Goal: Task Accomplishment & Management: Manage account settings

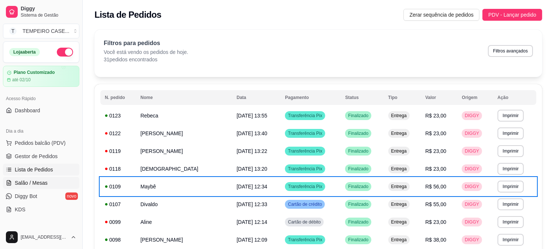
click at [436, 15] on span "Zerar sequência de pedidos" at bounding box center [442, 15] width 64 height 8
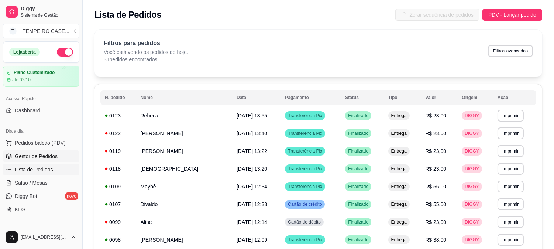
click at [37, 158] on span "Gestor de Pedidos" at bounding box center [36, 156] width 43 height 7
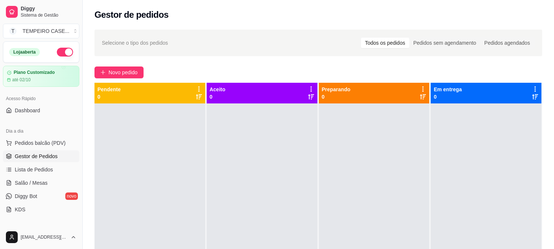
click at [120, 79] on div "Selecione o tipo dos pedidos Todos os pedidos Pedidos sem agendamento Pedidos a…" at bounding box center [319, 182] width 472 height 315
click at [125, 75] on span "Novo pedido" at bounding box center [123, 72] width 29 height 8
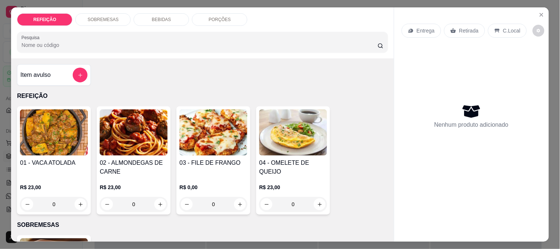
click at [25, 158] on h4 "01 - VACA ATOLADA" at bounding box center [54, 162] width 68 height 9
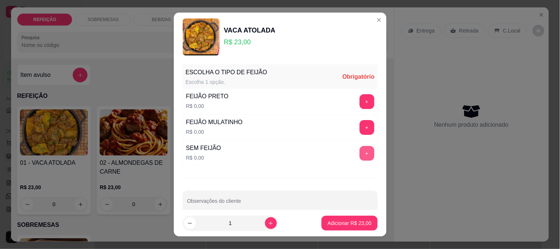
click at [360, 155] on button "+" at bounding box center [367, 153] width 15 height 15
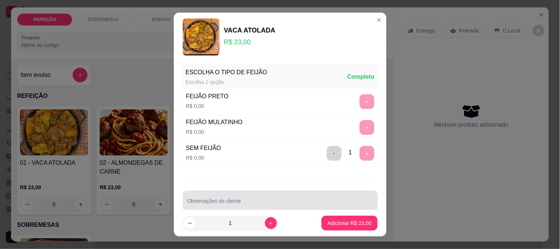
click at [219, 198] on div at bounding box center [280, 201] width 186 height 15
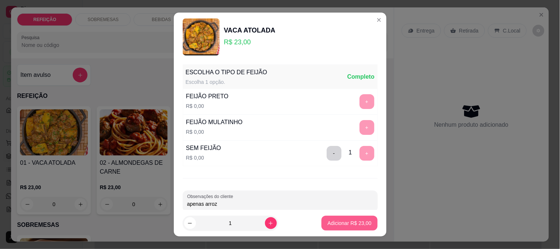
type input "apenas arroz"
click at [331, 219] on p "Adicionar R$ 23,00" at bounding box center [350, 222] width 44 height 7
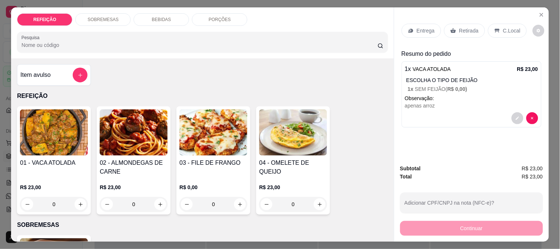
click at [113, 158] on h4 "02 - ALMONDEGAS DE CARNE" at bounding box center [134, 167] width 68 height 18
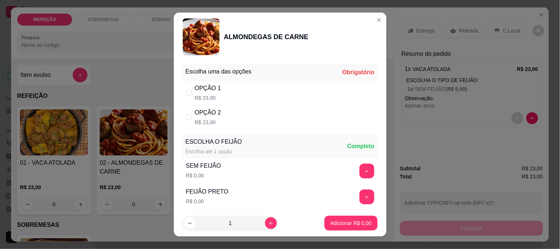
click at [236, 91] on div "OPÇÃO 1 R$ 23,00" at bounding box center [280, 93] width 195 height 24
radio input "true"
click at [338, 221] on p "Adicionar R$ 23,00" at bounding box center [350, 222] width 44 height 7
type input "1"
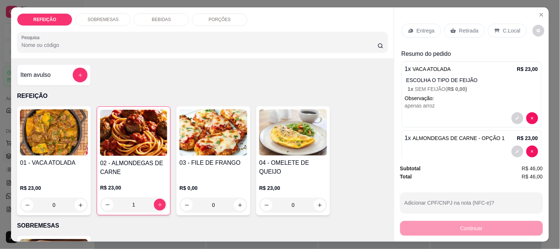
click at [419, 27] on p "Entrega" at bounding box center [426, 30] width 18 height 7
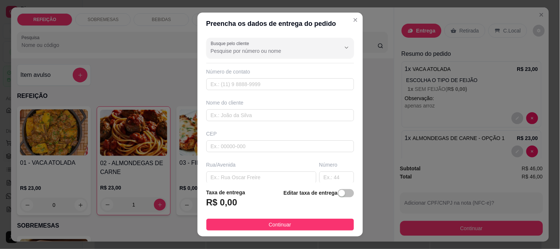
click at [233, 54] on input "Busque pelo cliente" at bounding box center [270, 50] width 118 height 7
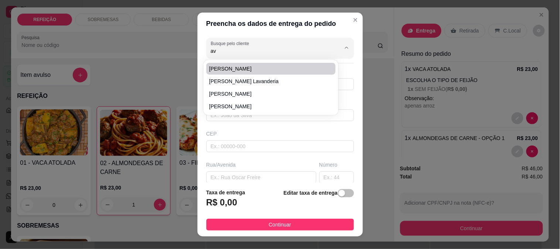
type input "a"
type input "A"
type input "EVA"
click at [228, 69] on span "EVA" at bounding box center [267, 68] width 116 height 7
type input "8192762548"
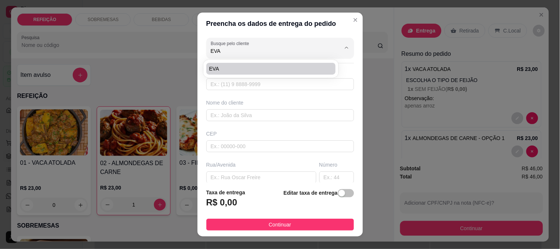
type input "EVA"
type input "Loteamento Porto Coqueiral"
type input "5"
type input "IPOJUCA"
type input "PORTO COQUEIRAL"
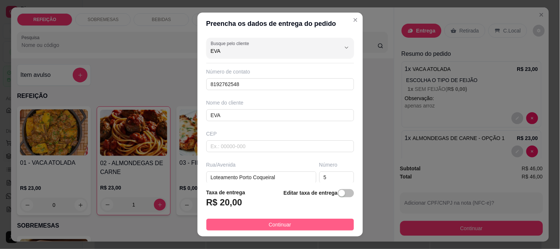
type input "EVA"
click at [243, 220] on button "Continuar" at bounding box center [280, 225] width 148 height 12
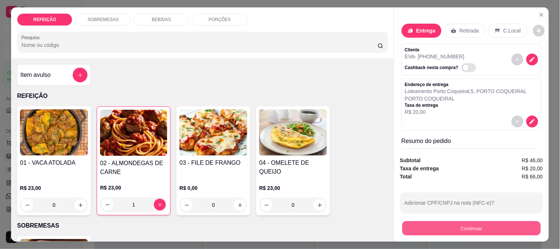
click at [420, 225] on button "Continuar" at bounding box center [471, 228] width 139 height 14
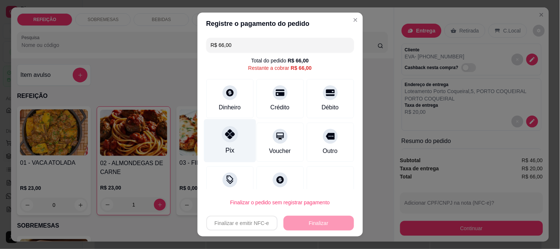
click at [232, 148] on div "Pix" at bounding box center [230, 140] width 52 height 43
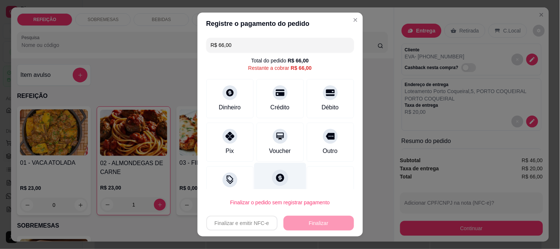
type input "R$ 0,00"
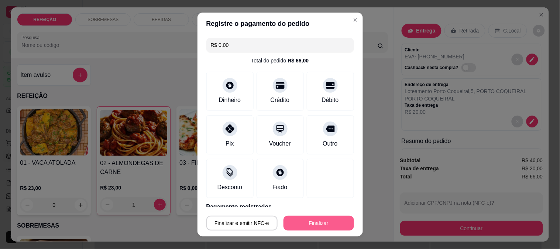
click at [304, 227] on button "Finalizar" at bounding box center [319, 223] width 71 height 15
type input "0"
type input "-R$ 66,00"
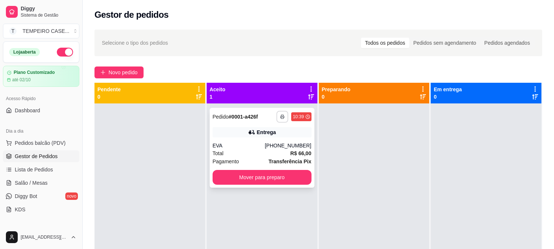
click at [277, 114] on button "button" at bounding box center [283, 117] width 12 height 12
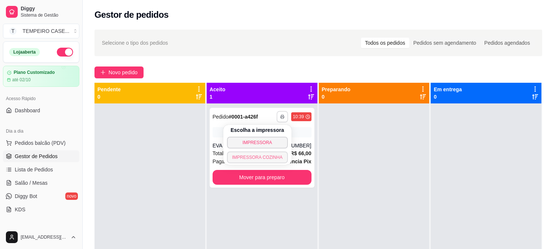
click at [263, 154] on button "IMPRESSORA COZINHA" at bounding box center [257, 157] width 61 height 12
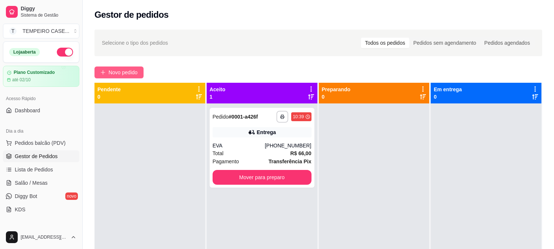
click at [127, 74] on span "Novo pedido" at bounding box center [123, 72] width 29 height 8
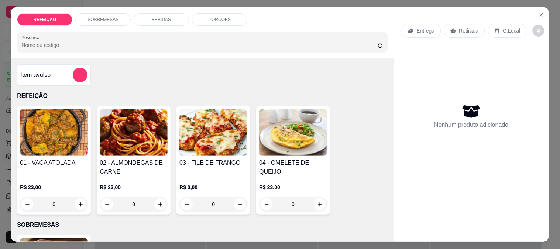
click at [112, 139] on img at bounding box center [134, 132] width 68 height 46
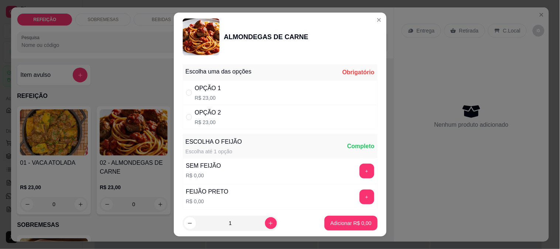
click at [205, 93] on div "OPÇÃO 1 R$ 23,00" at bounding box center [208, 93] width 26 height 18
radio input "true"
click at [268, 222] on icon "increase-product-quantity" at bounding box center [271, 224] width 6 height 6
type input "2"
click at [323, 219] on button "Adicionar R$ 46,00" at bounding box center [350, 223] width 56 height 15
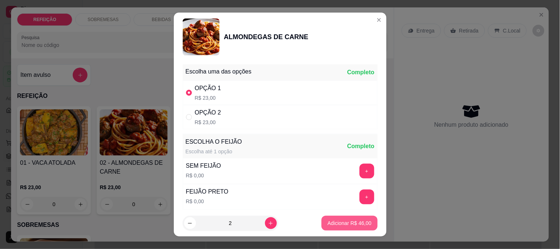
type input "2"
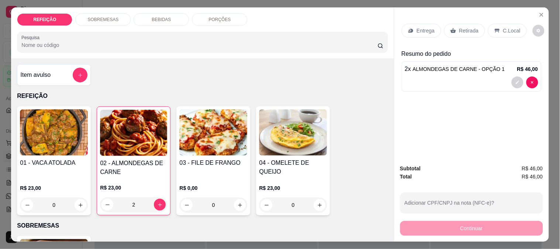
click at [30, 143] on img at bounding box center [54, 132] width 68 height 46
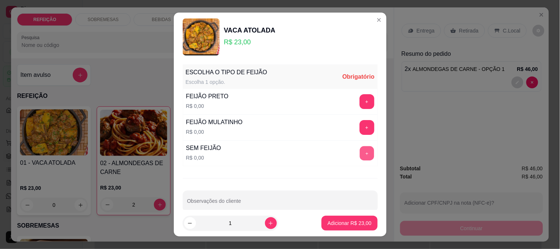
click at [360, 151] on button "+" at bounding box center [367, 153] width 14 height 14
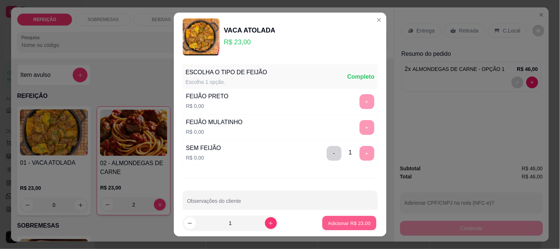
click at [338, 222] on p "Adicionar R$ 23,00" at bounding box center [349, 223] width 43 height 7
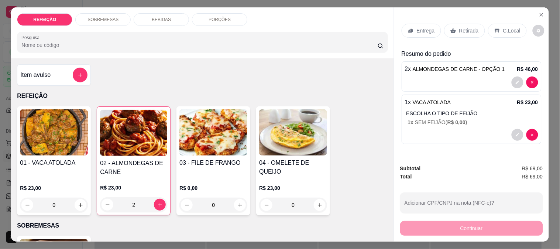
click at [426, 32] on div "Entrega" at bounding box center [422, 31] width 40 height 14
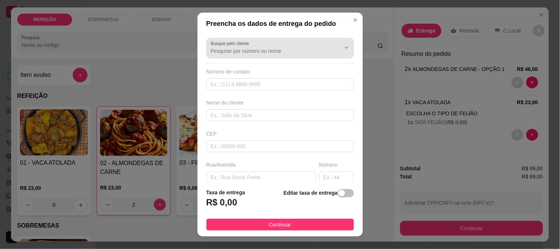
click at [228, 39] on div "Busque pelo cliente" at bounding box center [280, 48] width 148 height 21
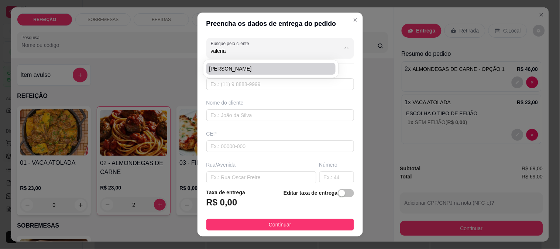
click at [226, 69] on span "[PERSON_NAME]" at bounding box center [267, 68] width 116 height 7
type input "[PERSON_NAME]"
type input "8181851516"
type input "[PERSON_NAME]"
type input "PRAÇA 10"
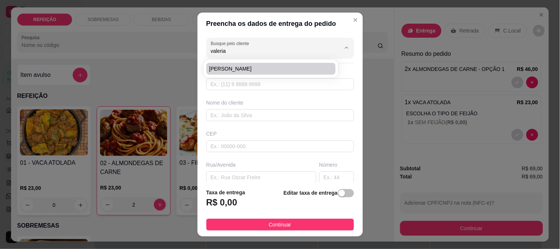
type input "IPOJUCA"
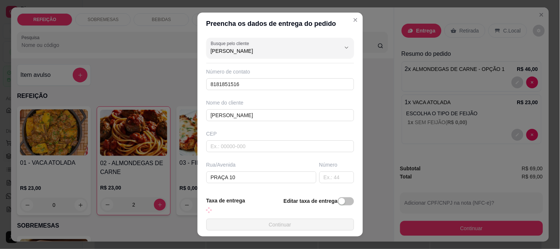
scroll to position [41, 0]
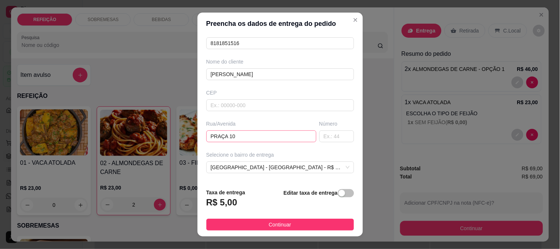
type input "[PERSON_NAME]"
drag, startPoint x: 245, startPoint y: 139, endPoint x: 160, endPoint y: 139, distance: 85.3
click at [160, 139] on div "Preencha os dados de entrega do pedido Busque pelo cliente [PERSON_NAME] LEDO N…" at bounding box center [280, 124] width 560 height 249
type input "d"
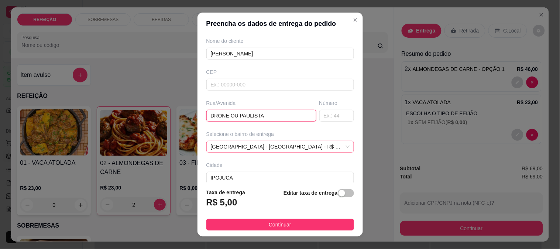
scroll to position [82, 0]
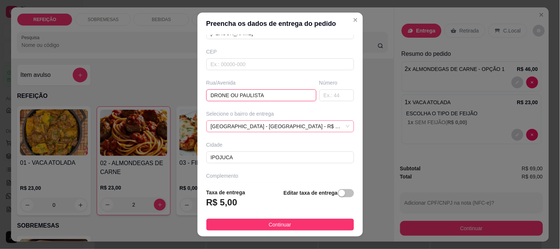
click at [255, 126] on span "[GEOGRAPHIC_DATA] - [GEOGRAPHIC_DATA] - R$ 5,00" at bounding box center [280, 126] width 139 height 11
type input "DRONE OU PAULISTA"
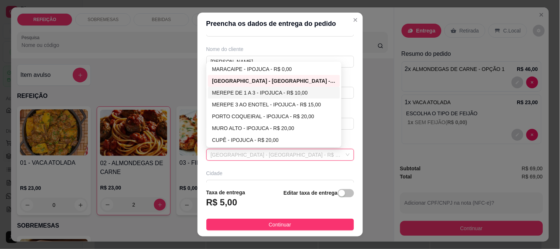
scroll to position [41, 0]
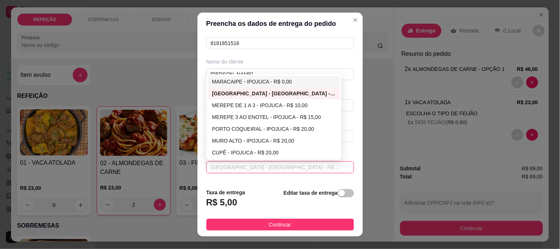
click at [231, 78] on div "MARACAIPE - IPOJUCA - R$ 0,00" at bounding box center [274, 82] width 124 height 8
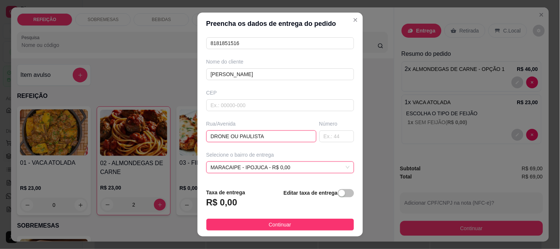
click at [218, 139] on input "DRONE OU PAULISTA" at bounding box center [261, 136] width 110 height 12
click at [254, 138] on input "DRONE OU PAULISTA" at bounding box center [261, 136] width 110 height 12
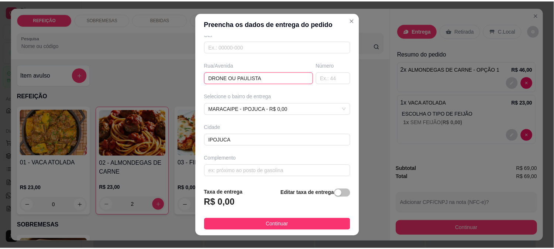
scroll to position [101, 0]
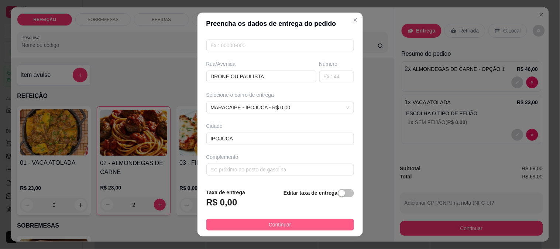
click at [253, 221] on button "Continuar" at bounding box center [280, 225] width 148 height 12
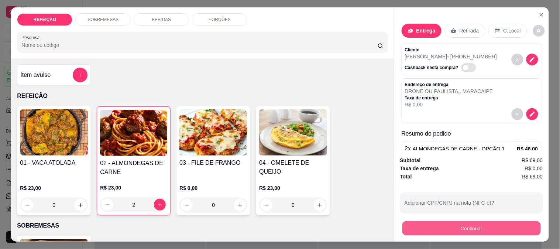
click at [419, 221] on button "Continuar" at bounding box center [471, 228] width 139 height 14
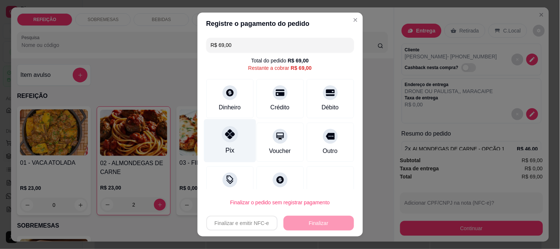
click at [222, 141] on div at bounding box center [230, 134] width 16 height 16
type input "R$ 0,00"
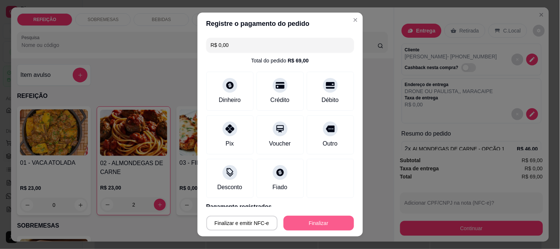
click at [305, 222] on button "Finalizar" at bounding box center [319, 223] width 71 height 15
type input "0"
type input "-R$ 69,00"
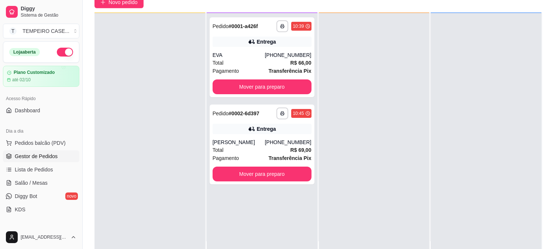
scroll to position [82, 0]
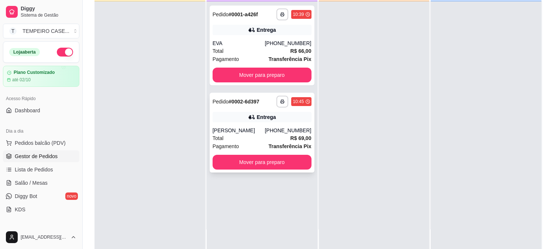
click at [278, 105] on button "button" at bounding box center [283, 102] width 12 height 12
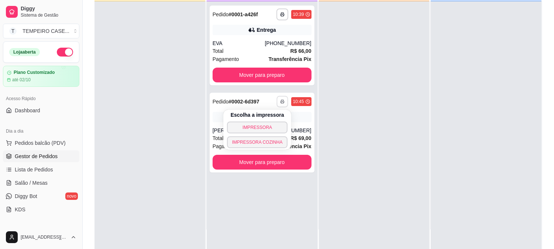
click at [249, 146] on button "IMPRESSORA COZINHA" at bounding box center [257, 142] width 61 height 12
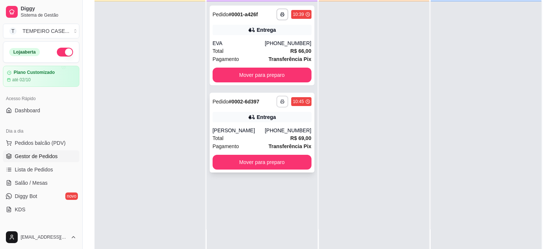
click at [281, 100] on icon "button" at bounding box center [282, 101] width 4 height 4
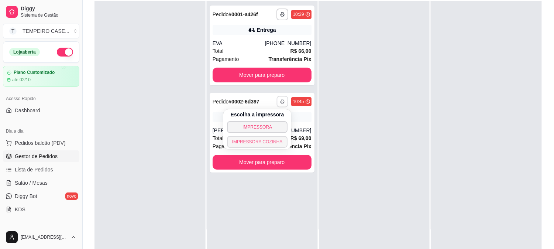
click at [248, 142] on button "IMPRESSORA COZINHA" at bounding box center [257, 142] width 61 height 12
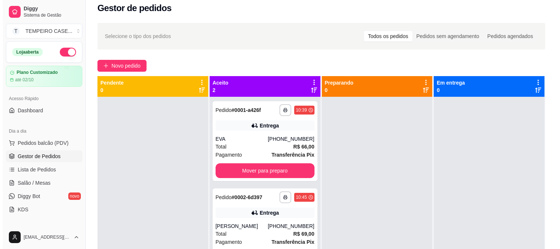
scroll to position [0, 0]
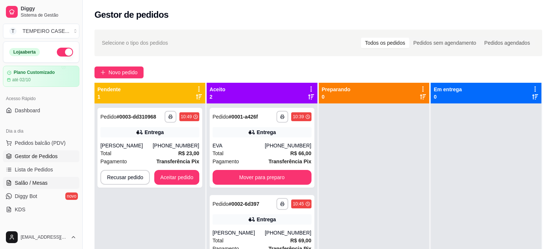
click at [34, 179] on span "Salão / Mesas" at bounding box center [31, 182] width 33 height 7
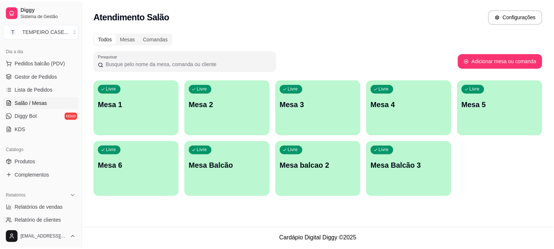
scroll to position [82, 0]
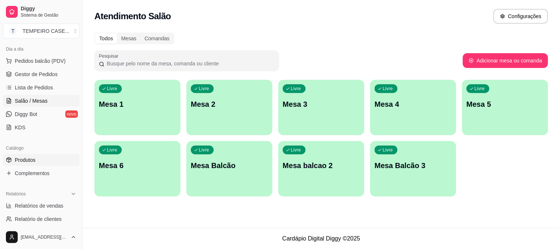
click at [36, 160] on link "Produtos" at bounding box center [41, 160] width 76 height 12
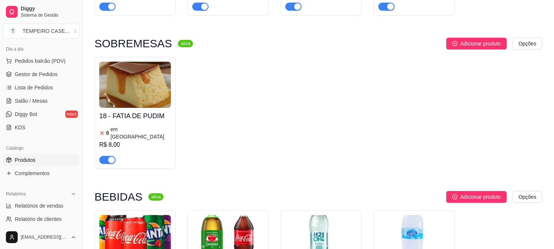
scroll to position [205, 0]
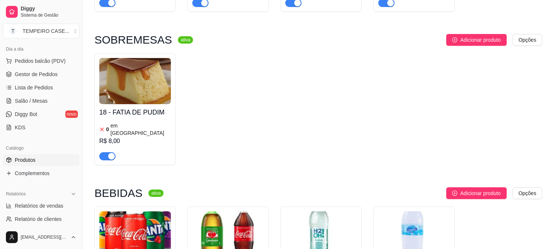
click at [138, 146] on div at bounding box center [135, 153] width 72 height 15
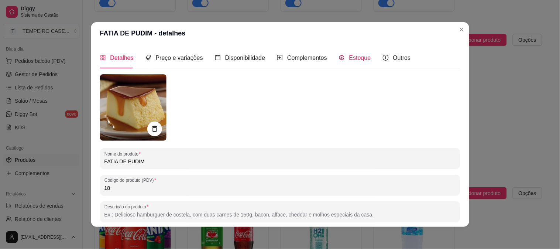
click at [350, 60] on span "Estoque" at bounding box center [360, 58] width 22 height 6
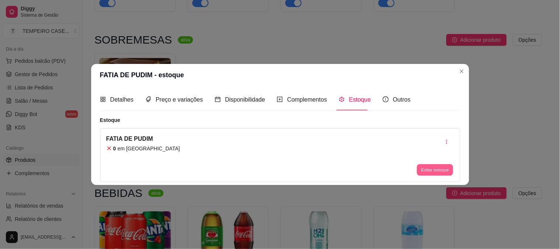
click at [420, 168] on button "Editar estoque" at bounding box center [435, 169] width 36 height 11
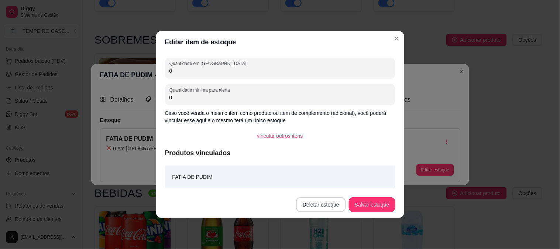
drag, startPoint x: 175, startPoint y: 73, endPoint x: 168, endPoint y: 73, distance: 7.4
click at [168, 73] on div "Quantidade em estoque 0" at bounding box center [280, 68] width 231 height 21
type input "6"
click at [380, 212] on button "Salvar estoque" at bounding box center [372, 205] width 45 height 14
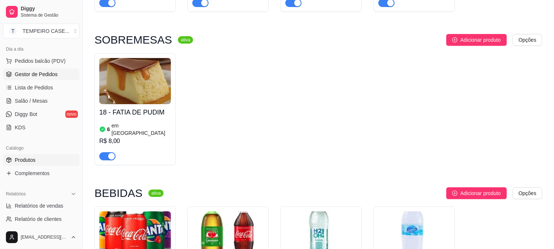
click at [38, 76] on span "Gestor de Pedidos" at bounding box center [36, 74] width 43 height 7
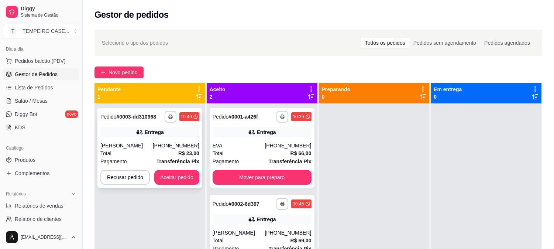
click at [165, 150] on div "Total R$ 23,00" at bounding box center [149, 153] width 99 height 8
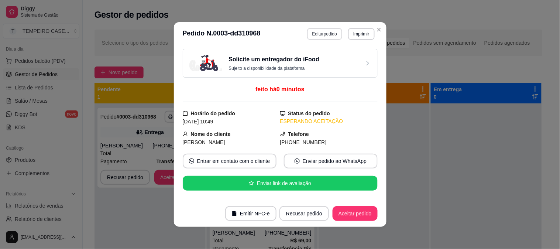
click at [323, 37] on button "Editar pedido" at bounding box center [324, 34] width 35 height 12
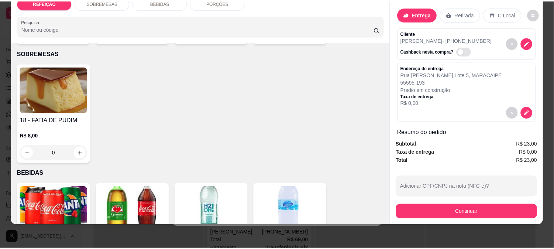
scroll to position [116, 0]
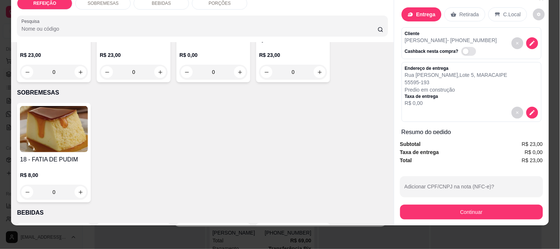
click at [51, 121] on img at bounding box center [54, 129] width 68 height 46
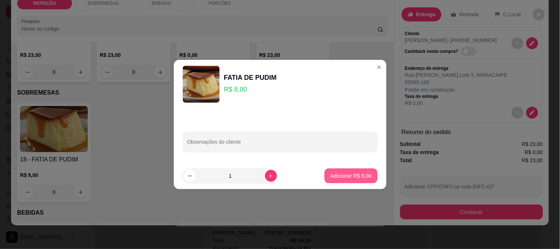
click at [341, 173] on p "Adicionar R$ 8,00" at bounding box center [351, 175] width 41 height 7
type input "1"
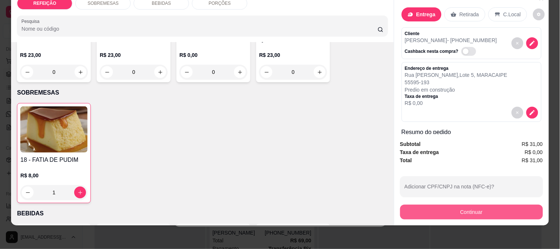
click at [443, 205] on button "Continuar" at bounding box center [471, 212] width 143 height 15
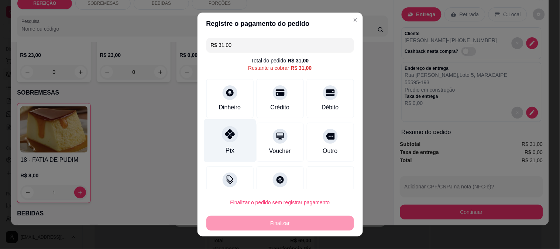
click at [225, 133] on icon at bounding box center [230, 134] width 10 height 10
type input "R$ 0,00"
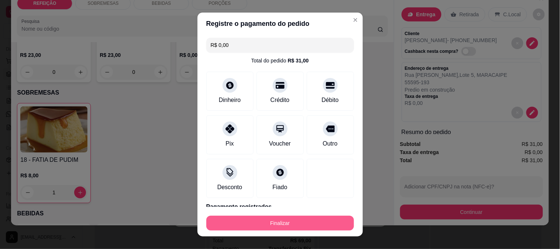
click at [256, 222] on button "Finalizar" at bounding box center [280, 223] width 148 height 15
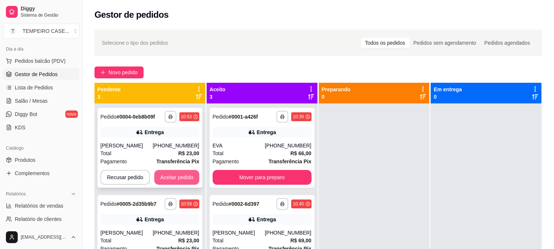
click at [172, 174] on button "Aceitar pedido" at bounding box center [176, 177] width 45 height 15
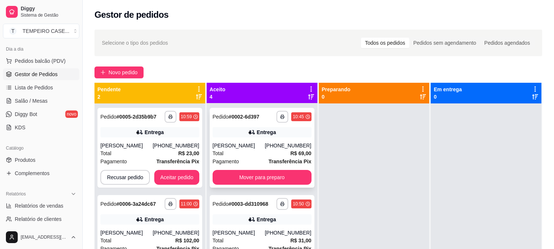
scroll to position [106, 0]
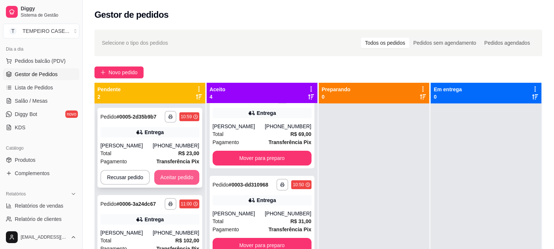
click at [178, 174] on button "Aceitar pedido" at bounding box center [176, 177] width 45 height 15
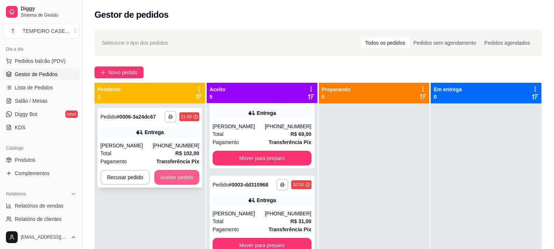
scroll to position [20, 0]
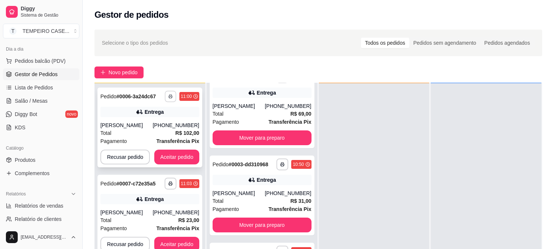
click at [168, 93] on button "button" at bounding box center [170, 96] width 11 height 11
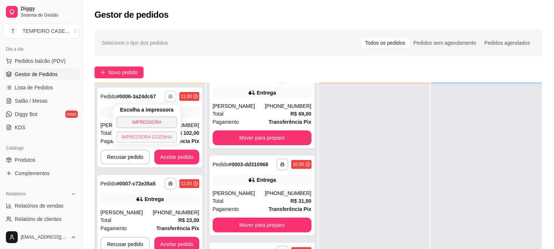
click at [167, 139] on button "IMPRESSORA COZINHA" at bounding box center [146, 137] width 61 height 12
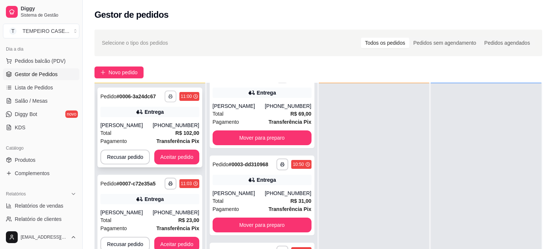
click at [173, 99] on button "button" at bounding box center [171, 97] width 12 height 12
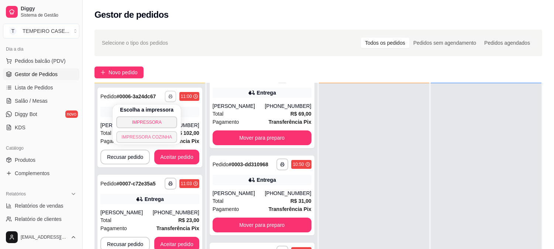
click at [168, 136] on button "IMPRESSORA COZINHA" at bounding box center [146, 137] width 61 height 12
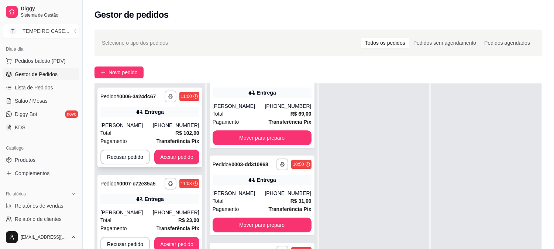
click at [173, 99] on button "button" at bounding box center [171, 97] width 12 height 12
click at [161, 133] on button "IMPRESSORA COZINHA" at bounding box center [153, 131] width 49 height 10
click at [184, 237] on button "Aceitar pedido" at bounding box center [176, 244] width 45 height 15
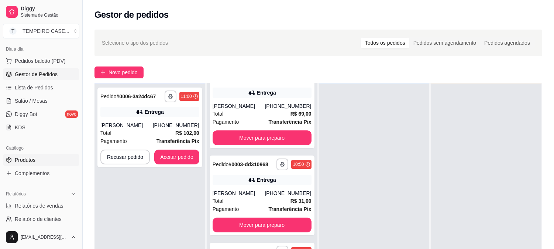
click at [38, 161] on link "Produtos" at bounding box center [41, 160] width 76 height 12
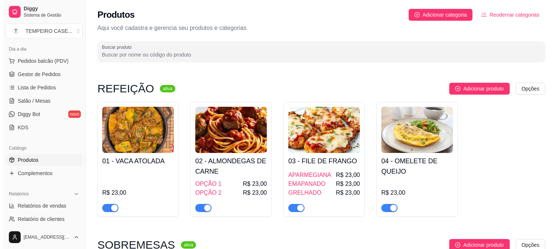
scroll to position [287, 0]
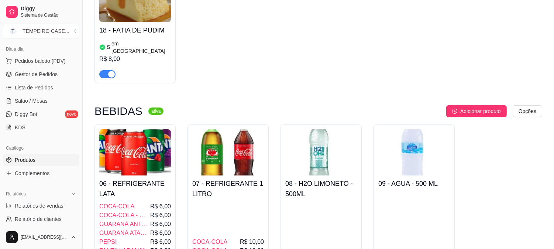
click at [221, 150] on img at bounding box center [228, 152] width 72 height 46
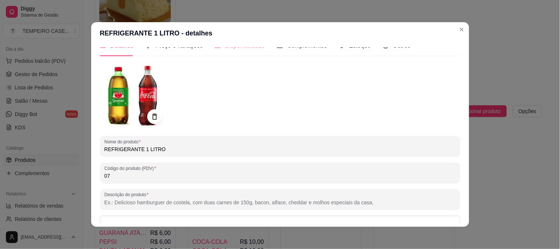
scroll to position [0, 0]
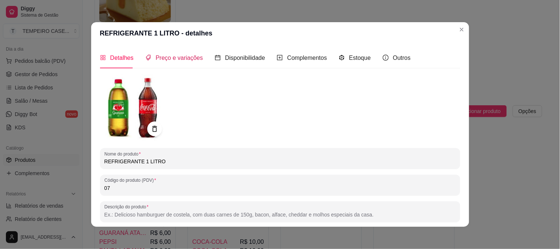
click at [190, 61] on span "Preço e variações" at bounding box center [179, 58] width 47 height 6
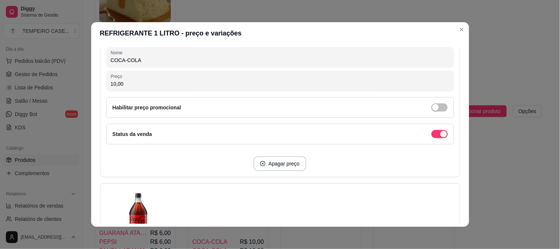
scroll to position [164, 0]
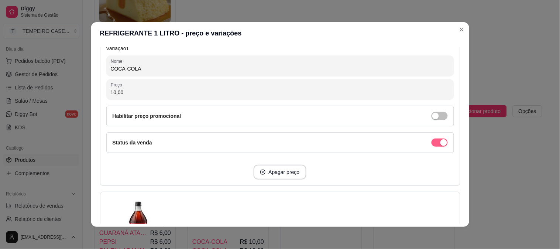
click at [432, 143] on span "button" at bounding box center [440, 143] width 16 height 8
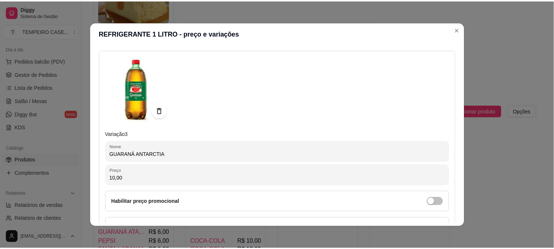
scroll to position [635, 0]
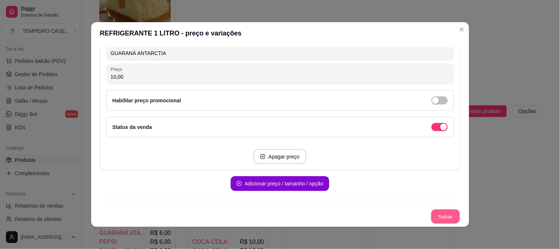
click at [441, 211] on button "Salvar" at bounding box center [445, 216] width 29 height 14
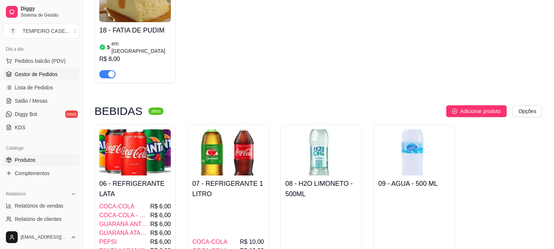
click at [41, 72] on span "Gestor de Pedidos" at bounding box center [36, 74] width 43 height 7
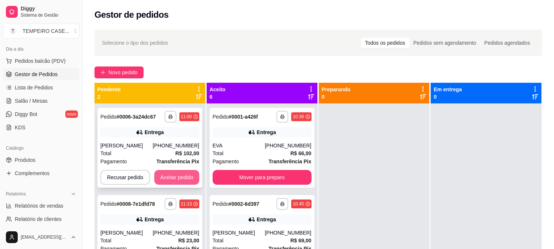
click at [167, 175] on button "Aceitar pedido" at bounding box center [176, 177] width 45 height 15
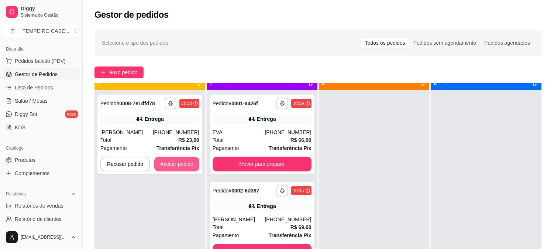
scroll to position [20, 0]
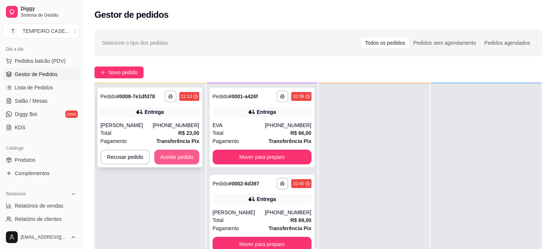
click at [172, 158] on button "Aceitar pedido" at bounding box center [176, 157] width 45 height 15
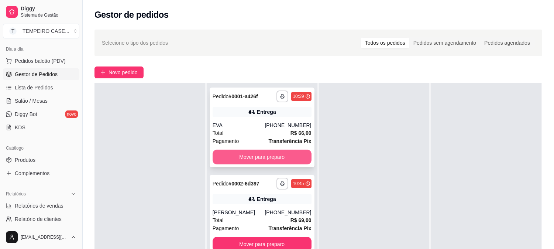
click at [264, 160] on button "Mover para preparo" at bounding box center [262, 157] width 99 height 15
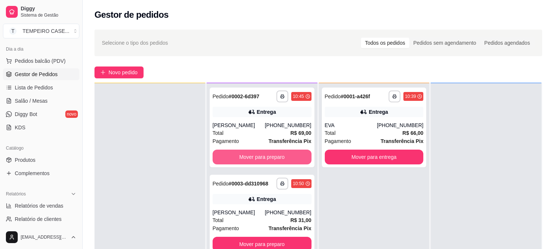
click at [269, 160] on button "Mover para preparo" at bounding box center [262, 157] width 99 height 15
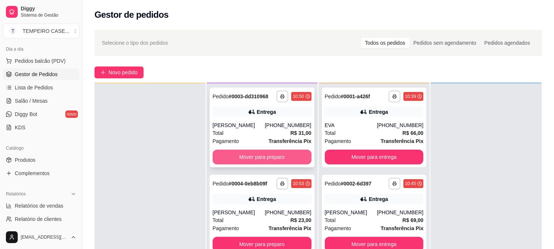
click at [272, 156] on button "Mover para preparo" at bounding box center [262, 157] width 99 height 15
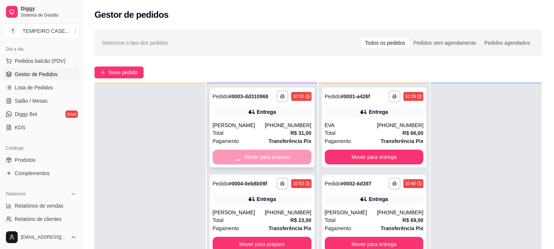
click at [272, 237] on button "Mover para preparo" at bounding box center [262, 244] width 99 height 15
click at [272, 156] on div "Mover para preparo" at bounding box center [262, 157] width 99 height 15
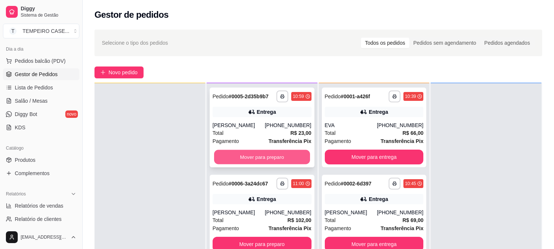
click at [256, 160] on button "Mover para preparo" at bounding box center [262, 157] width 96 height 14
click at [256, 150] on button "Mover para preparo" at bounding box center [262, 157] width 99 height 15
click at [257, 156] on button "Mover para preparo" at bounding box center [262, 157] width 99 height 15
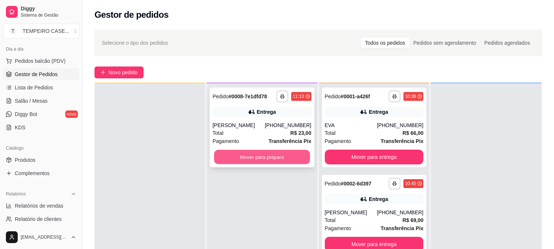
click at [259, 160] on button "Mover para preparo" at bounding box center [262, 157] width 96 height 14
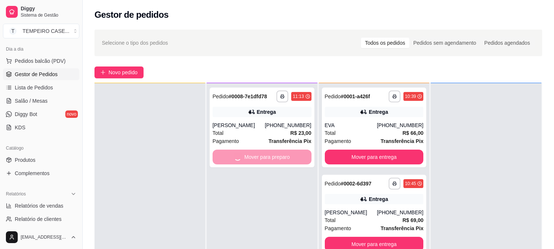
scroll to position [0, 0]
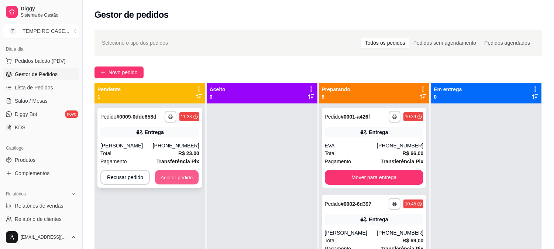
click at [162, 177] on button "Aceitar pedido" at bounding box center [177, 177] width 44 height 14
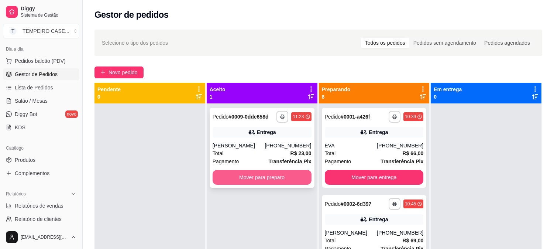
click at [239, 175] on button "Mover para preparo" at bounding box center [262, 177] width 99 height 15
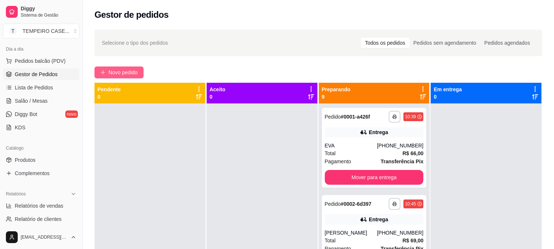
click at [101, 72] on icon "plus" at bounding box center [102, 72] width 5 height 5
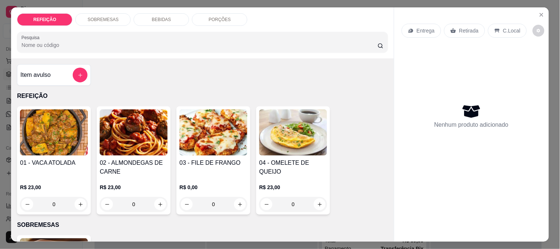
click at [150, 150] on img at bounding box center [134, 132] width 68 height 46
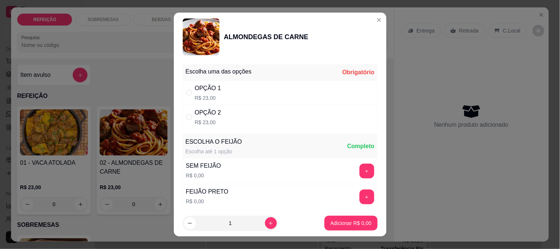
click at [222, 113] on div "OPÇÃO 2 R$ 23,00" at bounding box center [280, 117] width 195 height 24
radio input "true"
click at [360, 198] on button "+" at bounding box center [367, 197] width 14 height 14
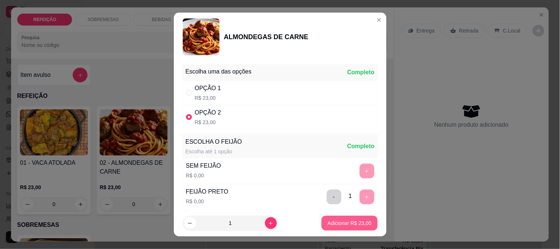
click at [346, 222] on p "Adicionar R$ 23,00" at bounding box center [350, 222] width 44 height 7
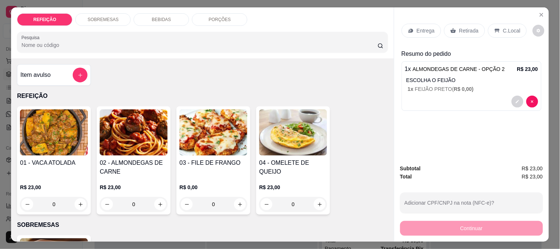
click at [467, 28] on p "Retirada" at bounding box center [470, 30] width 20 height 7
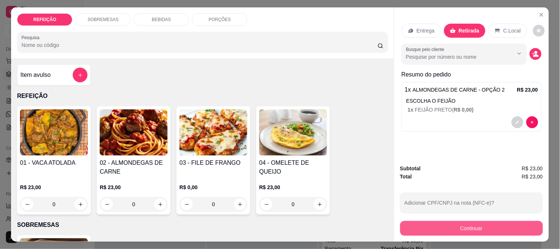
click at [445, 226] on button "Continuar" at bounding box center [471, 228] width 143 height 15
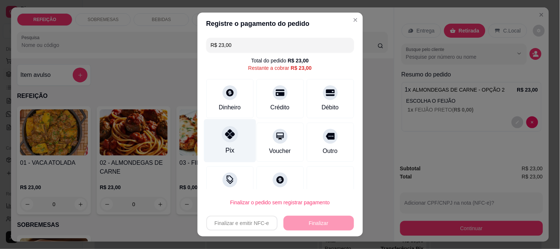
click at [238, 146] on div "Pix" at bounding box center [230, 140] width 52 height 43
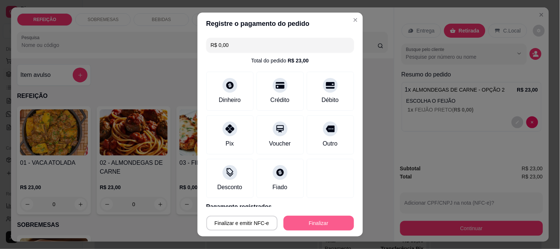
click at [309, 225] on button "Finalizar" at bounding box center [319, 223] width 71 height 15
type input "-R$ 23,00"
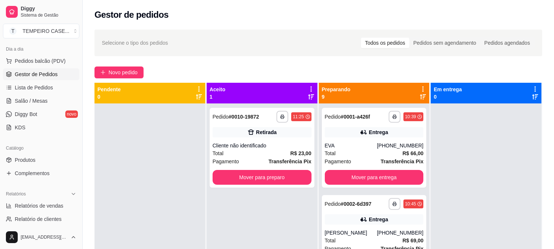
click at [367, 190] on div "**********" at bounding box center [374, 227] width 111 height 249
click at [371, 179] on button "Mover para entrega" at bounding box center [374, 177] width 99 height 15
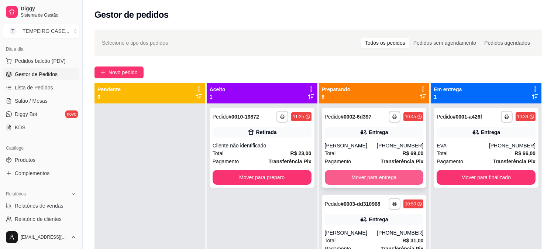
click at [382, 174] on button "Mover para entrega" at bounding box center [374, 177] width 99 height 15
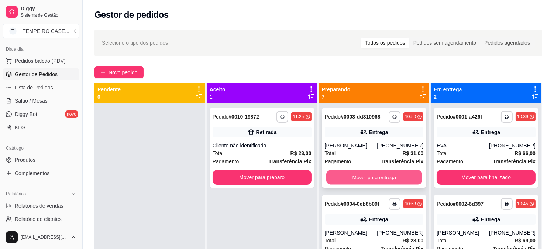
click at [385, 175] on button "Mover para entrega" at bounding box center [375, 177] width 96 height 14
click at [379, 178] on button "Mover para entrega" at bounding box center [374, 177] width 99 height 15
click at [379, 177] on button "Mover para entrega" at bounding box center [374, 177] width 99 height 15
click at [371, 176] on button "Mover para entrega" at bounding box center [375, 177] width 96 height 14
click at [369, 177] on div "Mover para entrega" at bounding box center [374, 177] width 99 height 15
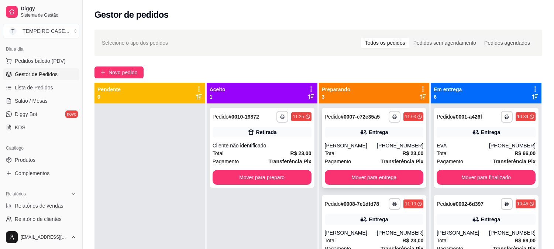
click at [391, 181] on button "Mover para entrega" at bounding box center [374, 177] width 99 height 15
click at [388, 178] on button "Mover para entrega" at bounding box center [374, 177] width 99 height 15
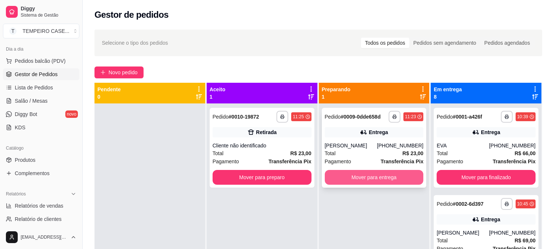
click at [380, 175] on button "Mover para entrega" at bounding box center [374, 177] width 99 height 15
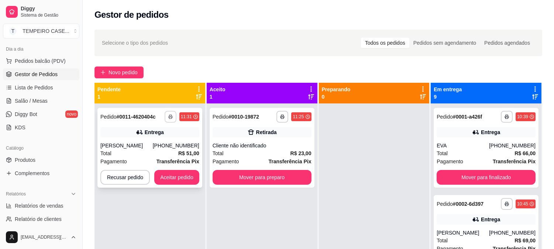
click at [167, 116] on button "button" at bounding box center [171, 117] width 12 height 12
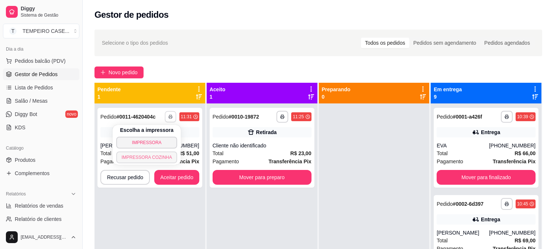
click at [161, 156] on button "IMPRESSORA COZINHA" at bounding box center [146, 157] width 61 height 12
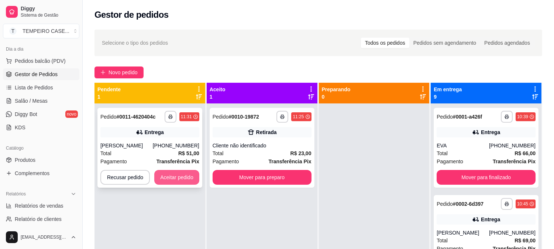
click at [171, 178] on button "Aceitar pedido" at bounding box center [176, 177] width 45 height 15
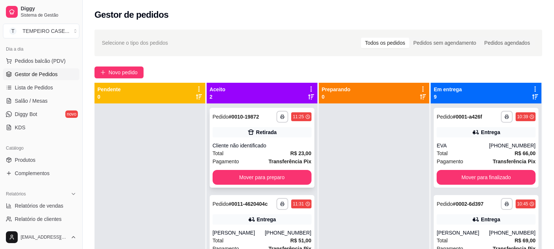
scroll to position [20, 0]
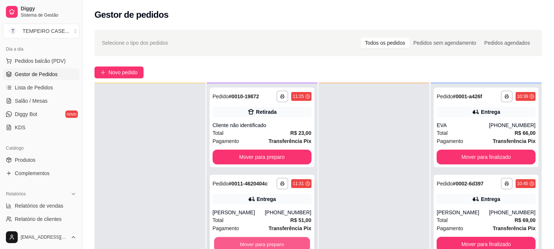
click at [274, 242] on button "Mover para preparo" at bounding box center [262, 244] width 96 height 14
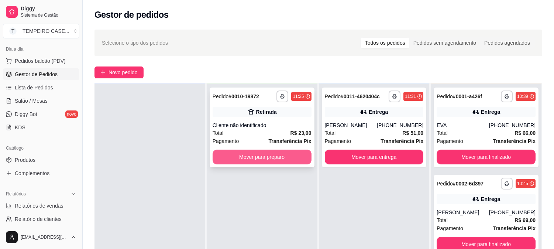
click at [264, 156] on button "Mover para preparo" at bounding box center [262, 157] width 99 height 15
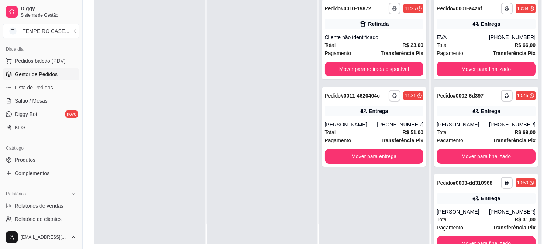
scroll to position [113, 0]
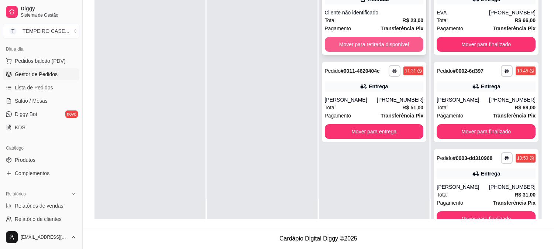
click at [374, 42] on button "Mover para retirada disponível" at bounding box center [374, 44] width 99 height 15
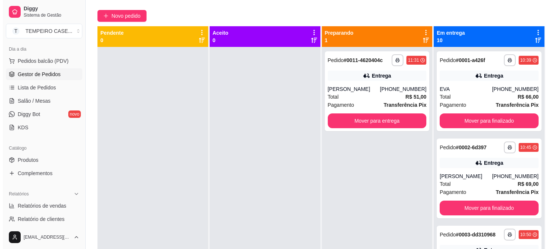
scroll to position [0, 0]
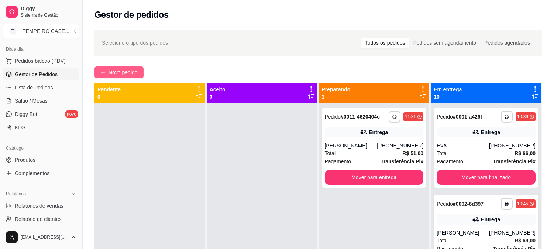
click at [117, 69] on span "Novo pedido" at bounding box center [123, 72] width 29 height 8
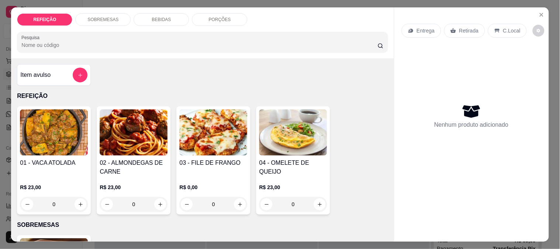
click at [127, 139] on img at bounding box center [134, 132] width 68 height 46
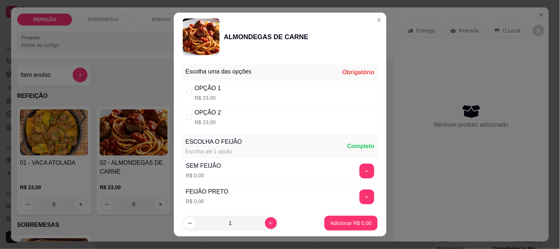
click at [214, 99] on p "R$ 23,00" at bounding box center [208, 97] width 26 height 7
radio input "true"
click at [330, 226] on p "Adicionar R$ 23,00" at bounding box center [350, 222] width 44 height 7
type input "1"
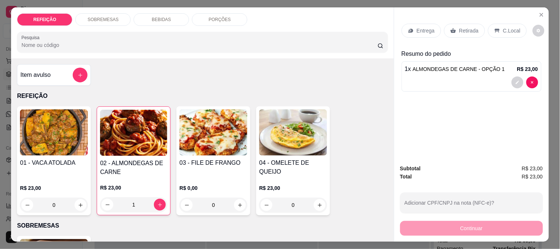
click at [233, 168] on div "03 - FILE DE FRANGO" at bounding box center [214, 167] width 68 height 18
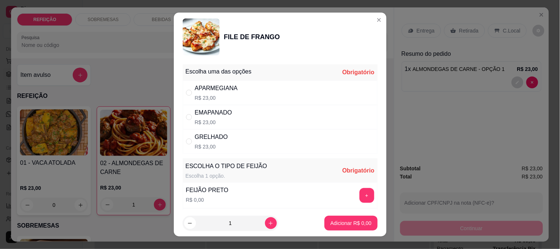
click at [248, 93] on div "APARMEGIANA R$ 23,00" at bounding box center [280, 93] width 195 height 24
radio input "true"
click at [360, 193] on button "+" at bounding box center [367, 195] width 14 height 14
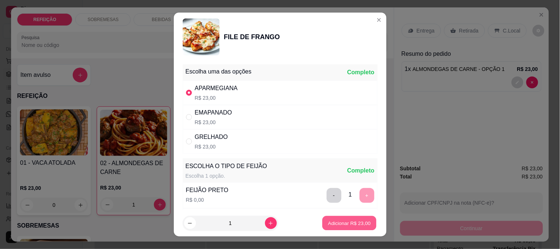
click at [346, 223] on p "Adicionar R$ 23,00" at bounding box center [349, 223] width 43 height 7
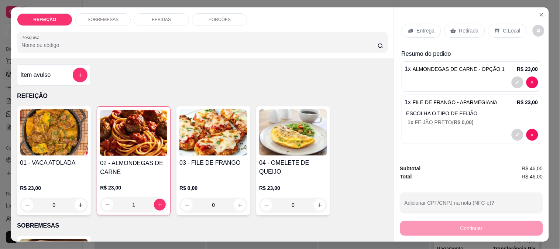
click at [417, 27] on p "Entrega" at bounding box center [426, 30] width 18 height 7
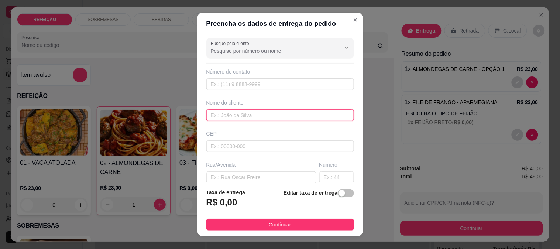
click at [223, 116] on input "text" at bounding box center [280, 115] width 148 height 12
paste input "[PERSON_NAME]"
type input "[PERSON_NAME]"
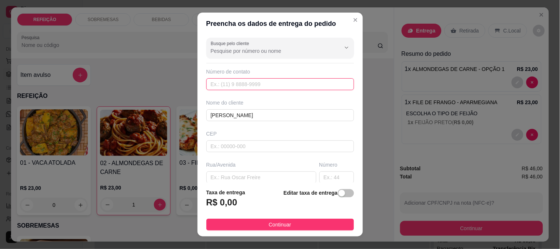
click at [249, 89] on input "text" at bounding box center [280, 84] width 148 height 12
paste input "[PHONE_NUMBER]"
type input "[PHONE_NUMBER]"
drag, startPoint x: 239, startPoint y: 131, endPoint x: 238, endPoint y: 143, distance: 12.3
click at [238, 142] on div "Busque pelo cliente Número de contato [PHONE_NUMBER] Nome do cliente [PERSON_NA…" at bounding box center [280, 109] width 165 height 148
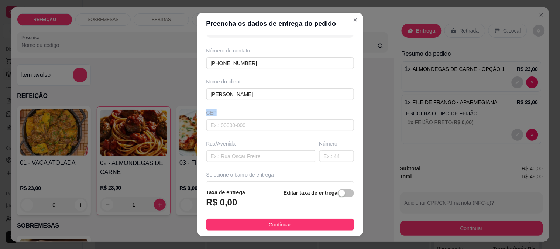
scroll to position [41, 0]
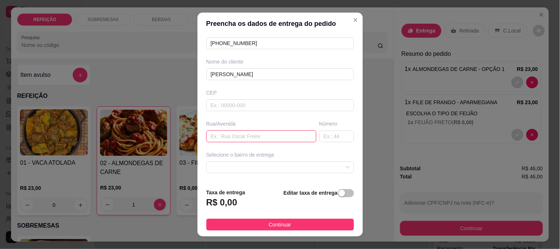
click at [244, 135] on input "text" at bounding box center [261, 136] width 110 height 12
click at [225, 161] on div at bounding box center [280, 167] width 148 height 12
type input "armazem do beto"
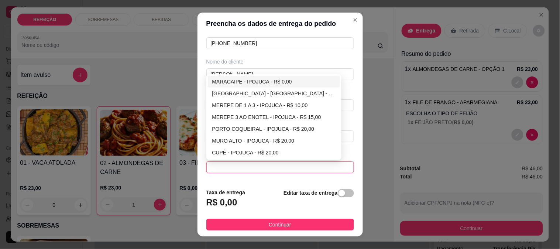
click at [241, 82] on div "MARACAIPE - IPOJUCA - R$ 0,00" at bounding box center [274, 82] width 124 height 8
type input "IPOJUCA"
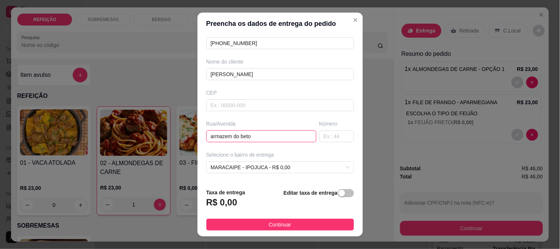
drag, startPoint x: 220, startPoint y: 137, endPoint x: 211, endPoint y: 137, distance: 8.9
click at [211, 137] on input "armazem do beto" at bounding box center [261, 136] width 110 height 12
click at [211, 136] on input "armazem do beto" at bounding box center [261, 136] width 110 height 12
drag, startPoint x: 213, startPoint y: 135, endPoint x: 209, endPoint y: 140, distance: 5.8
click at [209, 139] on input "armazem do beto" at bounding box center [261, 136] width 110 height 12
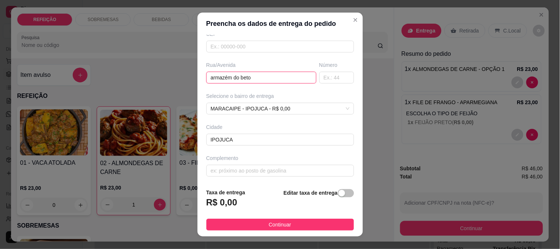
scroll to position [101, 0]
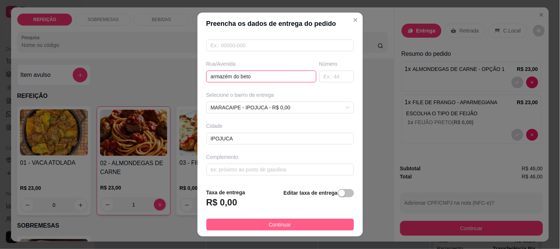
type input "armazém do beto"
click at [254, 222] on button "Continuar" at bounding box center [280, 225] width 148 height 12
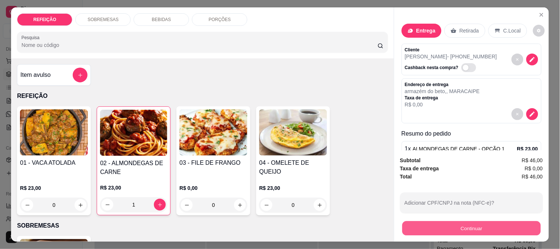
click at [458, 223] on button "Continuar" at bounding box center [471, 228] width 139 height 14
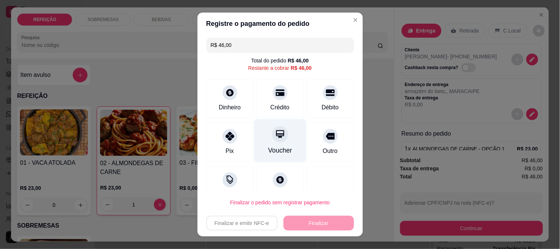
click at [239, 148] on div "Pix" at bounding box center [229, 142] width 47 height 39
type input "R$ 0,00"
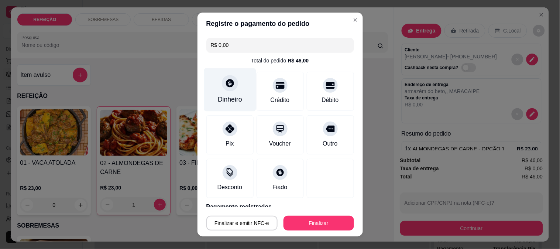
click at [223, 92] on div "Dinheiro" at bounding box center [230, 89] width 52 height 43
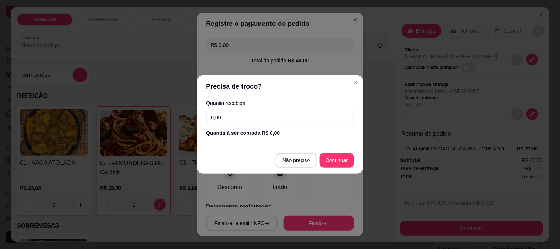
click at [290, 152] on footer "Não preciso Continuar" at bounding box center [280, 160] width 165 height 27
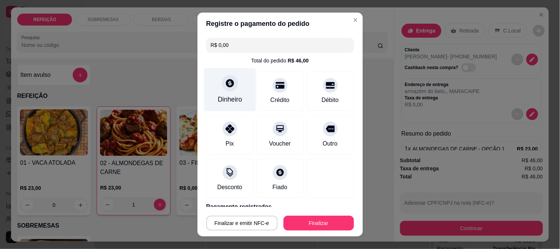
click at [222, 86] on div at bounding box center [230, 83] width 16 height 16
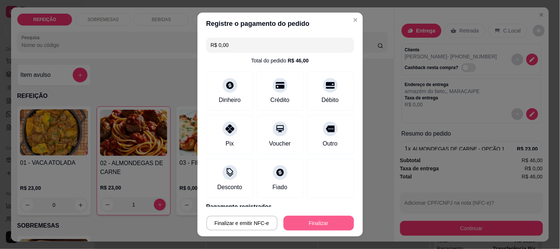
click at [315, 219] on button "Finalizar" at bounding box center [319, 223] width 71 height 15
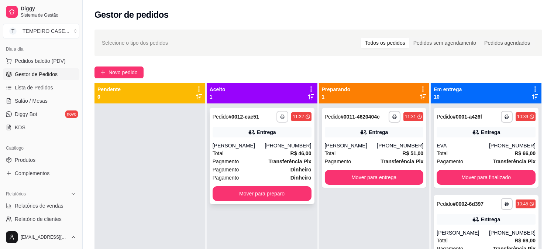
click at [277, 117] on button "button" at bounding box center [283, 117] width 12 height 12
click at [298, 164] on strong "Transferência Pix" at bounding box center [290, 161] width 43 height 6
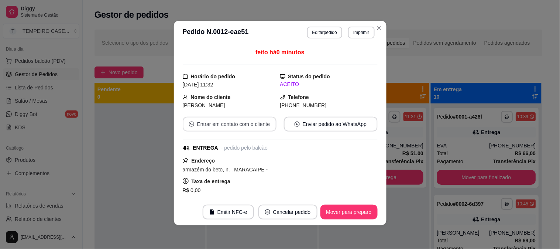
scroll to position [9, 0]
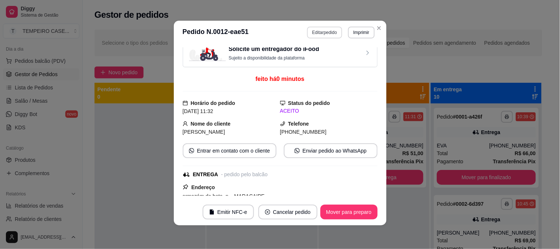
click at [325, 31] on button "Editar pedido" at bounding box center [324, 33] width 35 height 12
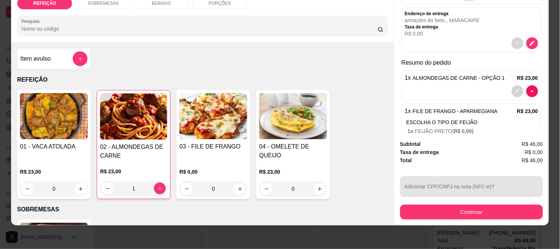
scroll to position [84, 0]
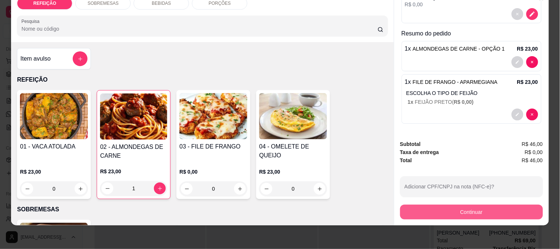
click at [438, 211] on button "Continuar" at bounding box center [471, 212] width 143 height 15
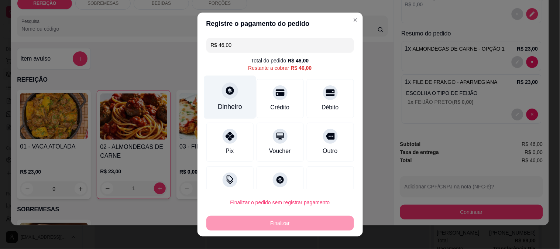
click at [228, 100] on div "Dinheiro" at bounding box center [230, 96] width 52 height 43
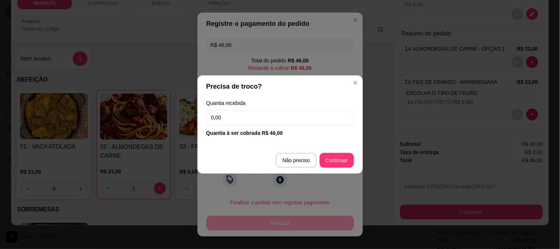
click at [318, 163] on footer "Não preciso Continuar" at bounding box center [280, 160] width 165 height 27
type input "R$ 0,00"
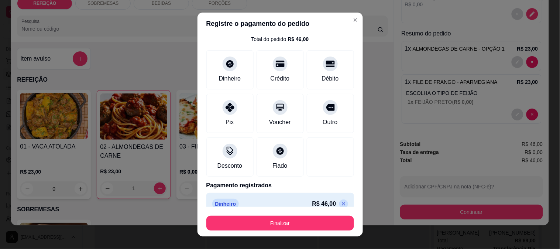
scroll to position [32, 0]
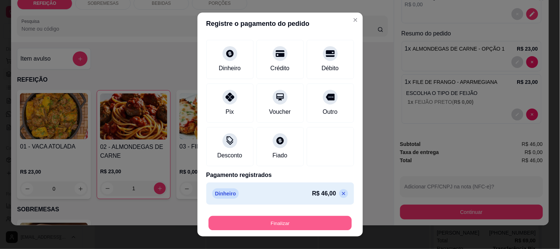
click at [304, 220] on button "Finalizar" at bounding box center [280, 223] width 143 height 14
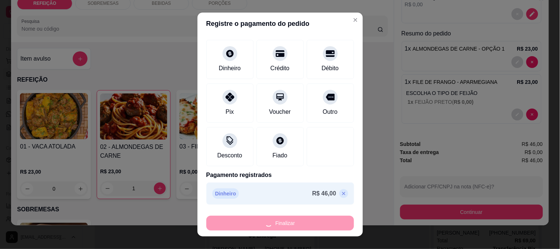
type input "0"
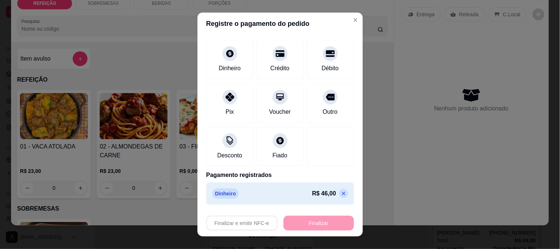
type input "-R$ 46,00"
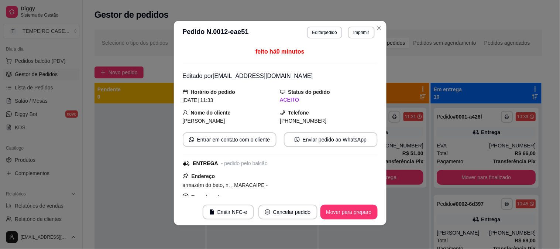
scroll to position [0, 0]
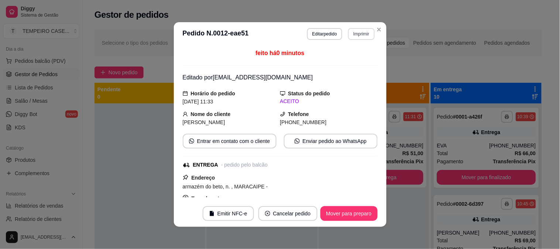
click at [352, 33] on button "Imprimir" at bounding box center [361, 34] width 26 height 12
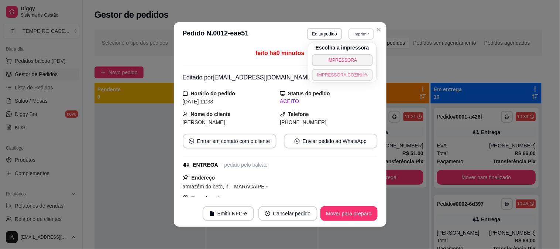
click at [327, 74] on button "IMPRESSORA COZINHA" at bounding box center [342, 75] width 61 height 12
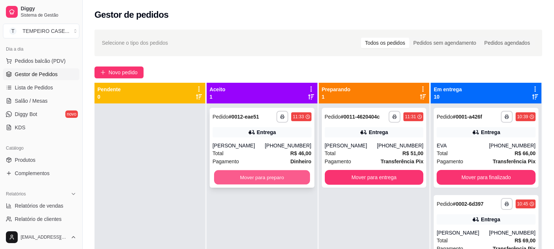
click at [250, 180] on button "Mover para preparo" at bounding box center [262, 177] width 96 height 14
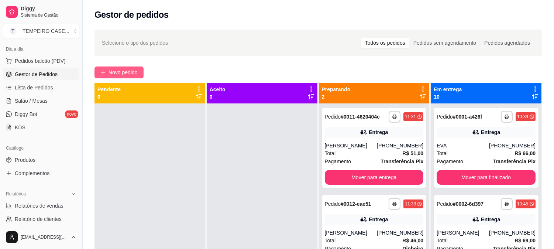
click at [113, 73] on span "Novo pedido" at bounding box center [123, 72] width 29 height 8
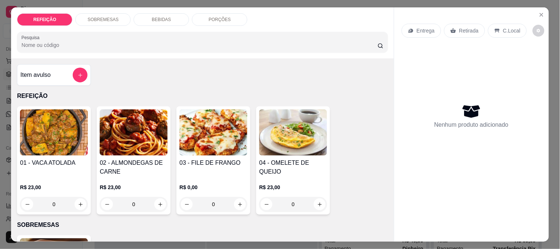
click at [153, 127] on img at bounding box center [134, 132] width 68 height 46
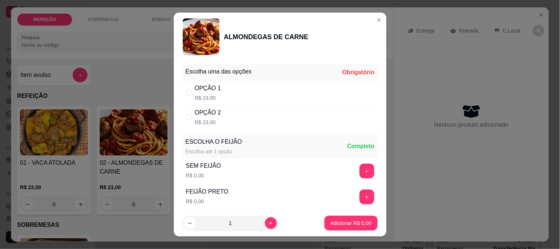
click at [235, 97] on div "OPÇÃO 1 R$ 23,00" at bounding box center [280, 93] width 195 height 24
radio input "true"
click at [350, 224] on p "Adicionar R$ 23,00" at bounding box center [349, 223] width 43 height 7
type input "1"
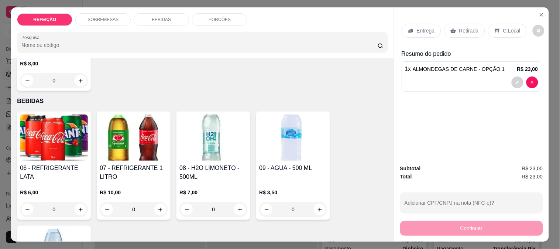
scroll to position [246, 0]
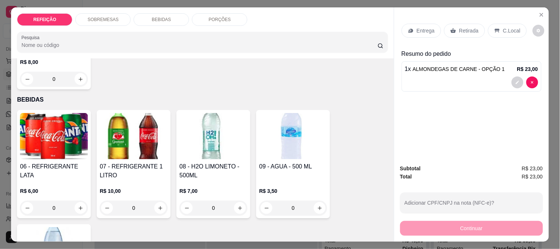
click at [50, 61] on p "R$ 8,00" at bounding box center [54, 61] width 68 height 7
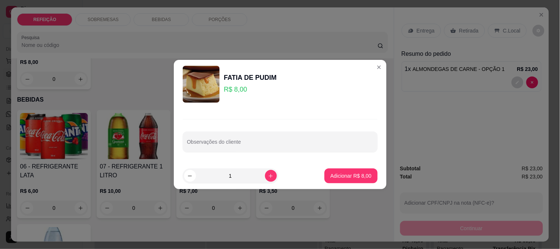
click at [342, 184] on footer "1 Adicionar R$ 8,00" at bounding box center [280, 176] width 213 height 27
click at [355, 177] on p "Adicionar R$ 8,00" at bounding box center [351, 175] width 41 height 7
type input "1"
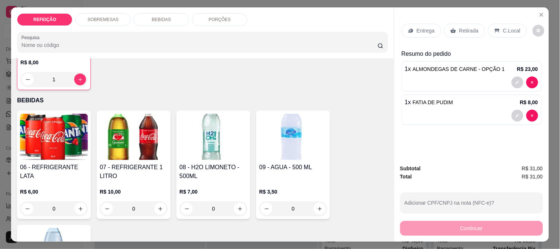
scroll to position [246, 0]
click at [420, 28] on p "Entrega" at bounding box center [426, 30] width 18 height 7
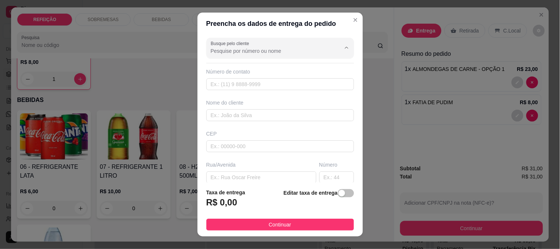
click at [261, 53] on input "Busque pelo cliente" at bounding box center [270, 50] width 118 height 7
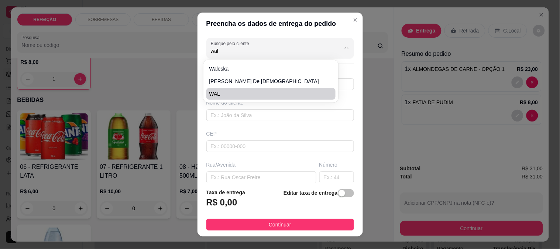
click at [234, 94] on span "WAL" at bounding box center [267, 93] width 116 height 7
type input "WAL"
type input "8186442696"
type input "WAL"
type input "[GEOGRAPHIC_DATA]"
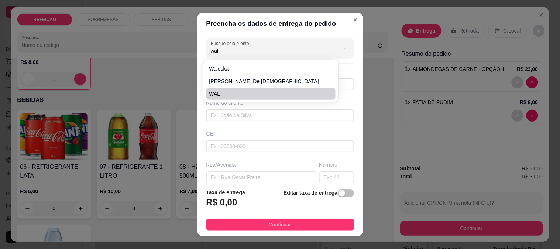
type input "10"
type input "IPOJUCA"
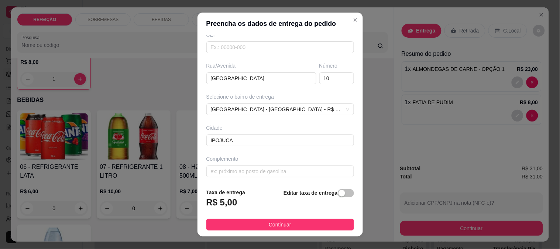
scroll to position [101, 0]
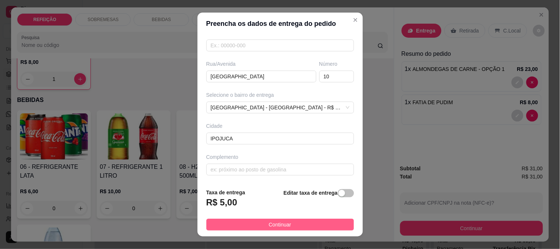
click at [255, 225] on button "Continuar" at bounding box center [280, 225] width 148 height 12
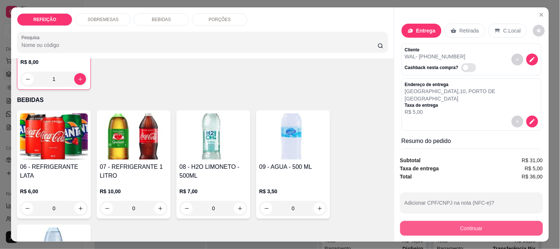
click at [440, 231] on button "Continuar" at bounding box center [471, 228] width 143 height 15
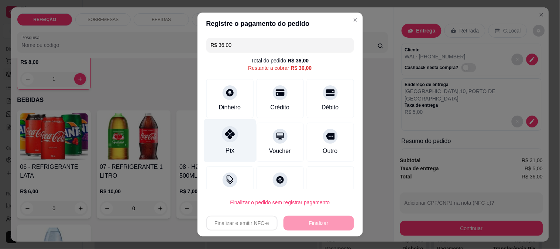
click at [225, 149] on div "Pix" at bounding box center [229, 151] width 9 height 10
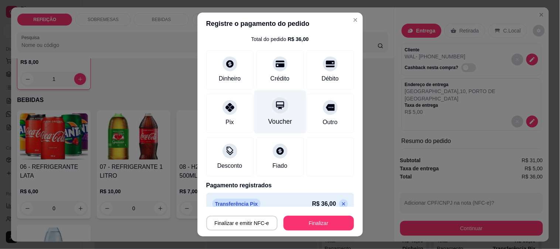
scroll to position [32, 0]
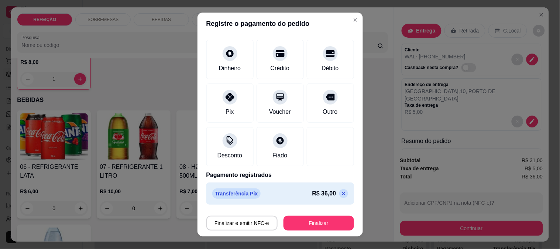
click at [313, 192] on p "R$ 36,00" at bounding box center [325, 193] width 24 height 9
click at [313, 193] on p "R$ 36,00" at bounding box center [325, 193] width 24 height 9
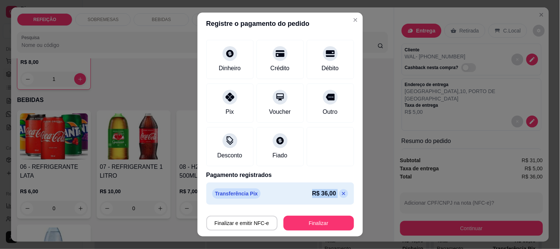
click at [313, 193] on p "R$ 36,00" at bounding box center [325, 193] width 24 height 9
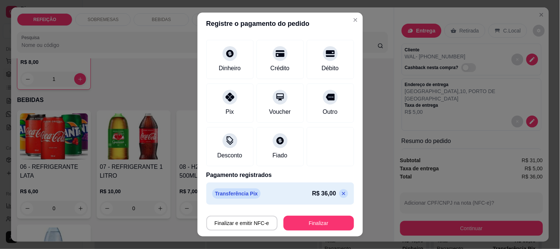
click at [313, 193] on p "R$ 36,00" at bounding box center [325, 193] width 24 height 9
click at [339, 194] on p at bounding box center [343, 193] width 9 height 9
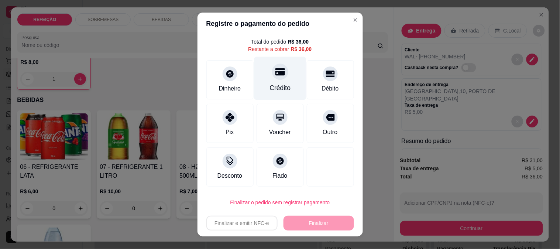
click at [260, 90] on div "Crédito" at bounding box center [280, 78] width 52 height 43
type input "R$ 0,00"
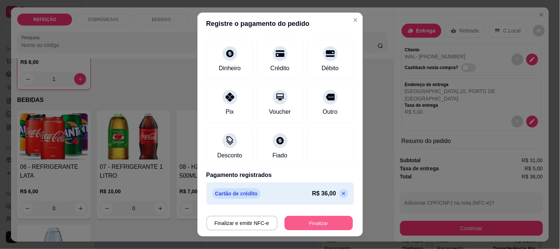
click at [308, 222] on button "Finalizar" at bounding box center [319, 223] width 68 height 14
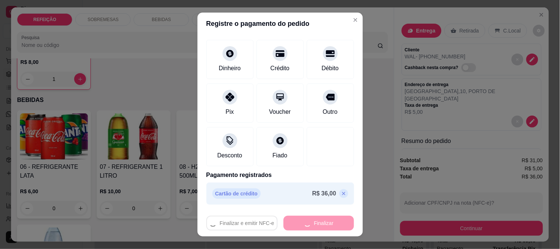
type input "0"
type input "-R$ 36,00"
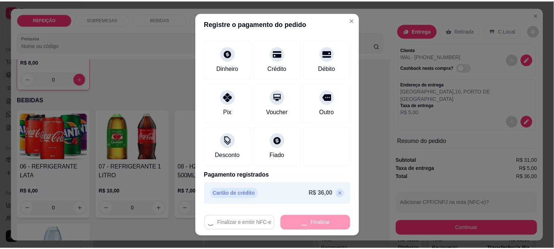
scroll to position [245, 0]
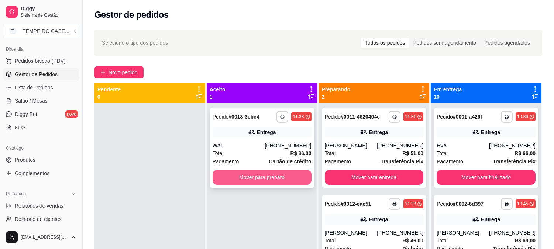
click at [265, 178] on button "Mover para preparo" at bounding box center [262, 177] width 99 height 15
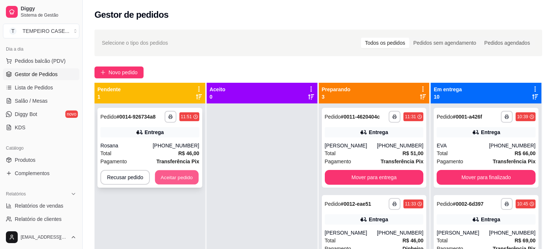
click at [182, 175] on button "Aceitar pedido" at bounding box center [177, 177] width 44 height 14
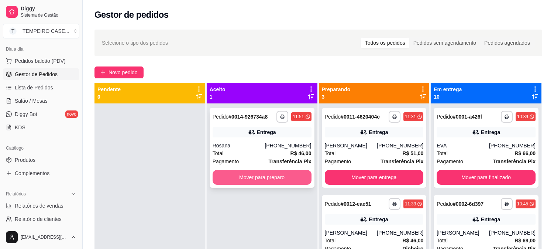
click at [276, 180] on button "Mover para preparo" at bounding box center [262, 177] width 99 height 15
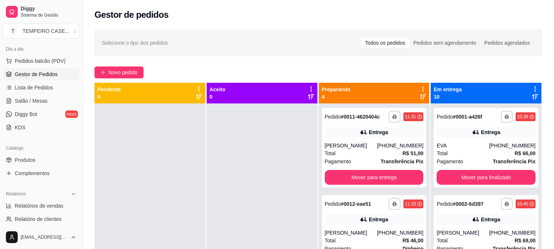
click at [295, 225] on div at bounding box center [262, 227] width 111 height 249
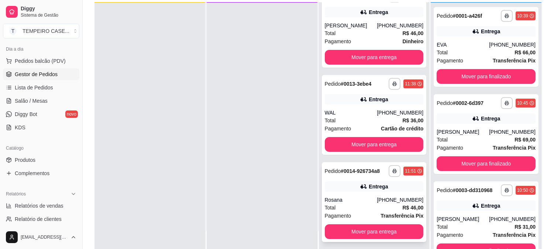
scroll to position [113, 0]
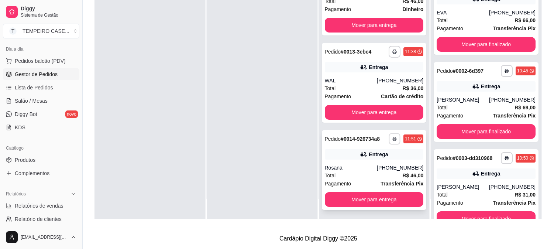
click at [389, 135] on button "button" at bounding box center [394, 138] width 11 height 11
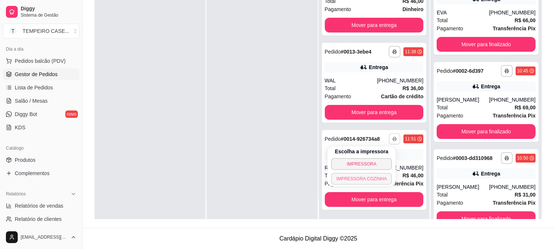
click at [350, 178] on button "IMPRESSORA COZINHA" at bounding box center [361, 179] width 61 height 12
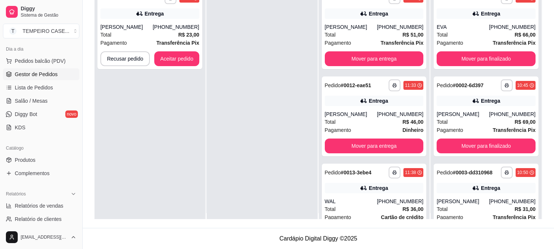
scroll to position [0, 0]
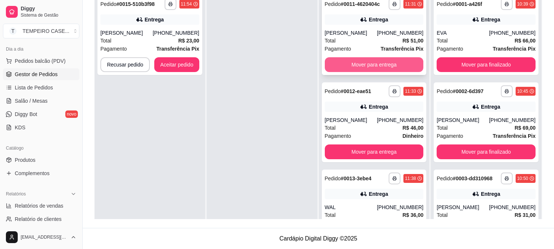
click at [363, 65] on button "Mover para entrega" at bounding box center [374, 64] width 99 height 15
click at [361, 65] on button "Mover para entrega" at bounding box center [374, 64] width 99 height 15
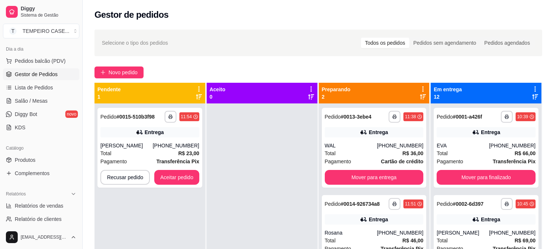
scroll to position [82, 0]
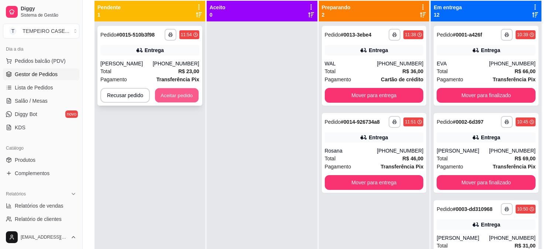
click at [178, 93] on button "Aceitar pedido" at bounding box center [177, 95] width 44 height 14
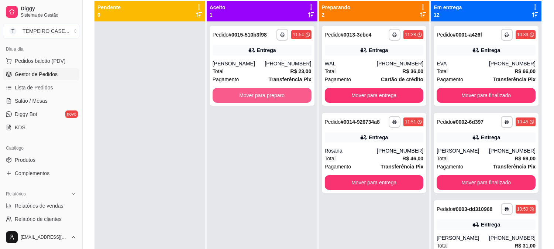
click at [256, 94] on button "Mover para preparo" at bounding box center [262, 95] width 99 height 15
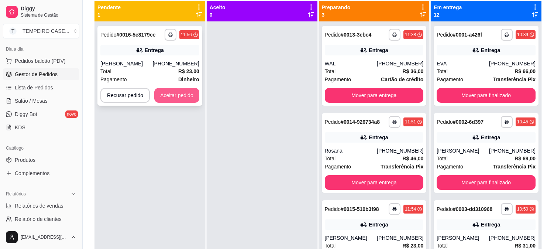
click at [178, 92] on button "Aceitar pedido" at bounding box center [176, 95] width 45 height 15
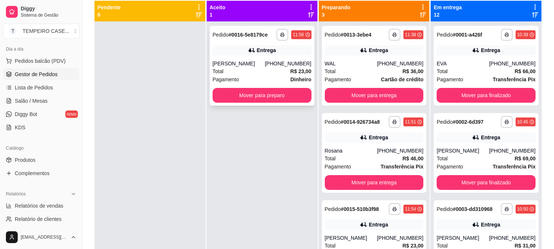
click at [254, 93] on button "Mover para preparo" at bounding box center [262, 95] width 99 height 15
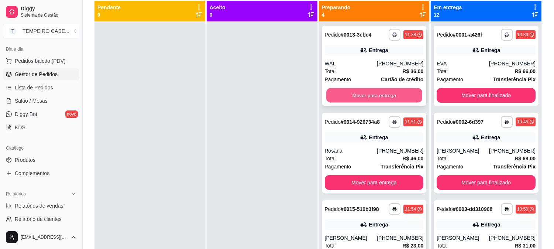
click at [352, 88] on button "Mover para entrega" at bounding box center [375, 95] width 96 height 14
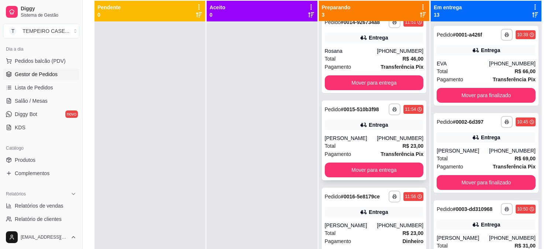
scroll to position [20, 0]
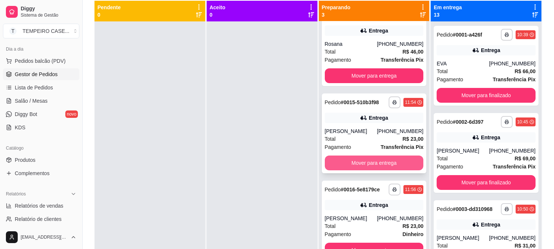
click at [340, 159] on button "Mover para entrega" at bounding box center [374, 163] width 99 height 15
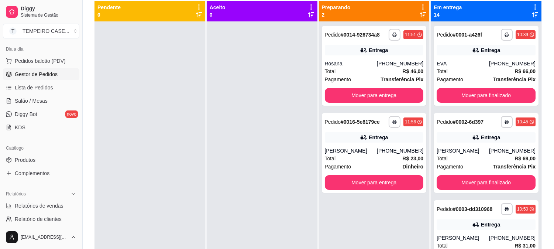
scroll to position [0, 0]
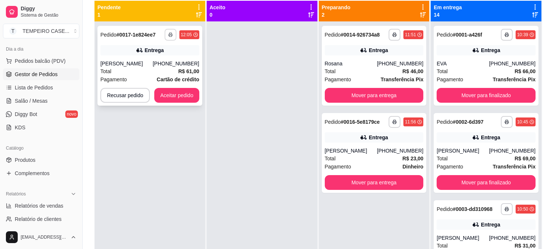
click at [171, 34] on icon "button" at bounding box center [171, 35] width 4 height 2
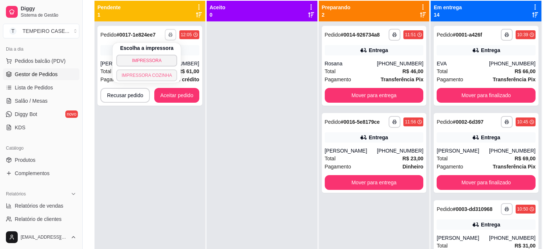
click at [161, 74] on button "IMPRESSORA COZINHA" at bounding box center [146, 75] width 61 height 12
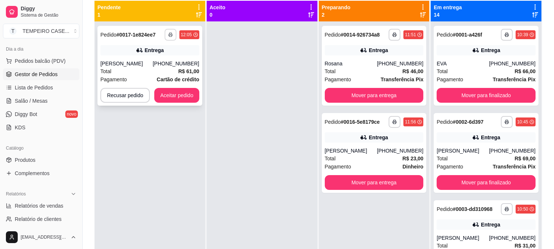
click at [167, 32] on button "button" at bounding box center [171, 35] width 12 height 12
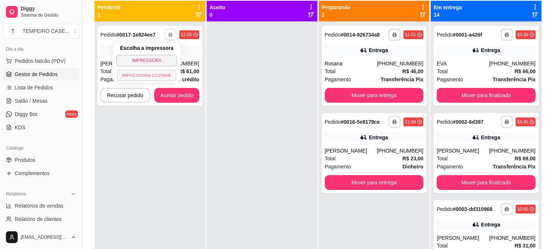
click at [165, 77] on button "IMPRESSORA COZINHA" at bounding box center [146, 74] width 59 height 11
click at [176, 89] on button "Aceitar pedido" at bounding box center [176, 95] width 45 height 15
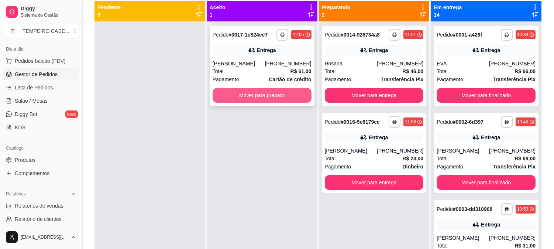
click at [244, 94] on button "Mover para preparo" at bounding box center [262, 95] width 99 height 15
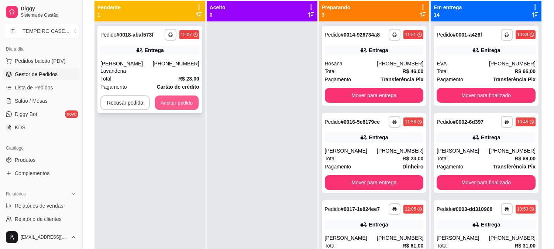
click at [188, 96] on button "Aceitar pedido" at bounding box center [177, 103] width 44 height 14
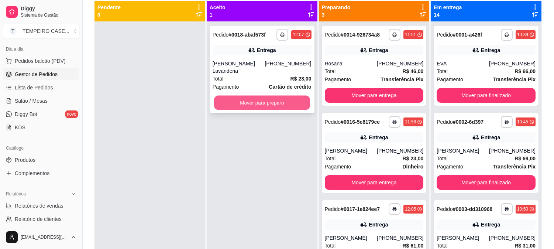
click at [250, 96] on button "Mover para preparo" at bounding box center [262, 103] width 96 height 14
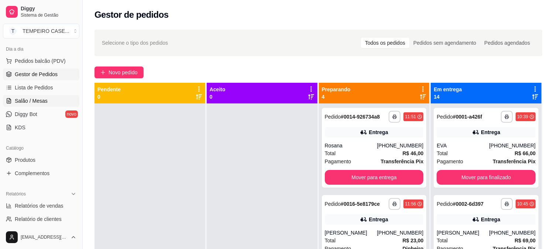
drag, startPoint x: 35, startPoint y: 100, endPoint x: 46, endPoint y: 97, distance: 11.0
click at [35, 99] on span "Salão / Mesas" at bounding box center [31, 100] width 33 height 7
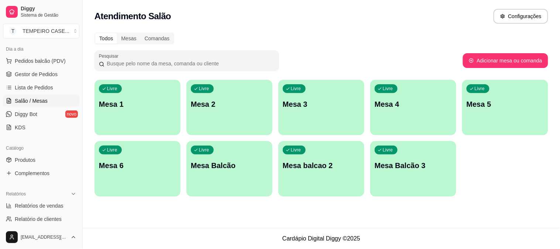
click at [328, 111] on div "Livre Mesa 3" at bounding box center [322, 103] width 86 height 47
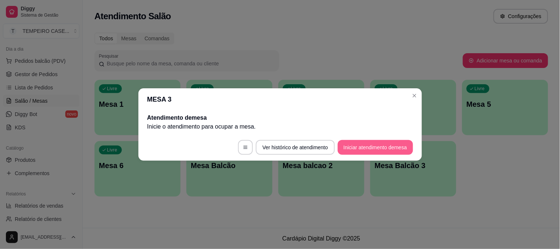
click at [355, 148] on button "Iniciar atendimento de mesa" at bounding box center [375, 147] width 75 height 15
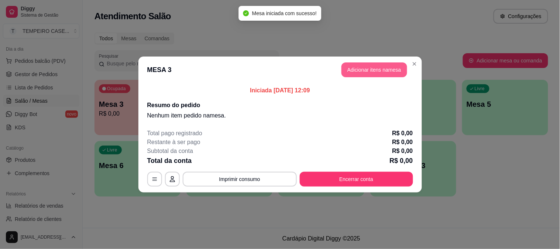
click at [360, 68] on button "Adicionar itens na mesa" at bounding box center [375, 69] width 66 height 15
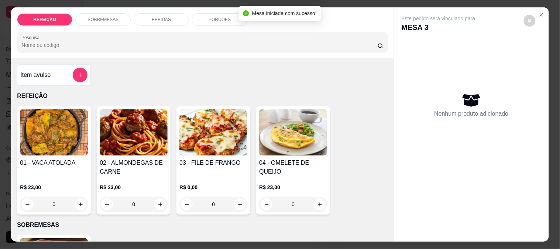
click at [244, 138] on img at bounding box center [214, 132] width 68 height 46
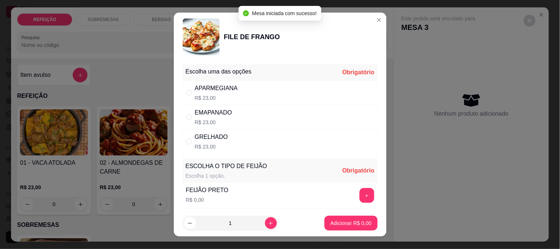
click at [226, 94] on p "R$ 23,00" at bounding box center [216, 97] width 43 height 7
radio input "true"
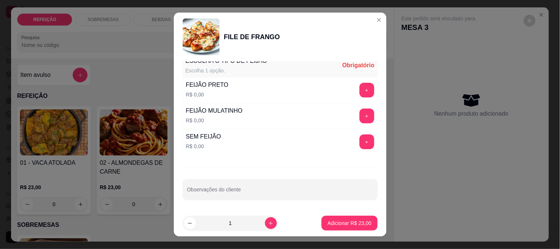
scroll to position [106, 0]
click at [360, 85] on button "+" at bounding box center [367, 90] width 15 height 15
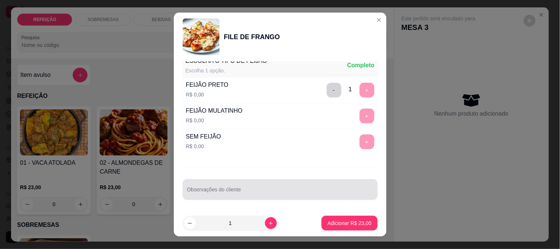
click at [243, 190] on input "Observações do cliente" at bounding box center [280, 192] width 186 height 7
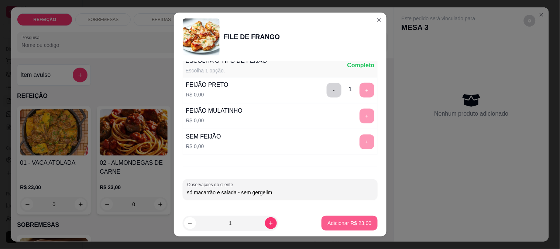
type input "só macarrão e salada - sem gergelim"
click at [331, 225] on p "Adicionar R$ 23,00" at bounding box center [350, 222] width 44 height 7
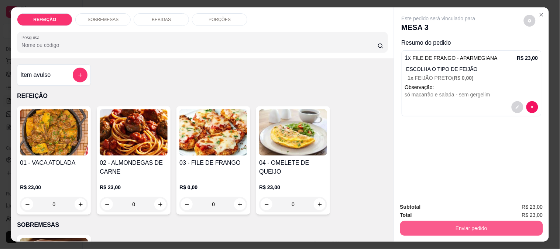
click at [415, 225] on button "Enviar pedido" at bounding box center [471, 228] width 143 height 15
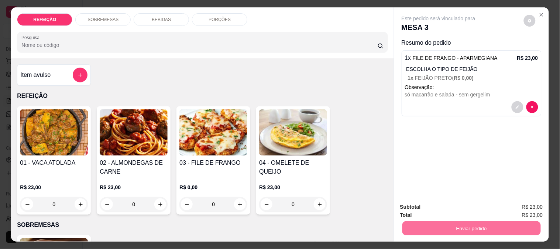
click at [529, 200] on button "Enviar pedido" at bounding box center [524, 207] width 42 height 14
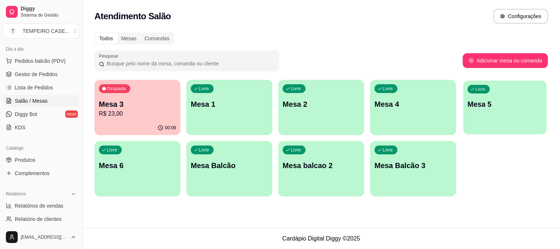
click at [481, 104] on p "Mesa 5" at bounding box center [505, 104] width 75 height 10
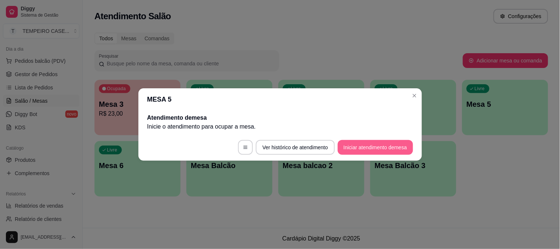
click at [379, 151] on button "Iniciar atendimento de mesa" at bounding box center [375, 147] width 75 height 15
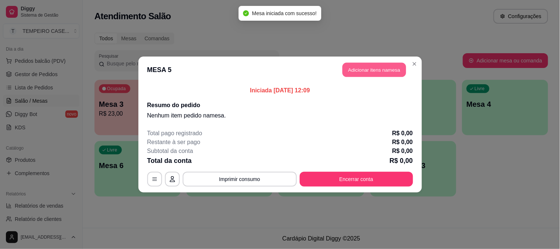
click at [364, 73] on button "Adicionar itens na mesa" at bounding box center [375, 70] width 64 height 14
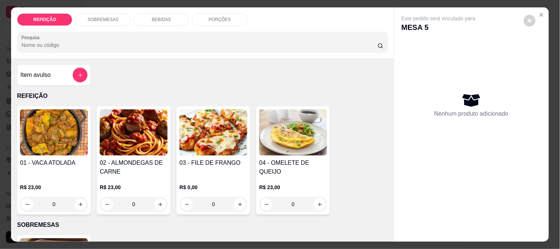
click at [50, 176] on div "R$ 23,00 0" at bounding box center [54, 193] width 68 height 35
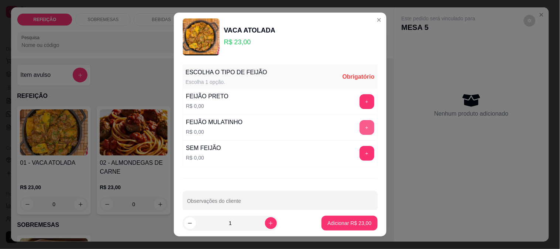
click at [360, 133] on button "+" at bounding box center [367, 127] width 15 height 15
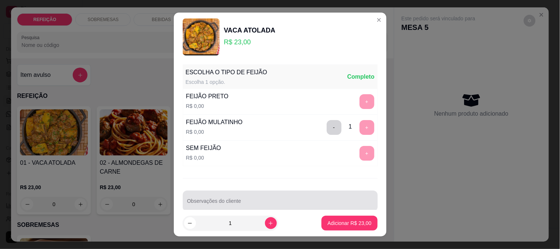
click at [247, 204] on input "Observações do cliente" at bounding box center [280, 203] width 186 height 7
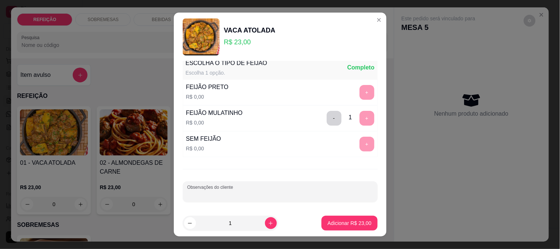
scroll to position [11, 0]
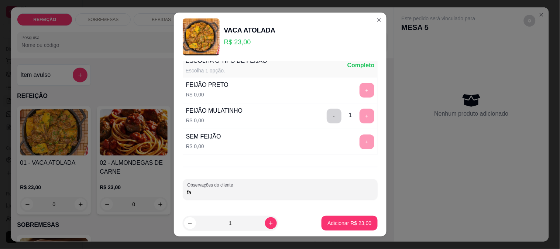
type input "f"
type input "sem macarrão"
click at [323, 217] on button "Adicionar R$ 23,00" at bounding box center [350, 223] width 54 height 14
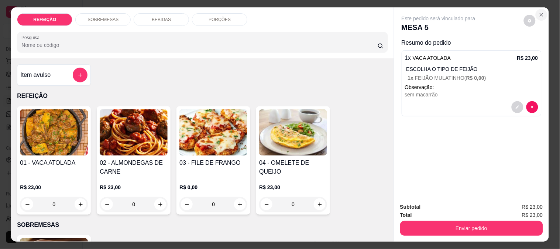
click at [536, 9] on button "Close" at bounding box center [542, 15] width 12 height 12
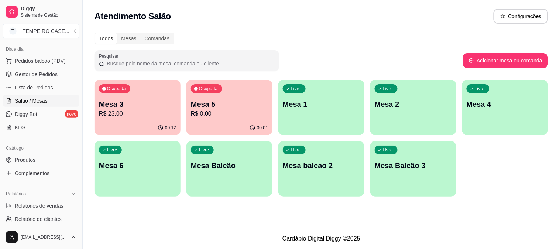
click at [239, 108] on p "Mesa 5" at bounding box center [229, 104] width 77 height 10
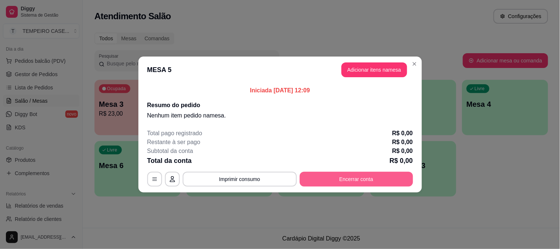
click at [340, 177] on button "Encerrar conta" at bounding box center [356, 179] width 113 height 15
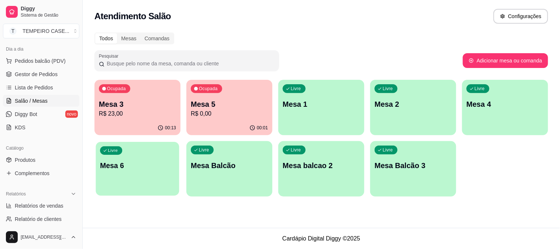
click at [136, 168] on p "Mesa 6" at bounding box center [137, 166] width 75 height 10
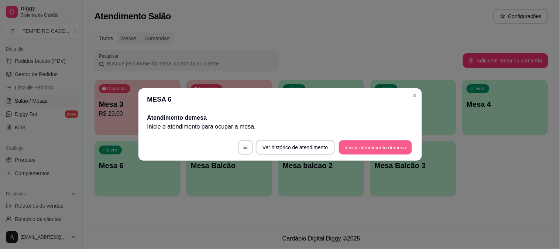
click at [365, 150] on button "Iniciar atendimento de mesa" at bounding box center [375, 147] width 73 height 14
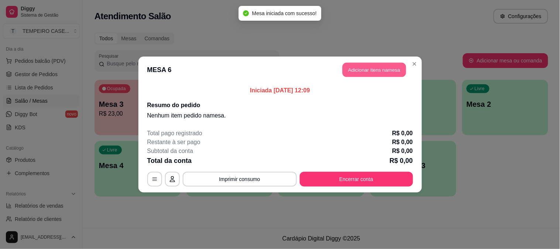
click at [361, 68] on button "Adicionar itens na mesa" at bounding box center [375, 70] width 64 height 14
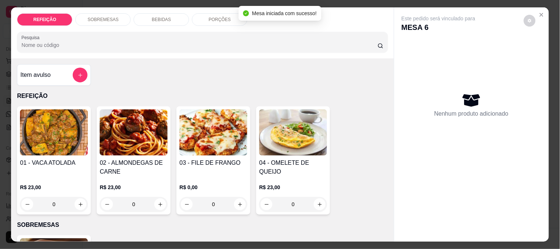
click at [196, 130] on img at bounding box center [214, 132] width 68 height 46
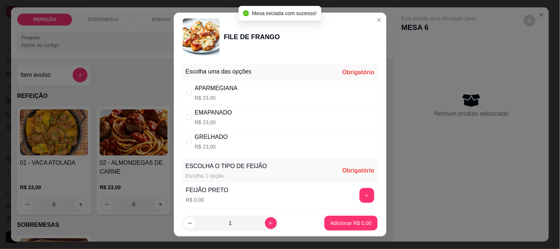
click at [233, 99] on p "R$ 23,00" at bounding box center [216, 97] width 43 height 7
radio input "true"
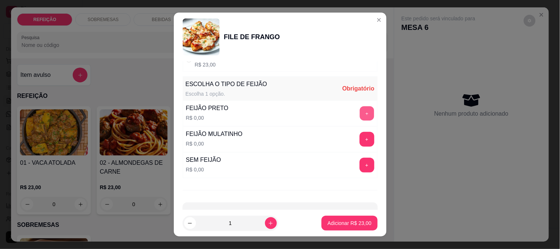
click at [360, 115] on button "+" at bounding box center [367, 113] width 14 height 14
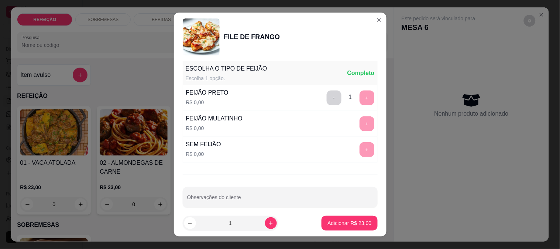
scroll to position [106, 0]
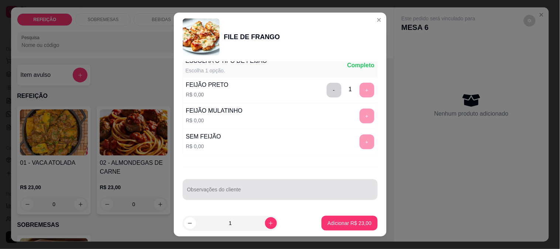
click at [249, 187] on div at bounding box center [280, 189] width 186 height 15
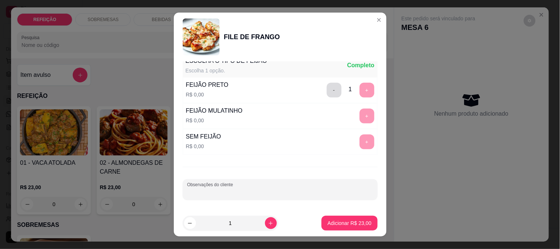
click at [327, 93] on button "-" at bounding box center [334, 90] width 15 height 15
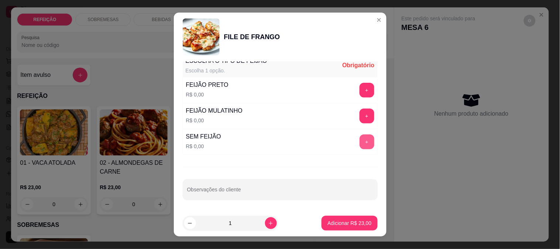
click at [360, 143] on button "+" at bounding box center [367, 141] width 15 height 15
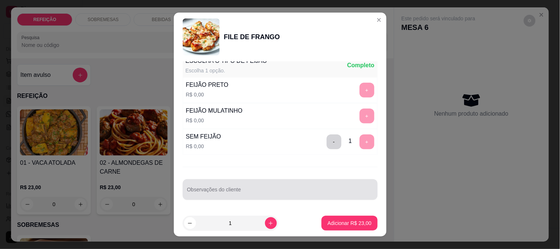
click at [247, 188] on div at bounding box center [280, 189] width 186 height 15
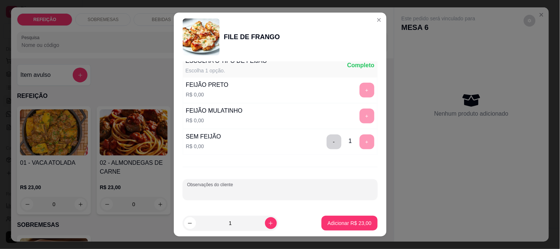
type input "a"
type input "só macarrão"
click at [340, 222] on p "Adicionar R$ 23,00" at bounding box center [350, 222] width 44 height 7
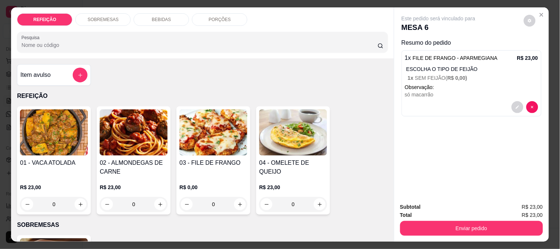
click at [149, 21] on div "BEBIDAS" at bounding box center [161, 19] width 55 height 13
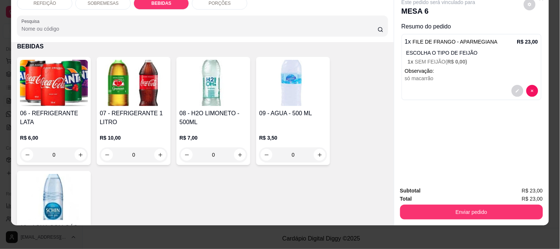
click at [61, 134] on p "R$ 6,00" at bounding box center [54, 137] width 68 height 7
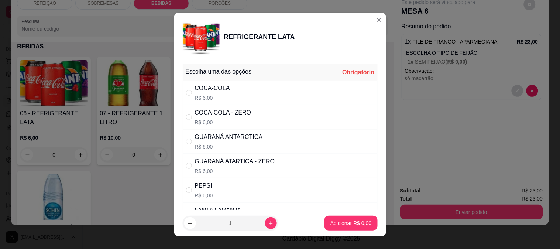
click at [242, 163] on div "GUARANÁ ATARTICA - ZERO" at bounding box center [235, 161] width 80 height 9
radio input "true"
click at [223, 138] on div "GUARANÁ ANTARCTICA" at bounding box center [229, 137] width 68 height 9
radio input "true"
radio input "false"
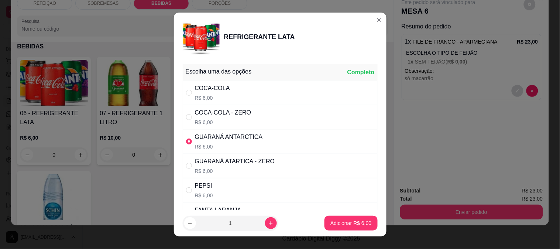
click at [224, 157] on div "GUARANÁ ATARTICA - ZERO" at bounding box center [235, 161] width 80 height 9
radio input "false"
radio input "true"
click at [342, 220] on p "Adicionar R$ 6,00" at bounding box center [351, 222] width 41 height 7
type input "1"
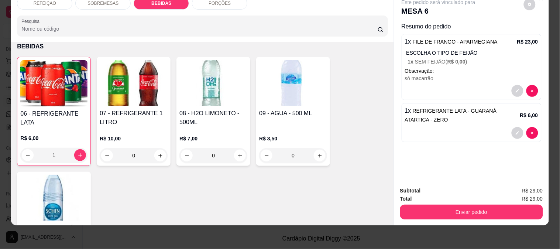
click at [464, 211] on button "Enviar pedido" at bounding box center [471, 212] width 143 height 15
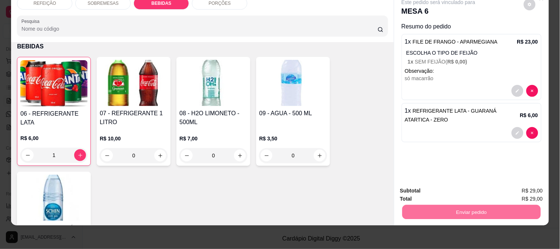
click at [518, 183] on button "Enviar pedido" at bounding box center [524, 188] width 42 height 14
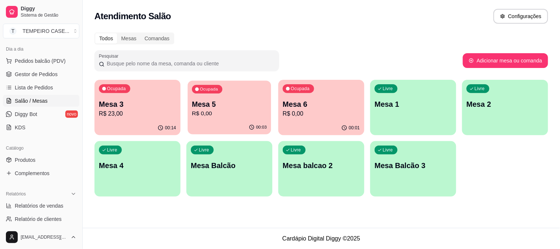
click at [220, 115] on p "R$ 0,00" at bounding box center [229, 113] width 75 height 8
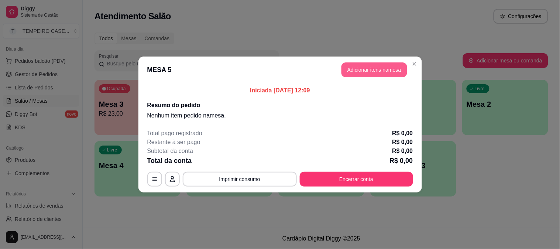
click at [359, 66] on button "Adicionar itens na mesa" at bounding box center [375, 69] width 66 height 15
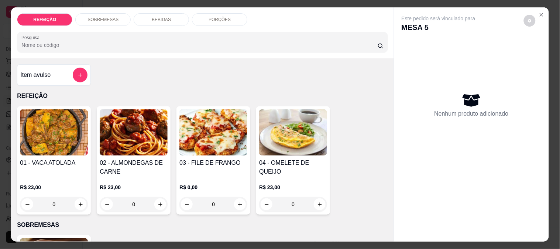
click at [216, 119] on img at bounding box center [214, 132] width 68 height 46
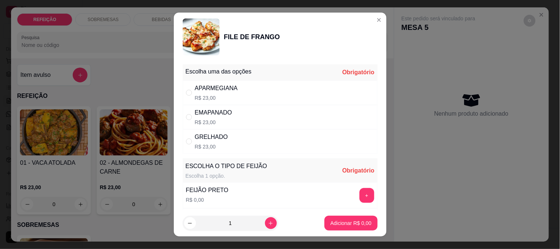
click at [249, 95] on div "APARMEGIANA R$ 23,00" at bounding box center [280, 93] width 195 height 24
radio input "true"
click at [360, 197] on button "+" at bounding box center [367, 195] width 14 height 14
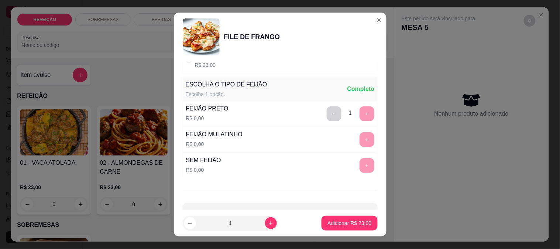
scroll to position [82, 0]
click at [327, 113] on button "-" at bounding box center [334, 113] width 15 height 15
click at [360, 138] on button "+" at bounding box center [367, 139] width 14 height 14
click at [342, 222] on p "Adicionar R$ 23,00" at bounding box center [350, 222] width 44 height 7
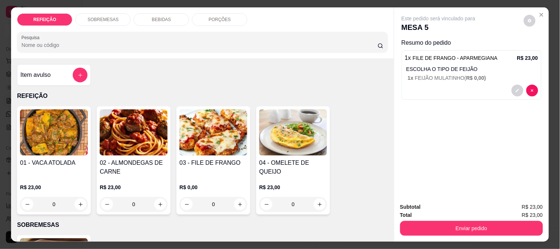
click at [211, 148] on img at bounding box center [214, 132] width 68 height 46
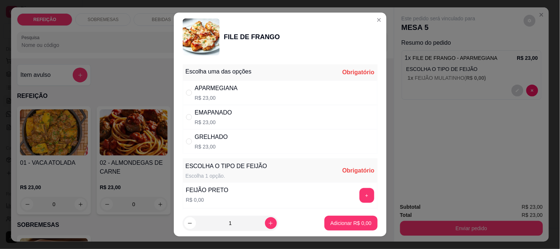
click at [313, 95] on div "APARMEGIANA R$ 23,00" at bounding box center [280, 93] width 195 height 24
radio input "true"
click at [360, 197] on button "+" at bounding box center [367, 195] width 15 height 15
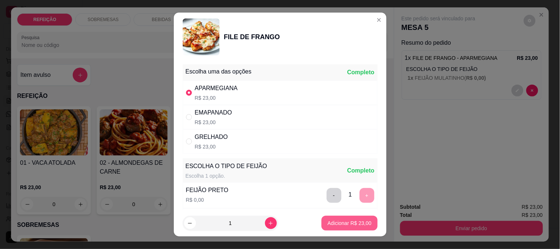
click at [342, 221] on p "Adicionar R$ 23,00" at bounding box center [350, 222] width 44 height 7
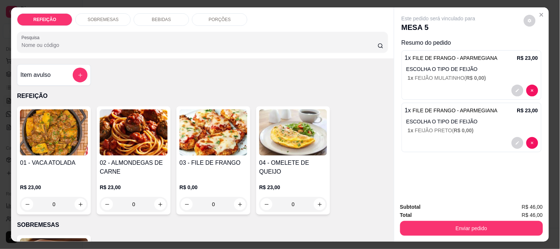
click at [197, 133] on img at bounding box center [214, 132] width 68 height 46
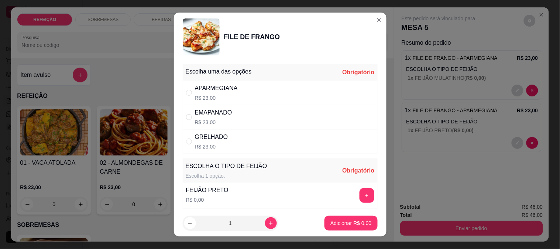
click at [212, 97] on p "R$ 23,00" at bounding box center [216, 97] width 43 height 7
radio input "true"
click at [360, 195] on button "+" at bounding box center [367, 195] width 15 height 15
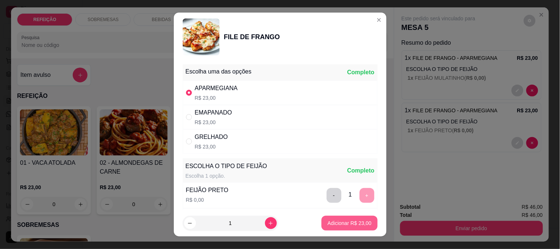
click at [345, 217] on button "Adicionar R$ 23,00" at bounding box center [350, 223] width 56 height 15
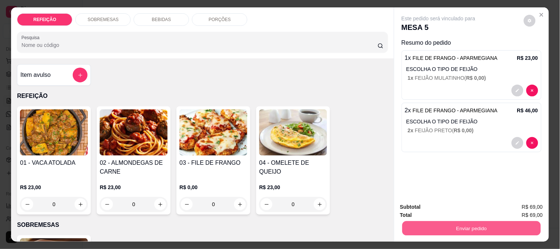
click at [412, 225] on button "Enviar pedido" at bounding box center [471, 228] width 139 height 14
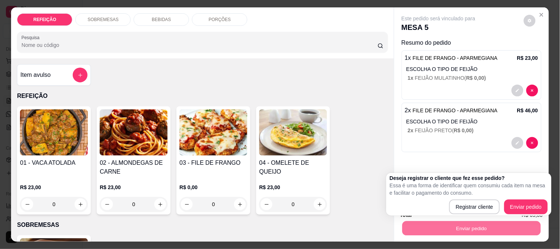
click at [348, 176] on div "01 - VACA ATOLADA R$ 23,00 0 02 - ALMONDEGAS DE CARNE R$ 23,00 0 03 - FILE DE F…" at bounding box center [202, 160] width 371 height 108
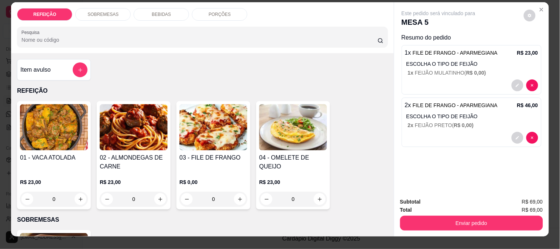
scroll to position [19, 0]
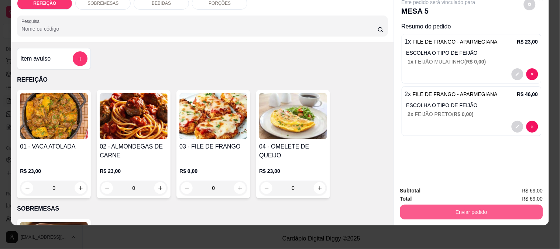
click at [458, 208] on button "Enviar pedido" at bounding box center [471, 212] width 143 height 15
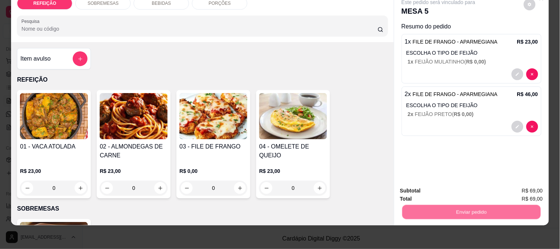
click at [522, 185] on button "Enviar pedido" at bounding box center [524, 188] width 42 height 14
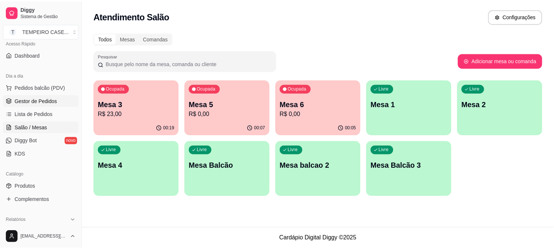
scroll to position [41, 0]
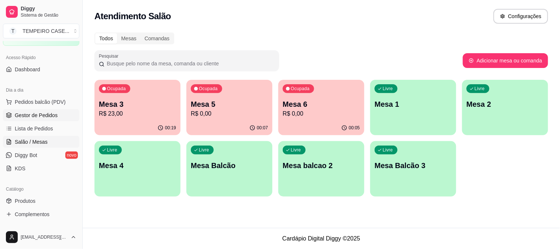
click at [40, 116] on span "Gestor de Pedidos" at bounding box center [36, 115] width 43 height 7
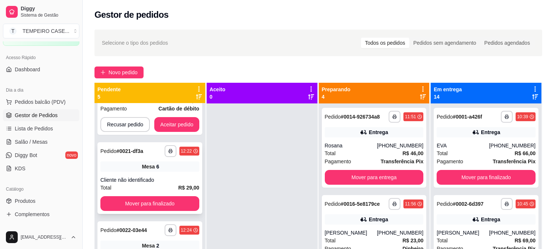
scroll to position [120, 0]
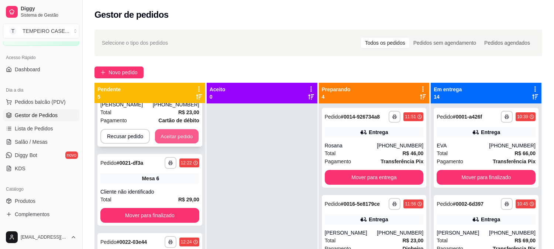
click at [183, 139] on button "Aceitar pedido" at bounding box center [177, 136] width 44 height 14
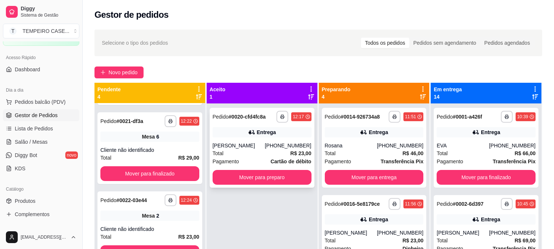
scroll to position [33, 0]
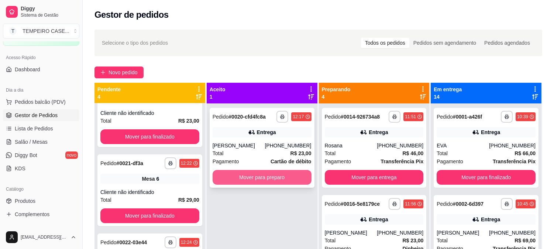
click at [250, 179] on button "Mover para preparo" at bounding box center [262, 177] width 99 height 15
click at [289, 182] on button "Mover para preparo" at bounding box center [262, 177] width 96 height 14
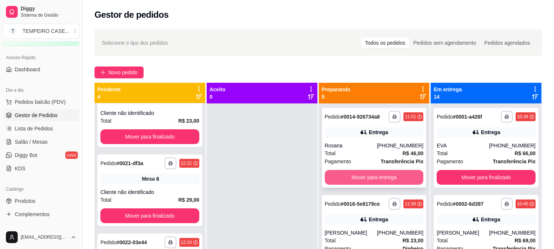
click at [349, 173] on button "Mover para entrega" at bounding box center [374, 177] width 99 height 15
click at [370, 177] on button "Mover para entrega" at bounding box center [375, 177] width 96 height 14
click at [365, 175] on button "Mover para entrega" at bounding box center [375, 177] width 96 height 14
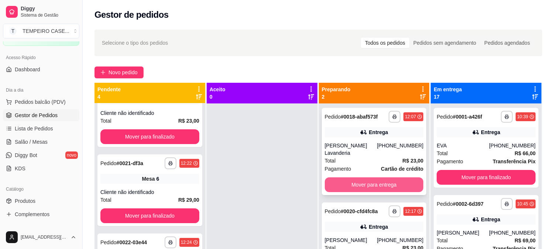
click at [356, 178] on button "Mover para entrega" at bounding box center [374, 184] width 99 height 15
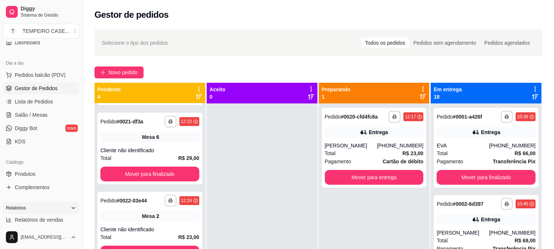
scroll to position [82, 0]
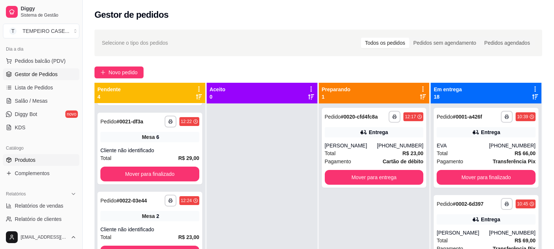
click at [30, 161] on span "Produtos" at bounding box center [25, 159] width 21 height 7
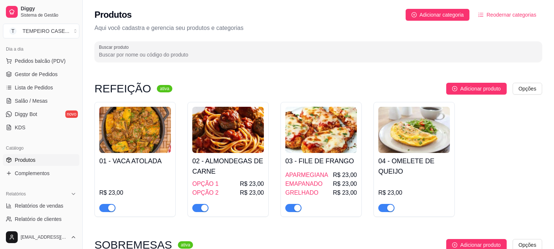
click at [220, 130] on img at bounding box center [228, 130] width 72 height 46
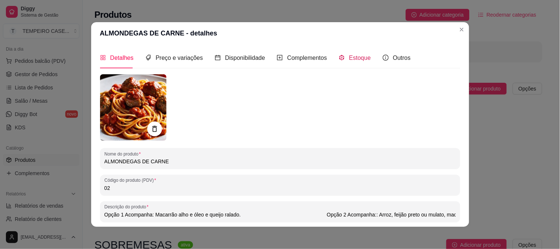
click at [355, 57] on span "Estoque" at bounding box center [360, 58] width 22 height 6
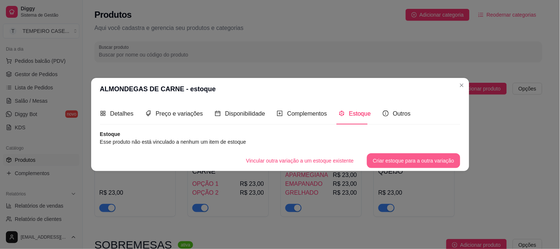
click at [408, 162] on button "Criar estoque para a outra variação" at bounding box center [413, 160] width 93 height 15
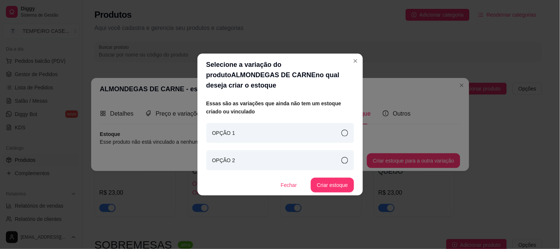
click at [284, 129] on div "OPÇÃO 1" at bounding box center [280, 133] width 148 height 20
click at [332, 181] on button "Criar estoque" at bounding box center [333, 185] width 42 height 14
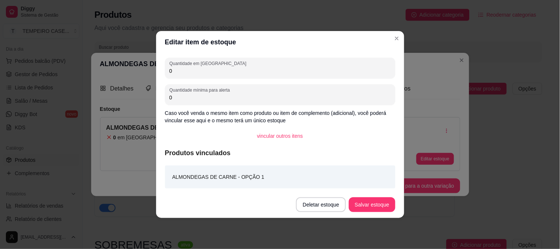
drag, startPoint x: 210, startPoint y: 72, endPoint x: 120, endPoint y: 71, distance: 89.8
click at [120, 71] on div "Editar item de estoque Quantidade em estoque 0 Quantidade mínima para alerta 0 …" at bounding box center [280, 124] width 560 height 249
type input "4"
click at [382, 202] on button "Salvar estoque" at bounding box center [372, 204] width 46 height 15
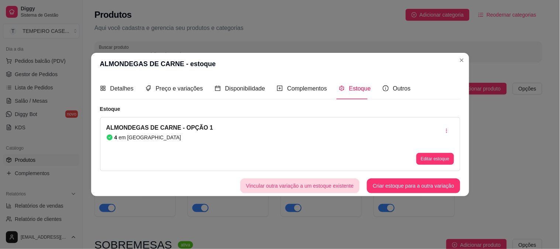
click at [330, 182] on button "Vincular outra variação a um estoque existente" at bounding box center [300, 185] width 120 height 15
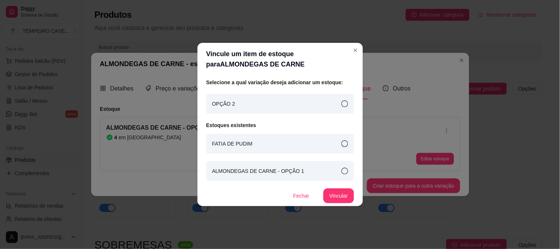
click at [249, 110] on div "OPÇÃO 2" at bounding box center [280, 104] width 148 height 20
click at [334, 196] on button "Vincular" at bounding box center [339, 195] width 30 height 15
click at [348, 172] on icon at bounding box center [345, 171] width 7 height 7
click at [345, 191] on button "Vincular" at bounding box center [339, 195] width 30 height 15
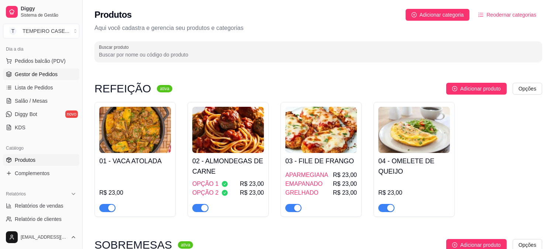
click at [24, 76] on span "Gestor de Pedidos" at bounding box center [36, 74] width 43 height 7
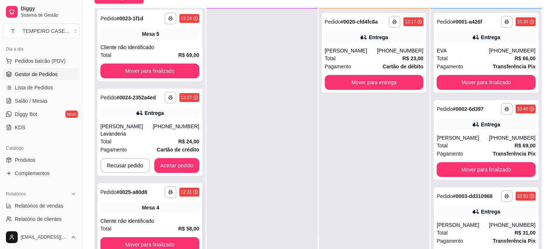
scroll to position [113, 0]
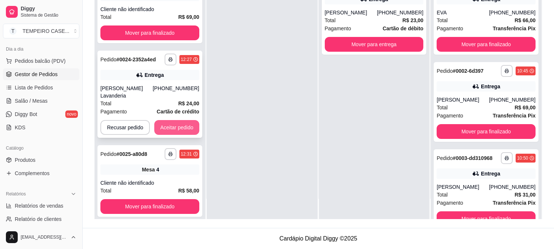
click at [178, 120] on button "Aceitar pedido" at bounding box center [176, 127] width 45 height 15
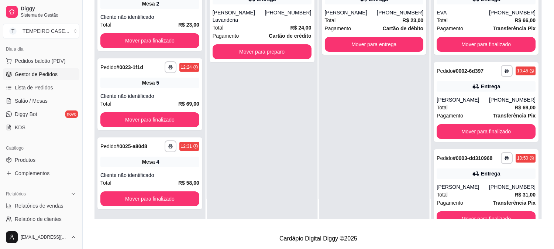
scroll to position [153, 0]
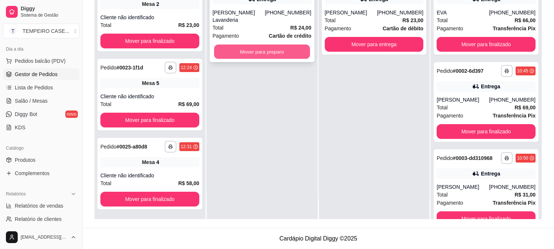
click at [280, 45] on button "Mover para preparo" at bounding box center [262, 52] width 96 height 14
click at [235, 45] on button "Mover para preparo" at bounding box center [262, 52] width 96 height 14
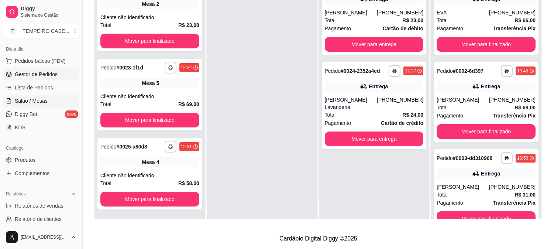
click at [45, 100] on span "Salão / Mesas" at bounding box center [31, 100] width 33 height 7
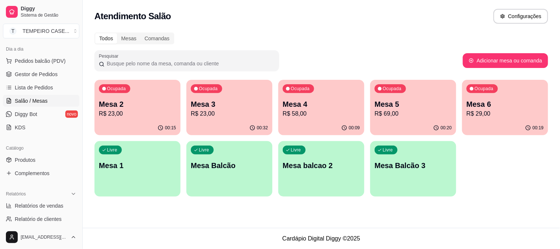
click at [396, 104] on p "Mesa 5" at bounding box center [413, 104] width 77 height 10
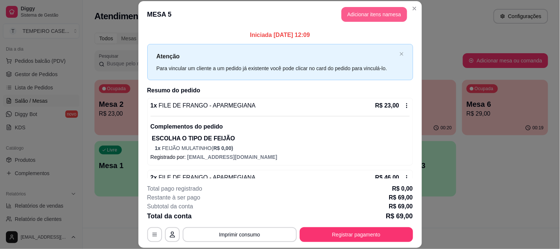
click at [363, 7] on button "Adicionar itens na mesa" at bounding box center [375, 14] width 66 height 15
click at [361, 14] on button "Adicionar itens na mesa" at bounding box center [375, 14] width 64 height 14
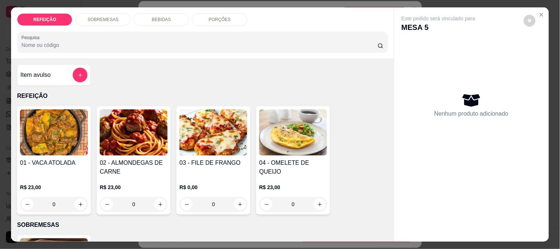
click at [139, 13] on div "BEBIDAS" at bounding box center [161, 19] width 55 height 13
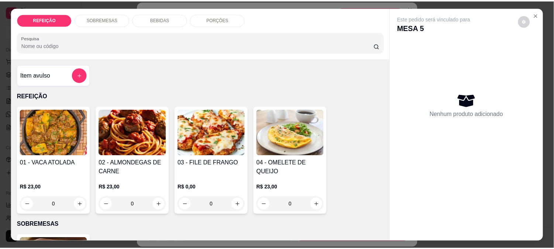
scroll to position [19, 0]
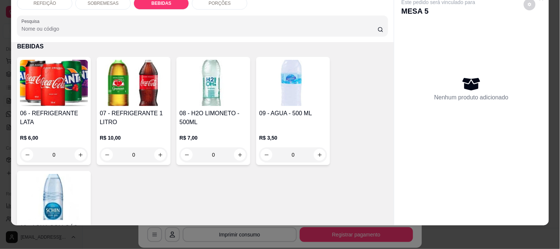
click at [245, 57] on div "08 - H2O LIMONETO - 500ML R$ 7,00 0" at bounding box center [214, 111] width 74 height 108
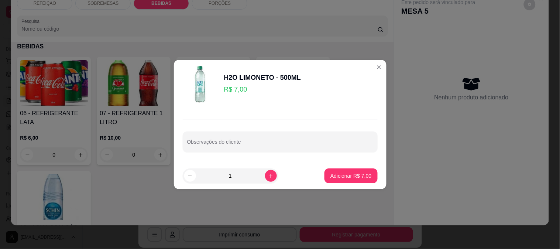
click at [319, 180] on footer "1 Adicionar R$ 7,00" at bounding box center [280, 176] width 213 height 27
click at [364, 174] on p "Adicionar R$ 7,00" at bounding box center [351, 175] width 40 height 7
type input "1"
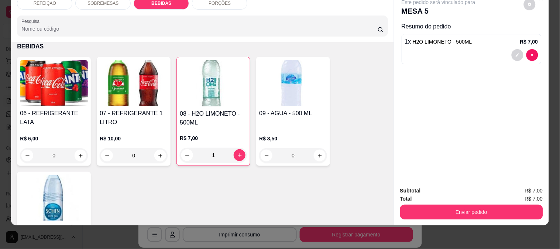
click at [435, 205] on button "Enviar pedido" at bounding box center [471, 212] width 143 height 15
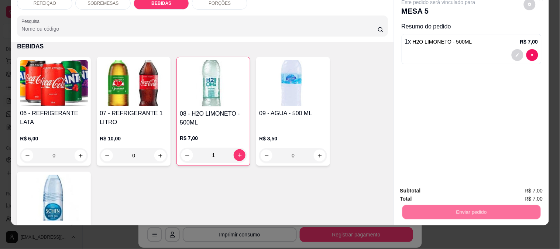
click at [517, 181] on button "Enviar pedido" at bounding box center [524, 188] width 42 height 14
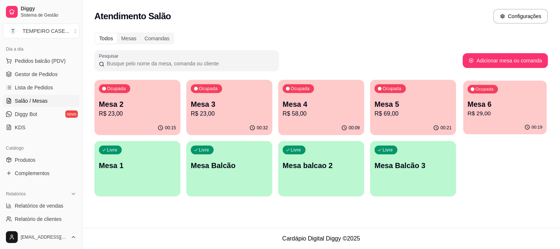
click at [485, 109] on p "R$ 29,00" at bounding box center [505, 113] width 75 height 8
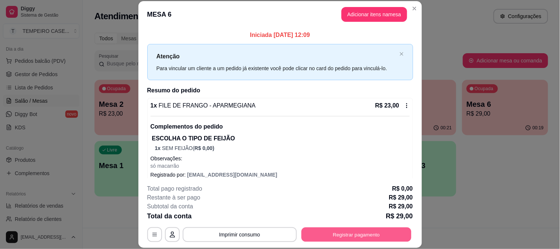
click at [331, 239] on button "Registrar pagamento" at bounding box center [356, 234] width 110 height 14
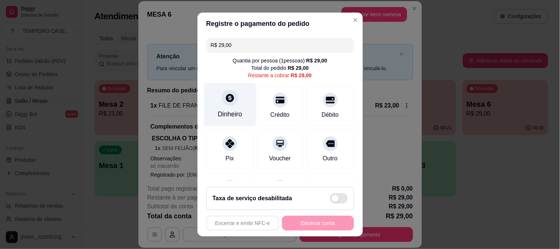
click at [235, 109] on div "Dinheiro" at bounding box center [230, 104] width 52 height 43
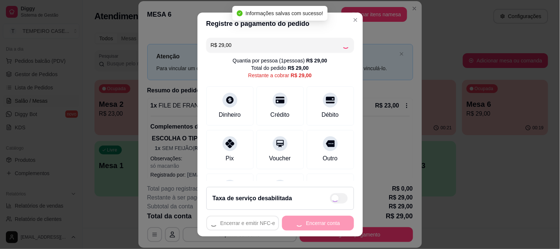
click at [304, 222] on div "Encerrar e emitir NFC-e Encerrar conta" at bounding box center [280, 223] width 148 height 15
type input "R$ 0,00"
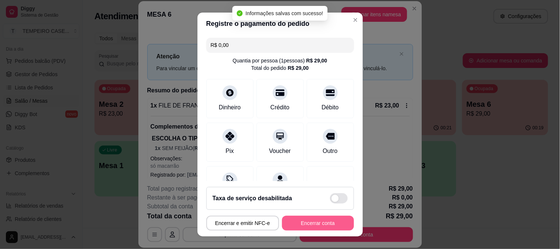
click at [304, 223] on button "Encerrar conta" at bounding box center [318, 223] width 72 height 15
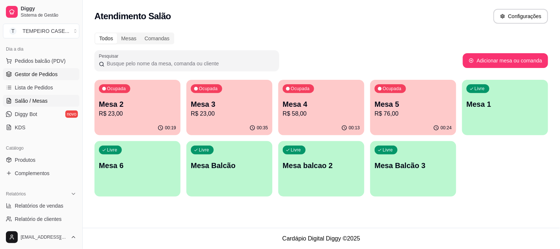
click at [34, 72] on span "Gestor de Pedidos" at bounding box center [36, 74] width 43 height 7
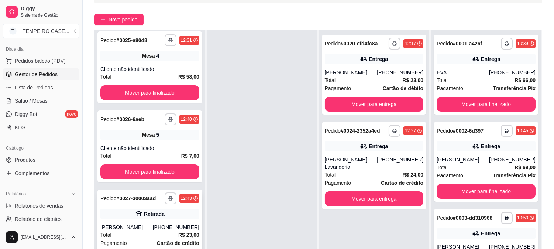
scroll to position [113, 0]
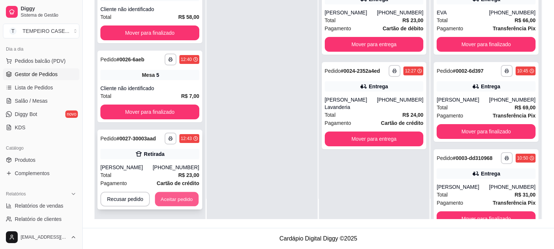
click at [165, 197] on button "Aceitar pedido" at bounding box center [177, 199] width 44 height 14
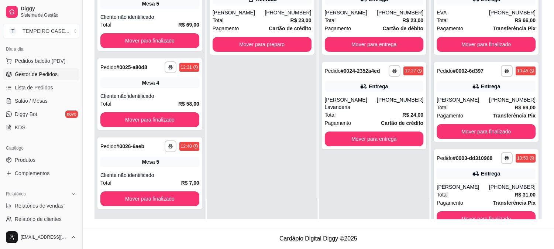
scroll to position [153, 0]
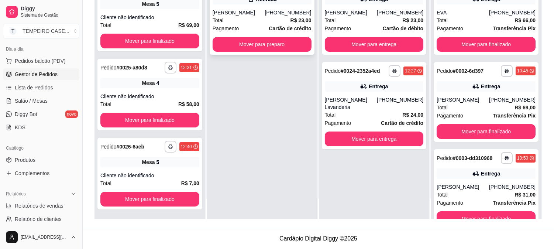
click at [270, 44] on button "Mover para preparo" at bounding box center [262, 44] width 99 height 15
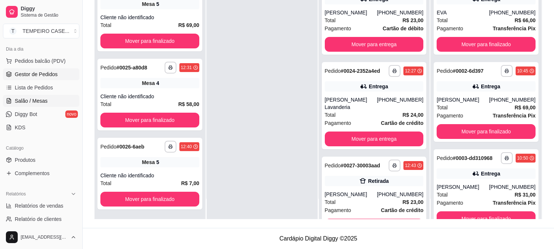
click at [34, 105] on link "Salão / Mesas" at bounding box center [41, 101] width 76 height 12
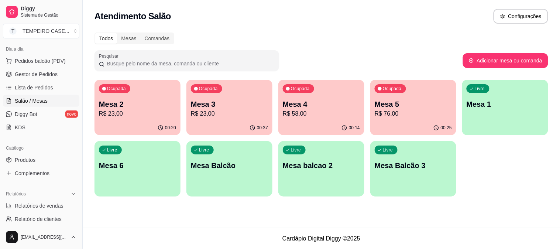
click at [524, 93] on div "Livre Mesa 1" at bounding box center [505, 103] width 86 height 47
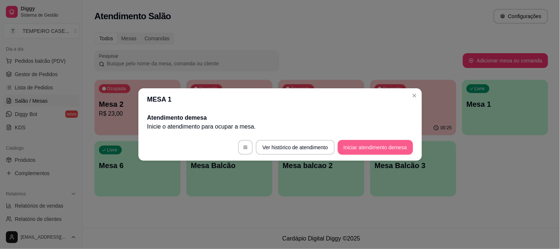
click at [382, 143] on button "Iniciar atendimento de mesa" at bounding box center [375, 147] width 75 height 15
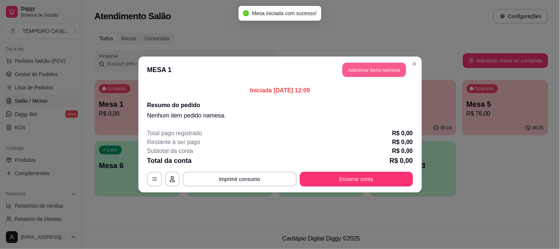
click at [352, 66] on button "Adicionar itens na mesa" at bounding box center [375, 70] width 64 height 14
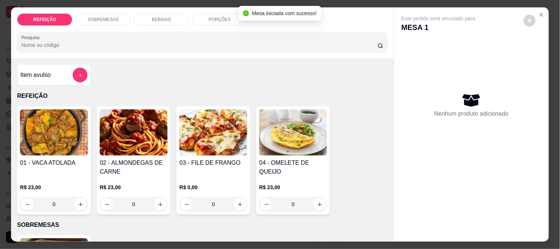
click at [62, 138] on img at bounding box center [54, 132] width 68 height 46
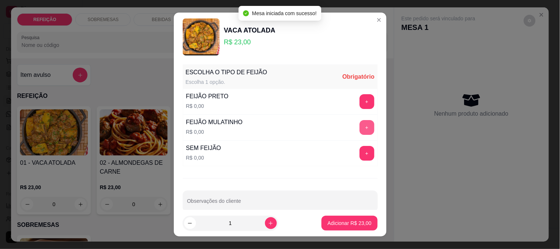
click at [360, 128] on button "+" at bounding box center [367, 127] width 15 height 15
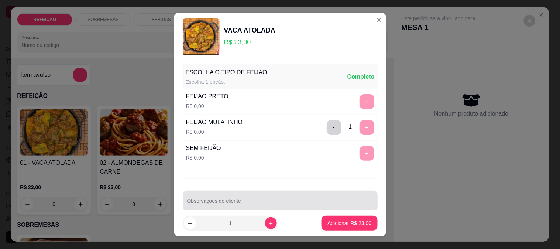
click at [276, 194] on div at bounding box center [280, 201] width 186 height 15
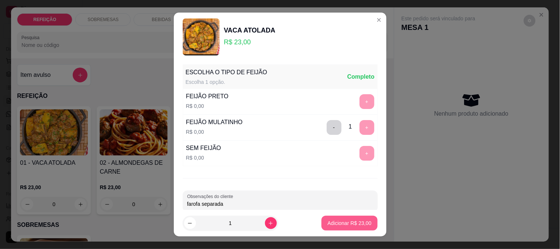
type input "farofa separada"
click at [335, 227] on button "Adicionar R$ 23,00" at bounding box center [350, 223] width 56 height 15
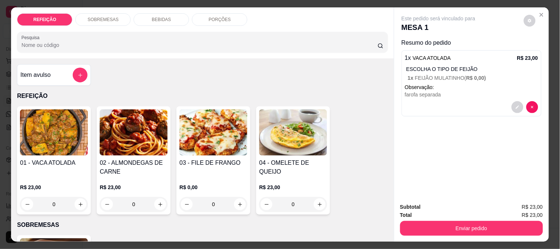
click at [193, 164] on h4 "03 - FILE DE FRANGO" at bounding box center [214, 162] width 68 height 9
click at [285, 88] on div "APARMEGIANA R$ 23,00" at bounding box center [279, 93] width 195 height 24
radio input "true"
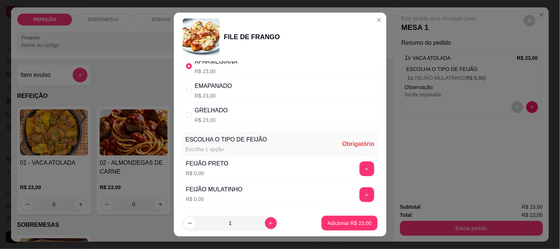
scroll to position [41, 0]
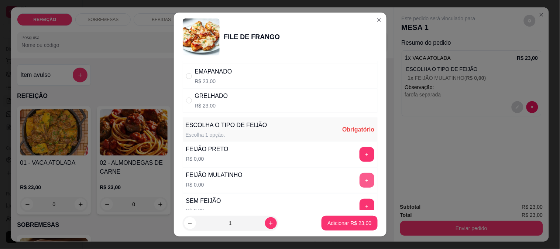
click at [360, 180] on button "+" at bounding box center [367, 180] width 15 height 15
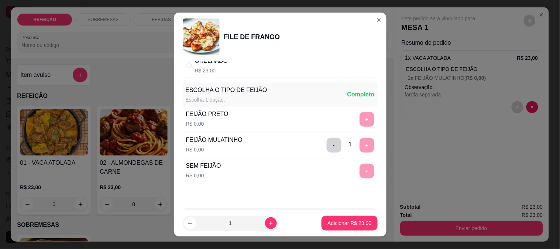
scroll to position [106, 0]
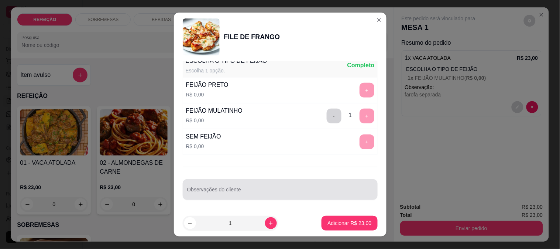
click at [231, 199] on div "Observações do cliente" at bounding box center [280, 189] width 195 height 21
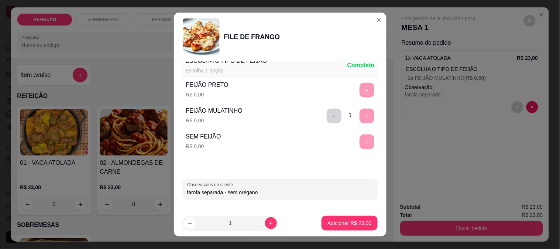
click at [215, 192] on input "farofa separada - sem orégano" at bounding box center [280, 192] width 186 height 7
click at [221, 192] on input "farofa separada - sem orégano" at bounding box center [280, 192] width 186 height 7
click at [296, 195] on input "farofa separada - salada sepadara - sem orégano" at bounding box center [280, 192] width 186 height 7
type input "farofa separada - salada sepadara - sem orégano e pouco molho"
click at [354, 219] on button "Adicionar R$ 23,00" at bounding box center [350, 223] width 56 height 15
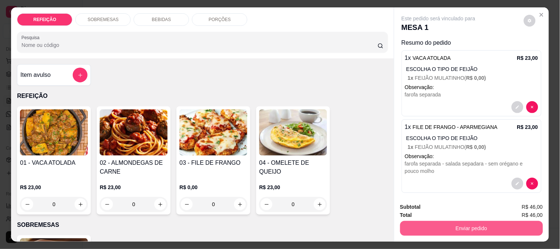
click at [435, 221] on button "Enviar pedido" at bounding box center [471, 228] width 143 height 15
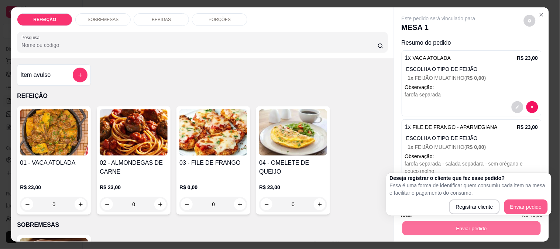
click at [525, 199] on button "Enviar pedido" at bounding box center [527, 206] width 44 height 15
click at [525, 199] on div "Deseja registrar o cliente que fez esse pedido? Essa é uma forma de identificar…" at bounding box center [469, 194] width 158 height 40
click at [519, 199] on button "Enviar pedido" at bounding box center [527, 206] width 44 height 15
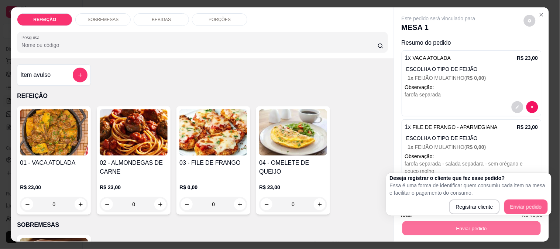
click at [519, 199] on button "Enviar pedido" at bounding box center [527, 206] width 44 height 15
click at [443, 208] on div "Registrar cliente Enviar pedido" at bounding box center [469, 206] width 158 height 15
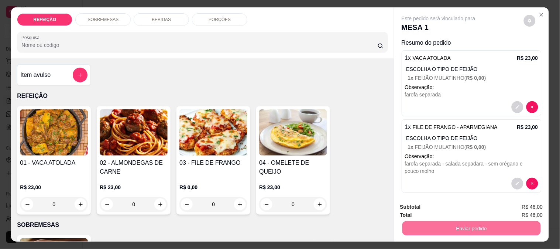
click at [327, 228] on div "Item avulso REFEIÇÃO 01 - VACA ATOLADA R$ 23,00 0 02 - ALMONDEGAS DE CARNE R$ 2…" at bounding box center [202, 149] width 383 height 183
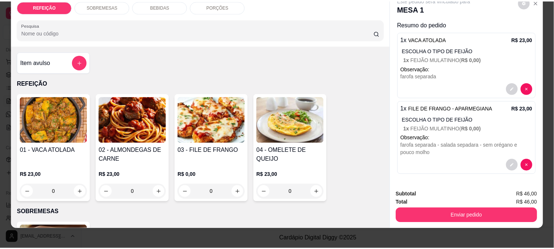
scroll to position [19, 0]
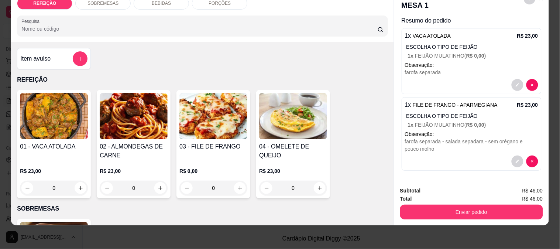
click at [457, 208] on button "Enviar pedido" at bounding box center [471, 212] width 143 height 15
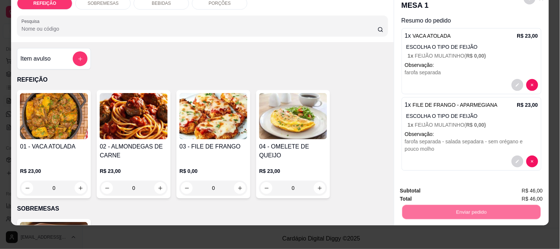
click at [525, 185] on button "Enviar pedido" at bounding box center [524, 188] width 42 height 14
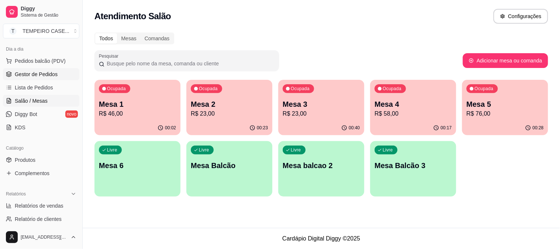
click at [30, 72] on span "Gestor de Pedidos" at bounding box center [36, 74] width 43 height 7
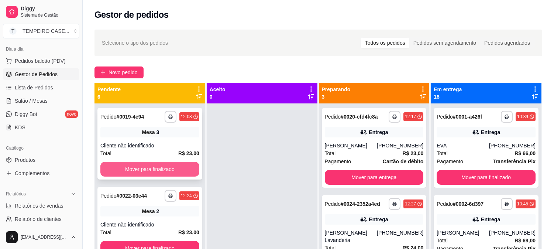
click at [156, 172] on button "Mover para finalizado" at bounding box center [149, 169] width 99 height 15
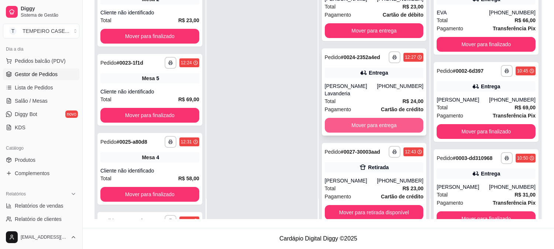
scroll to position [20, 0]
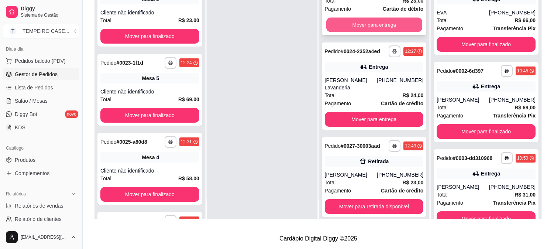
click at [355, 27] on button "Mover para entrega" at bounding box center [375, 25] width 96 height 14
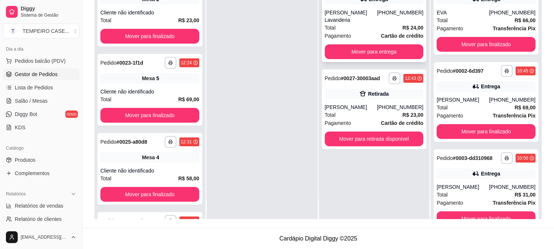
scroll to position [0, 0]
click at [365, 32] on div "Pagamento Cartão de crédito" at bounding box center [374, 36] width 99 height 8
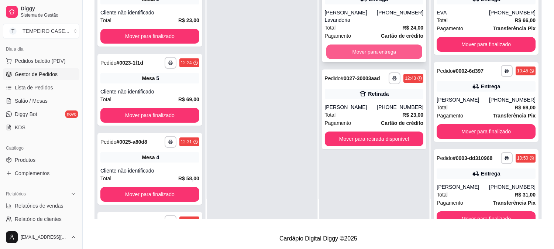
click at [344, 45] on button "Mover para entrega" at bounding box center [375, 52] width 96 height 14
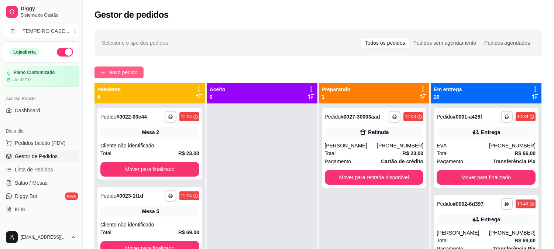
click at [110, 74] on span "Novo pedido" at bounding box center [123, 72] width 29 height 8
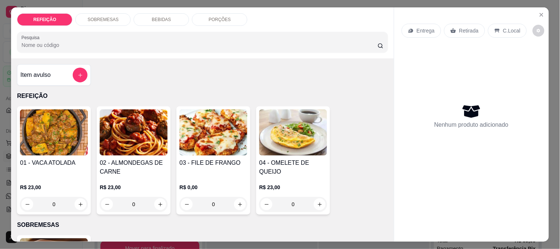
click at [116, 167] on h4 "02 - ALMONDEGAS DE CARNE" at bounding box center [134, 167] width 68 height 18
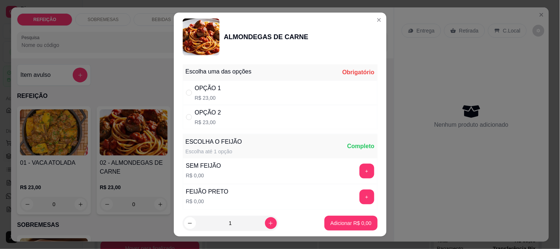
click at [227, 115] on div "OPÇÃO 2 R$ 23,00" at bounding box center [280, 117] width 195 height 24
radio input "true"
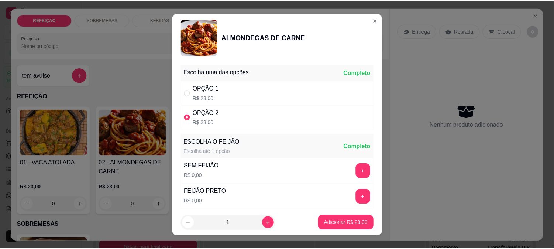
scroll to position [81, 0]
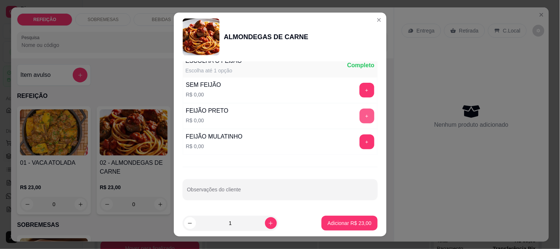
click at [360, 117] on button "+" at bounding box center [367, 116] width 15 height 15
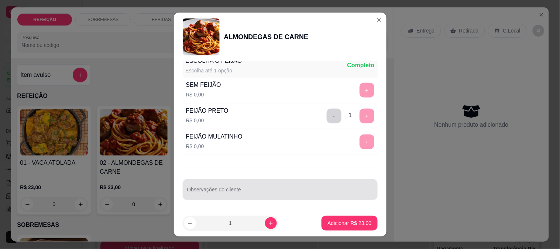
click at [259, 189] on input "Observações do cliente" at bounding box center [280, 192] width 186 height 7
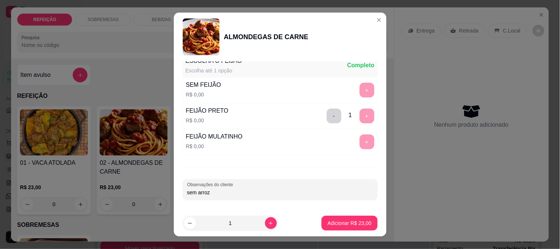
type input "sem arroz"
click at [268, 198] on div "Observações do cliente sem arroz" at bounding box center [280, 189] width 195 height 21
click at [348, 225] on p "Adicionar R$ 23,00" at bounding box center [350, 222] width 44 height 7
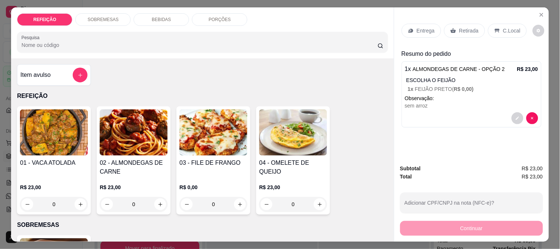
click at [426, 31] on p "Entrega" at bounding box center [426, 30] width 18 height 7
click at [452, 28] on icon at bounding box center [454, 31] width 6 height 6
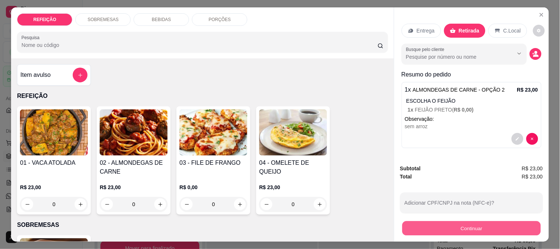
click at [429, 225] on button "Continuar" at bounding box center [471, 228] width 139 height 14
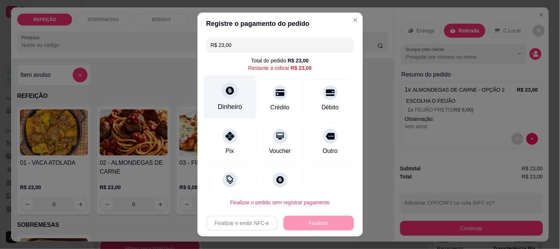
click at [225, 109] on div "Dinheiro" at bounding box center [230, 107] width 24 height 10
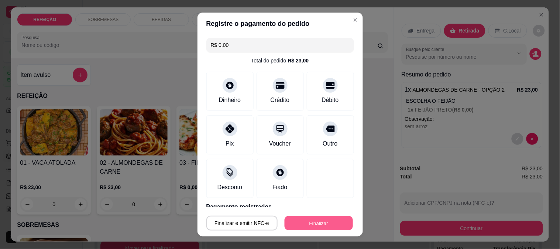
click at [311, 220] on button "Finalizar" at bounding box center [319, 223] width 68 height 14
type input "-R$ 23,00"
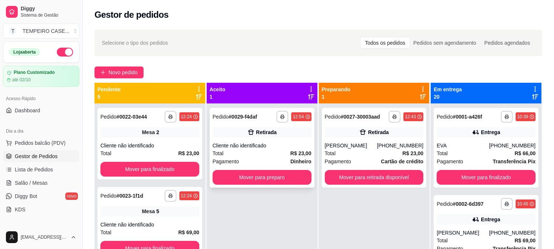
click at [251, 133] on icon at bounding box center [251, 132] width 6 height 5
click at [271, 178] on button "Mover para preparo" at bounding box center [262, 177] width 99 height 15
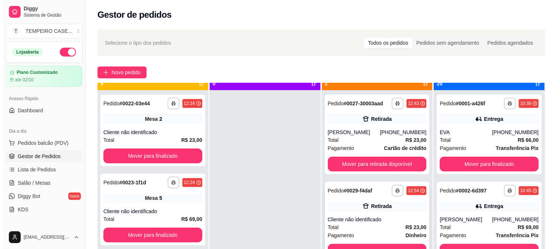
scroll to position [20, 0]
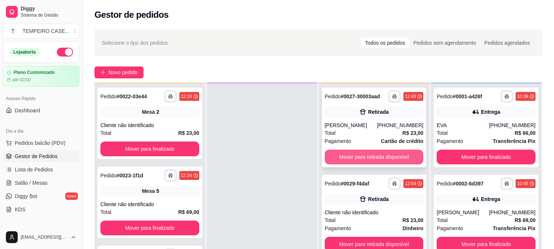
click at [365, 154] on button "Mover para retirada disponível" at bounding box center [374, 157] width 99 height 15
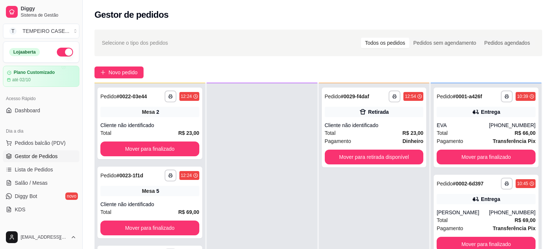
click at [269, 133] on div at bounding box center [262, 207] width 111 height 249
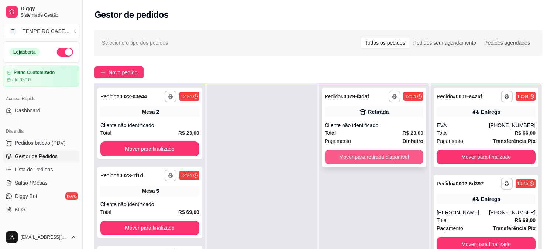
click at [359, 161] on button "Mover para retirada disponível" at bounding box center [374, 157] width 99 height 15
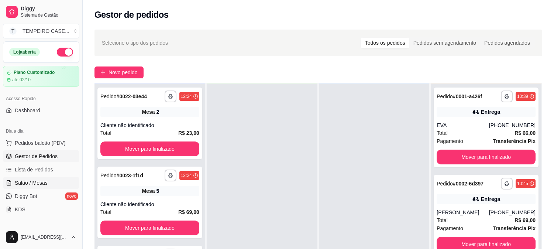
click at [19, 184] on span "Salão / Mesas" at bounding box center [31, 182] width 33 height 7
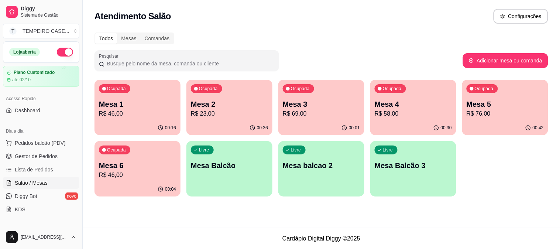
click at [236, 116] on p "R$ 23,00" at bounding box center [229, 113] width 77 height 9
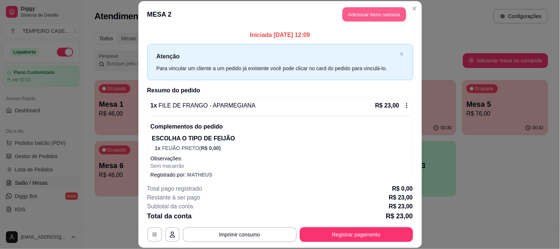
click at [379, 18] on button "Adicionar itens na mesa" at bounding box center [375, 14] width 64 height 14
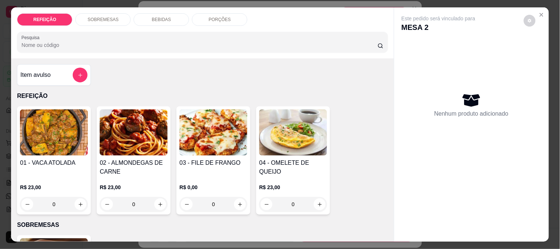
click at [169, 18] on div "BEBIDAS" at bounding box center [161, 19] width 55 height 13
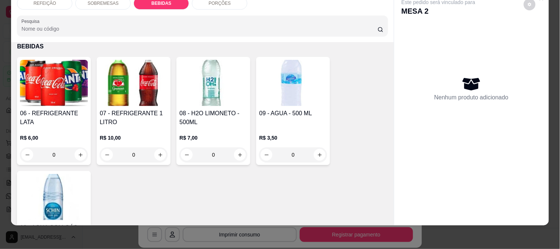
click at [128, 88] on img at bounding box center [134, 83] width 68 height 46
click at [212, 72] on img at bounding box center [214, 83] width 68 height 46
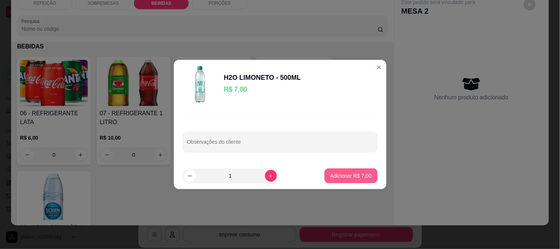
click at [332, 174] on p "Adicionar R$ 7,00" at bounding box center [351, 175] width 41 height 7
type input "1"
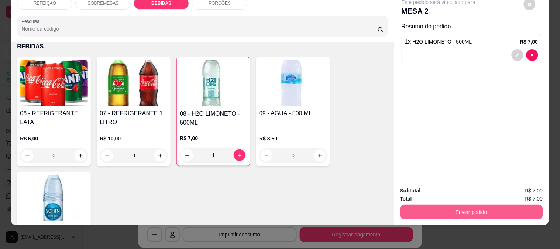
click at [416, 210] on button "Enviar pedido" at bounding box center [471, 212] width 143 height 15
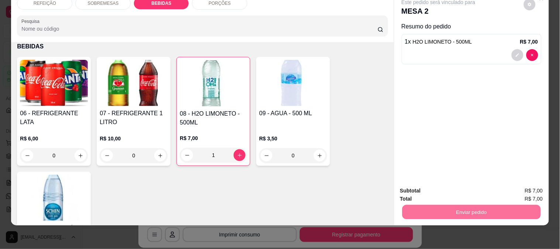
click at [519, 185] on button "Enviar pedido" at bounding box center [524, 188] width 42 height 14
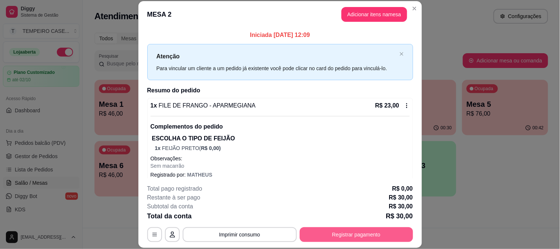
click at [366, 229] on button "Registrar pagamento" at bounding box center [356, 234] width 113 height 15
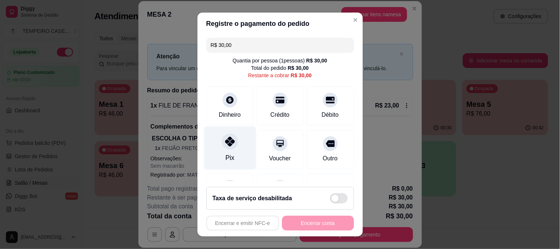
click at [222, 138] on div at bounding box center [230, 141] width 16 height 16
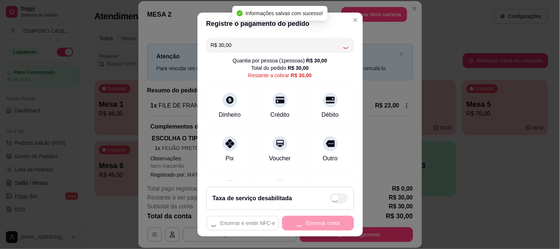
type input "R$ 0,00"
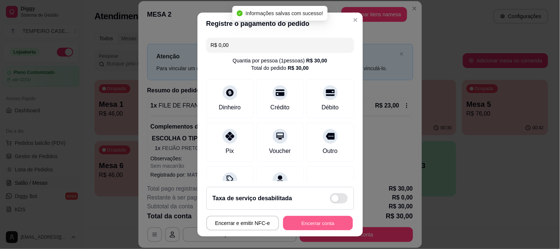
click at [317, 223] on button "Encerrar conta" at bounding box center [318, 223] width 70 height 14
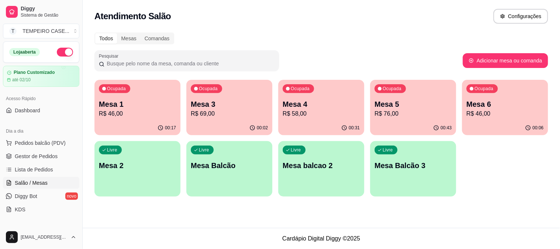
click at [292, 105] on p "Mesa 4" at bounding box center [321, 104] width 77 height 10
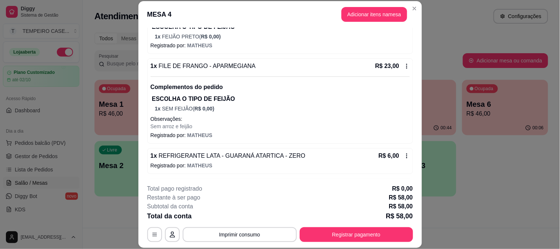
scroll to position [140, 0]
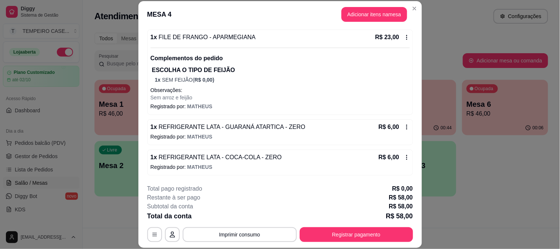
click at [404, 126] on icon at bounding box center [407, 127] width 6 height 6
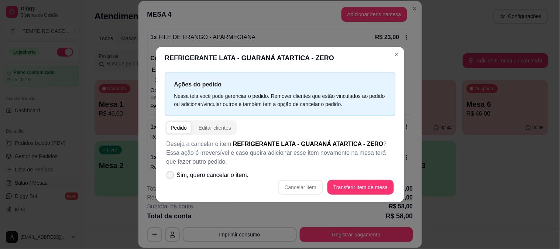
click at [198, 160] on p "Deseja a cancelar o item REFRIGERANTE LATA - GUARANÁ ATARTICA - ZERO ? Essa açã…" at bounding box center [281, 153] width 228 height 27
click at [191, 178] on span "Sim, quero cancelar o item." at bounding box center [213, 175] width 72 height 9
click at [171, 178] on input "Sim, quero cancelar o item." at bounding box center [168, 179] width 5 height 5
checkbox input "true"
click at [300, 185] on button "Cancelar item" at bounding box center [300, 187] width 45 height 15
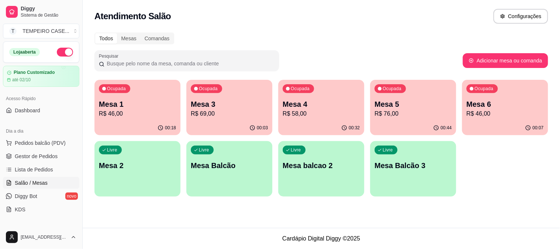
click at [319, 106] on p "Mesa 4" at bounding box center [321, 104] width 77 height 10
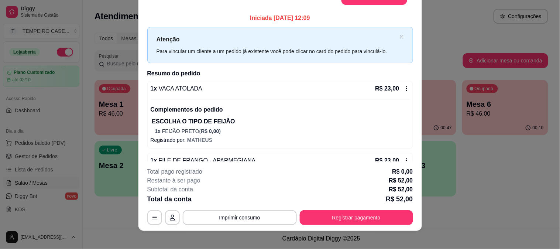
scroll to position [23, 0]
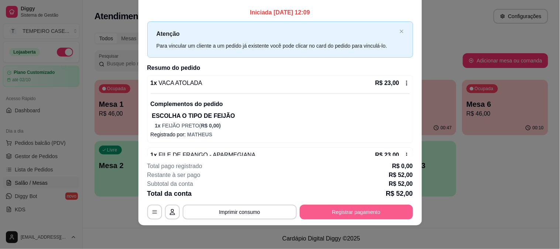
click at [348, 215] on button "Registrar pagamento" at bounding box center [356, 212] width 113 height 15
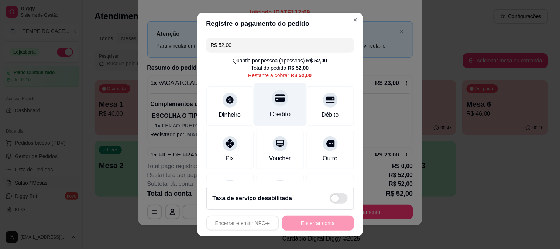
click at [260, 107] on div "Crédito" at bounding box center [280, 104] width 52 height 43
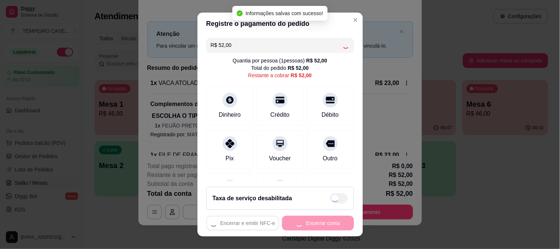
type input "R$ 0,00"
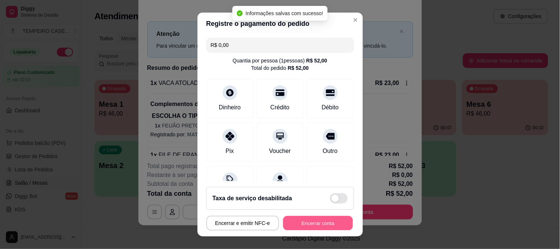
click at [309, 223] on button "Encerrar conta" at bounding box center [318, 223] width 70 height 14
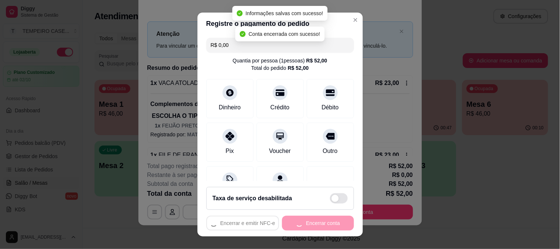
scroll to position [0, 0]
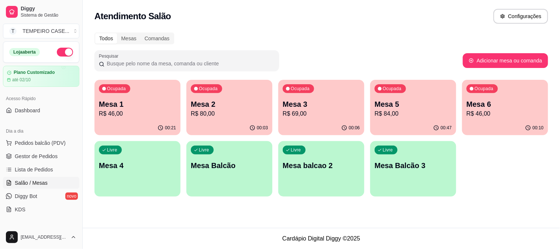
click at [397, 109] on p "R$ 84,00" at bounding box center [413, 113] width 77 height 9
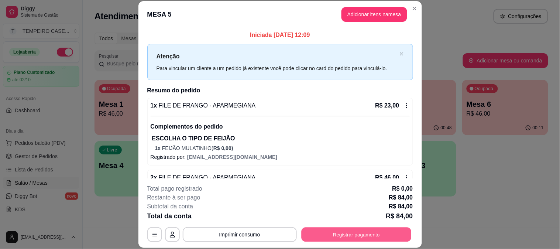
click at [312, 231] on button "Registrar pagamento" at bounding box center [356, 234] width 110 height 14
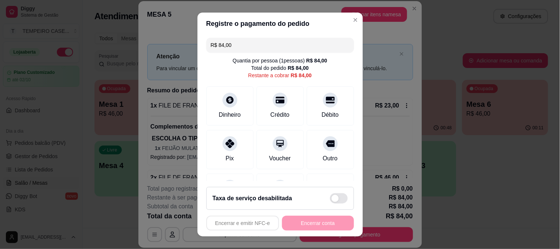
drag, startPoint x: 264, startPoint y: 46, endPoint x: 142, endPoint y: 44, distance: 122.3
click at [142, 44] on div "Registre o pagamento do pedido R$ 84,00 Quantia por pessoa ( 1 pessoas) R$ 84,0…" at bounding box center [280, 124] width 560 height 249
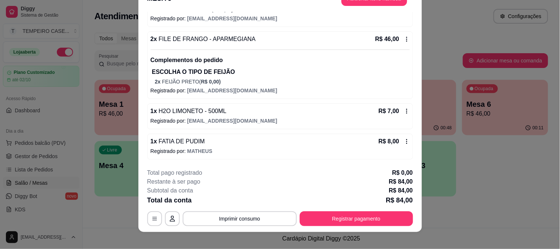
scroll to position [23, 0]
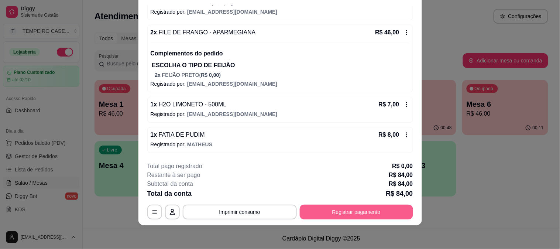
click at [346, 215] on button "Registrar pagamento" at bounding box center [356, 212] width 113 height 15
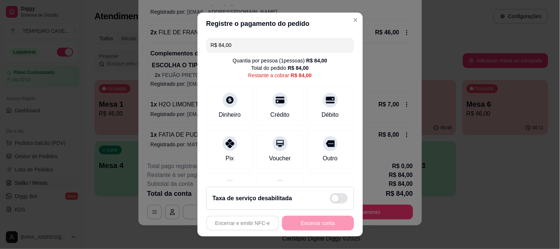
drag, startPoint x: 244, startPoint y: 50, endPoint x: 184, endPoint y: 42, distance: 60.3
click at [184, 42] on div "Registre o pagamento do pedido R$ 84,00 Quantia por pessoa ( 1 pessoas) R$ 84,0…" at bounding box center [280, 124] width 560 height 249
click at [212, 42] on input "R$ 84,00" at bounding box center [280, 45] width 139 height 15
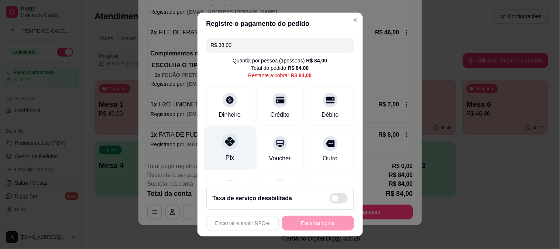
click at [240, 153] on div "Pix" at bounding box center [230, 147] width 52 height 43
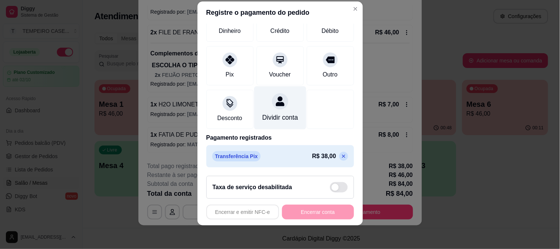
scroll to position [0, 0]
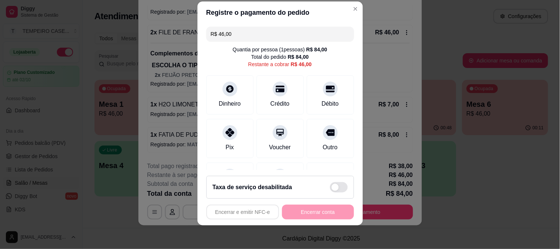
drag, startPoint x: 211, startPoint y: 33, endPoint x: 177, endPoint y: 33, distance: 34.0
click at [177, 33] on div "Registre o pagamento do pedido R$ 46,00 Quantia por pessoa ( 1 pessoas) R$ 84,0…" at bounding box center [280, 124] width 560 height 249
type input "R$ 23,00"
click at [322, 91] on div at bounding box center [330, 87] width 16 height 16
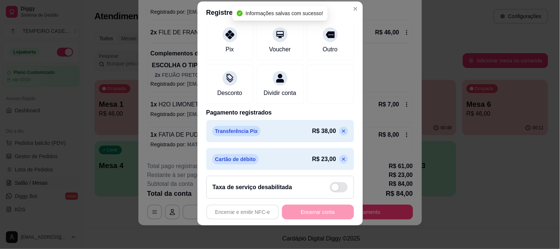
scroll to position [109, 0]
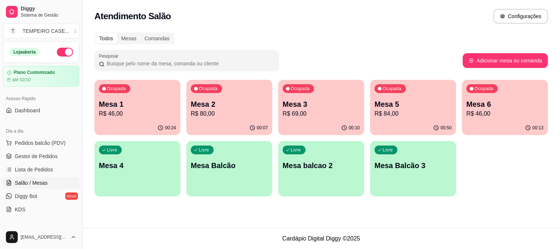
click at [117, 171] on div "Livre Mesa 4" at bounding box center [138, 164] width 86 height 47
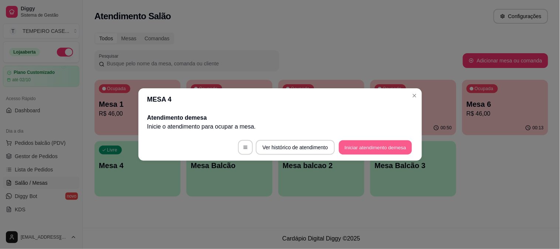
click at [385, 144] on button "Iniciar atendimento de mesa" at bounding box center [375, 147] width 73 height 14
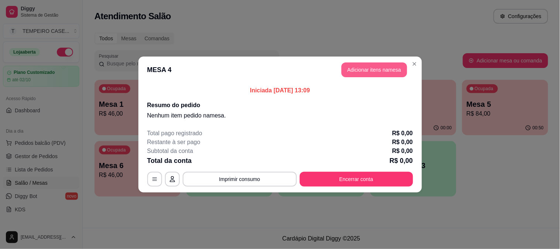
click at [357, 73] on button "Adicionar itens na mesa" at bounding box center [375, 69] width 66 height 15
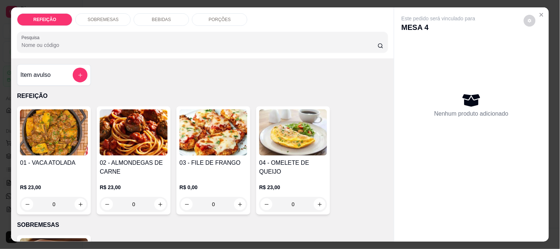
click at [209, 140] on img at bounding box center [214, 132] width 68 height 46
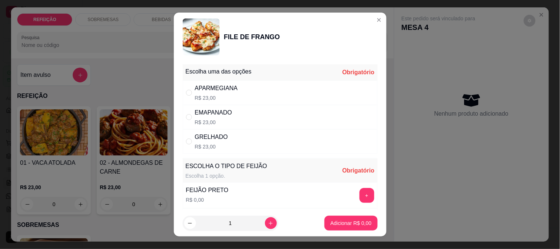
click at [233, 142] on div "GRELHADO R$ 23,00" at bounding box center [280, 141] width 195 height 24
radio input "true"
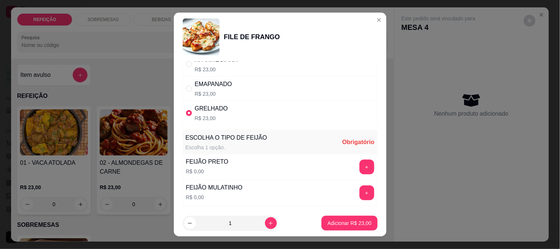
scroll to position [41, 0]
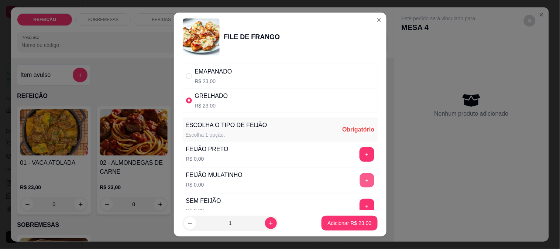
click at [360, 185] on button "+" at bounding box center [367, 180] width 14 height 14
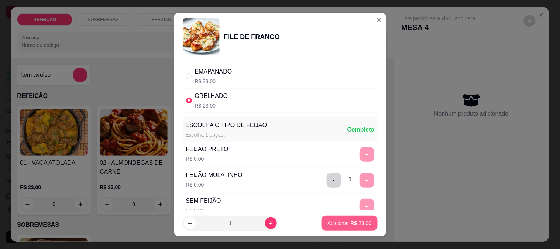
click at [331, 222] on p "Adicionar R$ 23,00" at bounding box center [350, 222] width 44 height 7
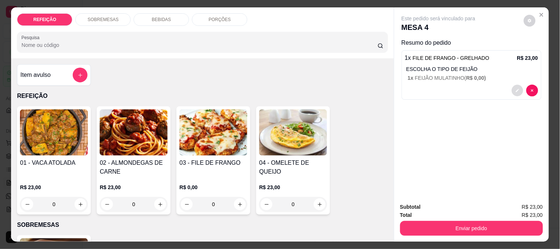
click at [516, 89] on icon "decrease-product-quantity" at bounding box center [518, 90] width 4 height 4
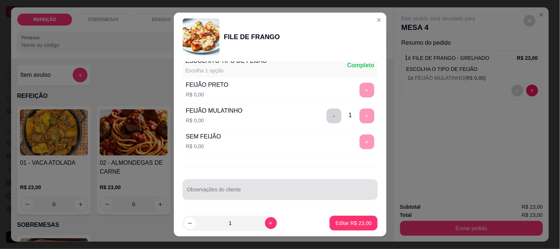
click at [238, 185] on div at bounding box center [280, 189] width 186 height 15
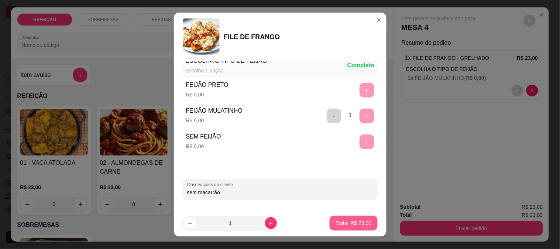
type input "sem macarrão"
click at [344, 223] on p "Editar R$ 23,00" at bounding box center [354, 222] width 36 height 7
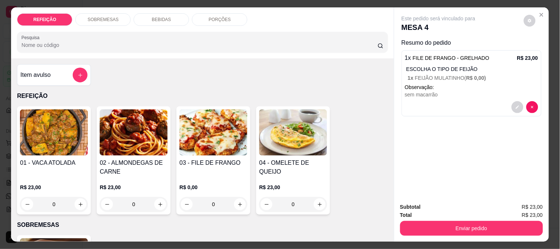
click at [435, 211] on div "Total R$ 23,00" at bounding box center [471, 215] width 143 height 8
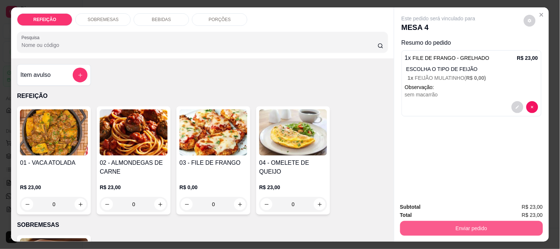
click at [440, 224] on button "Enviar pedido" at bounding box center [471, 228] width 143 height 15
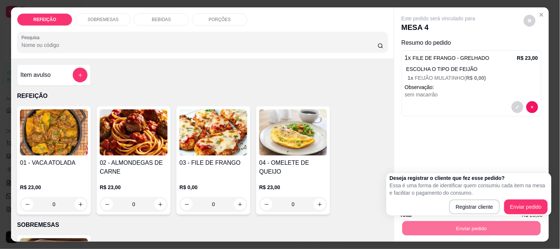
click at [516, 186] on p "Essa é uma forma de identificar quem consumiu cada item na mesa e facilitar o p…" at bounding box center [469, 189] width 158 height 15
click at [512, 143] on div "Este pedido será vinculado para MESA 4 Resumo do pedido 1 x FILE DE FRANGO - GR…" at bounding box center [472, 102] width 155 height 190
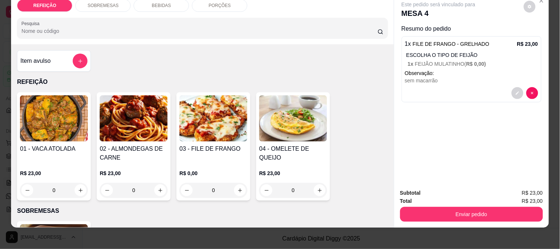
scroll to position [19, 0]
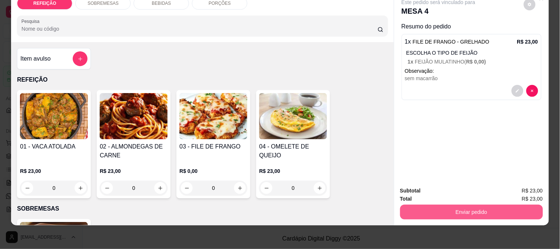
click at [458, 206] on button "Enviar pedido" at bounding box center [471, 212] width 143 height 15
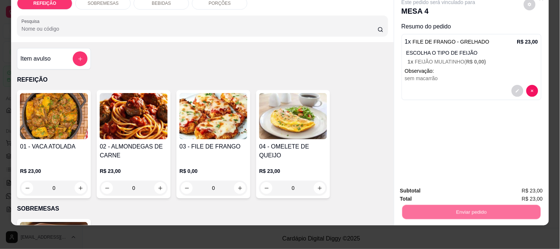
click at [517, 182] on button "Enviar pedido" at bounding box center [524, 188] width 42 height 14
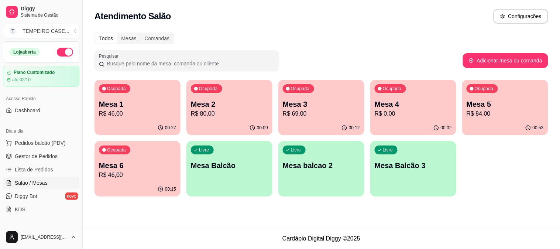
click at [479, 110] on p "R$ 84,00" at bounding box center [505, 113] width 77 height 9
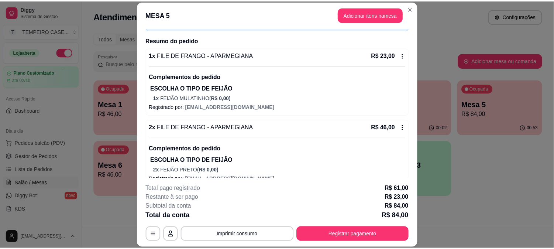
scroll to position [0, 0]
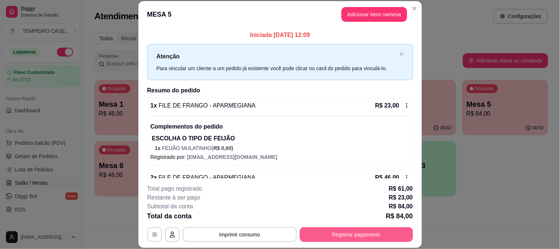
click at [339, 237] on button "Registrar pagamento" at bounding box center [356, 234] width 113 height 15
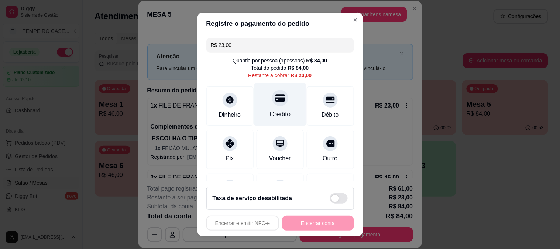
click at [285, 109] on div "Crédito" at bounding box center [280, 104] width 52 height 43
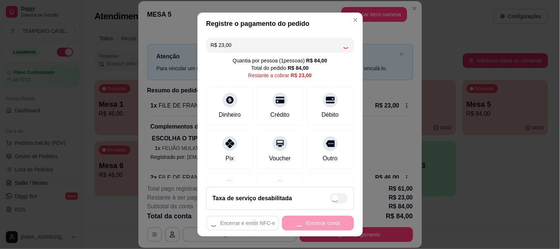
type input "R$ 0,00"
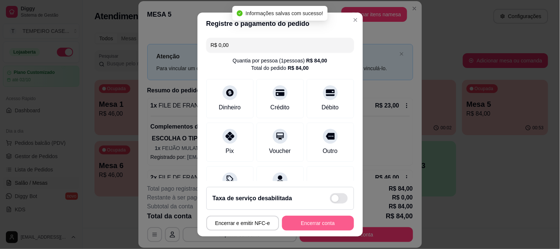
click at [314, 221] on button "Encerrar conta" at bounding box center [318, 223] width 72 height 15
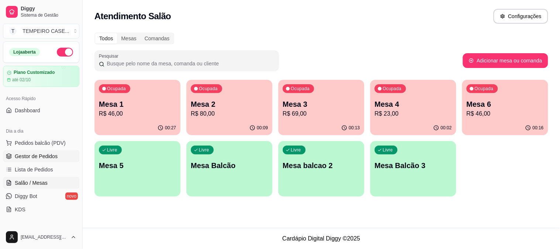
click at [25, 154] on span "Gestor de Pedidos" at bounding box center [36, 156] width 43 height 7
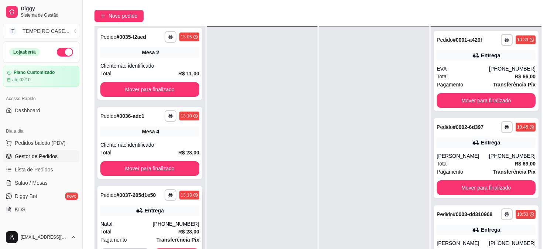
scroll to position [113, 0]
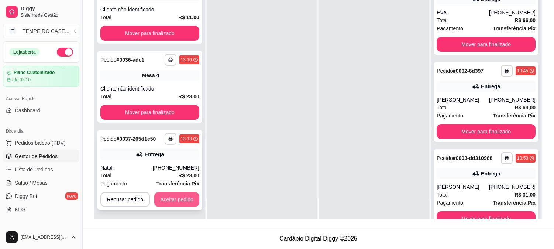
click at [183, 202] on button "Aceitar pedido" at bounding box center [176, 199] width 45 height 15
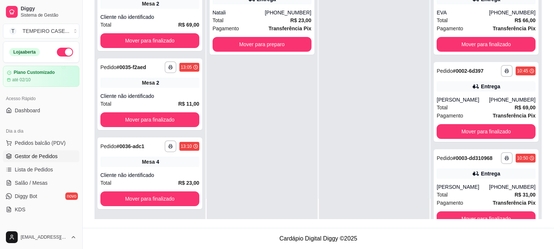
scroll to position [232, 0]
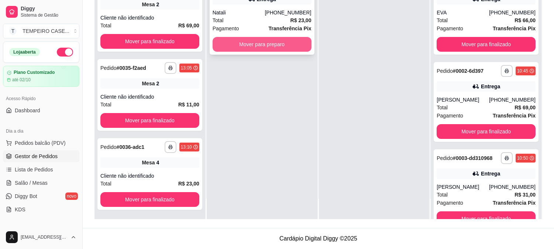
click at [273, 43] on button "Mover para preparo" at bounding box center [262, 44] width 99 height 15
click at [273, 42] on button "Mover para preparo" at bounding box center [262, 44] width 99 height 15
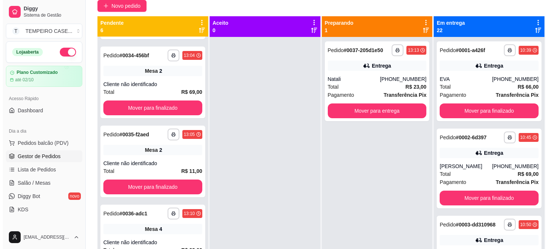
scroll to position [0, 0]
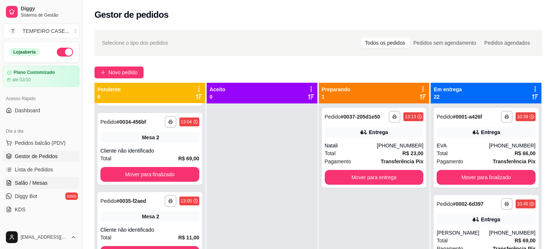
click at [29, 187] on link "Salão / Mesas" at bounding box center [41, 183] width 76 height 12
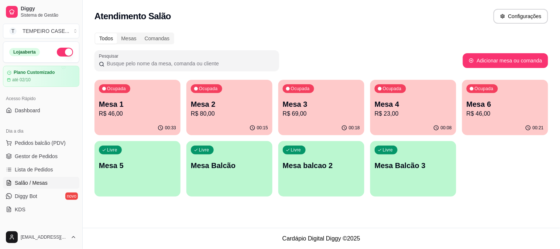
click at [336, 105] on p "Mesa 3" at bounding box center [321, 104] width 77 height 10
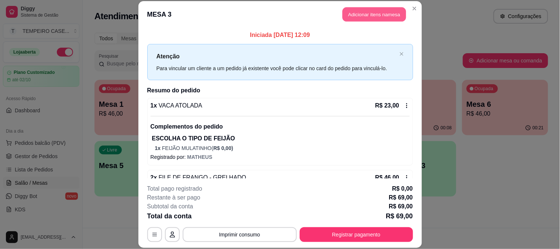
click at [359, 8] on button "Adicionar itens na mesa" at bounding box center [375, 14] width 64 height 14
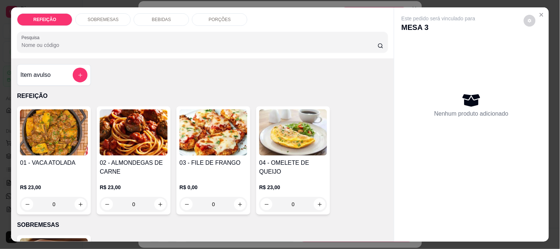
click at [160, 17] on p "BEBIDAS" at bounding box center [161, 20] width 19 height 6
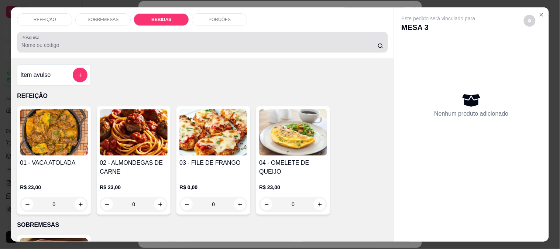
scroll to position [19, 0]
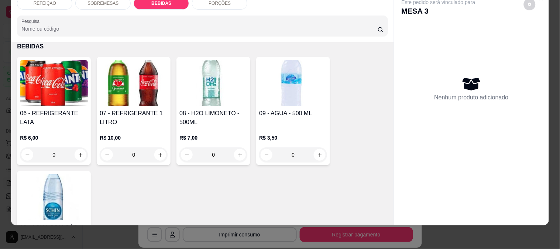
click at [44, 179] on img at bounding box center [54, 197] width 68 height 46
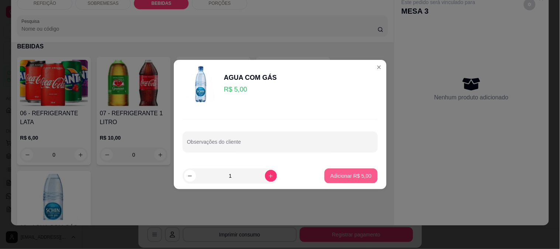
click at [346, 181] on button "Adicionar R$ 5,00" at bounding box center [351, 175] width 53 height 15
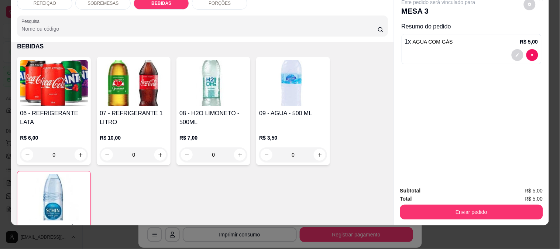
type input "1"
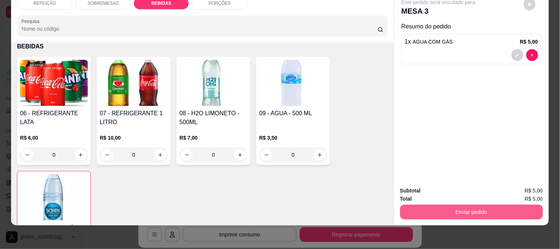
click at [466, 207] on button "Enviar pedido" at bounding box center [471, 212] width 143 height 15
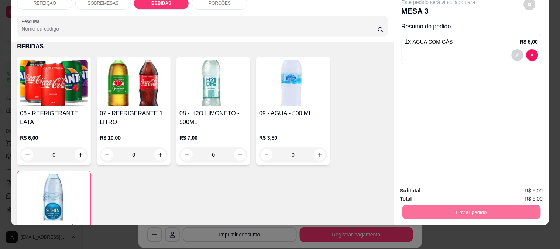
click at [519, 187] on button "Enviar pedido" at bounding box center [524, 188] width 42 height 14
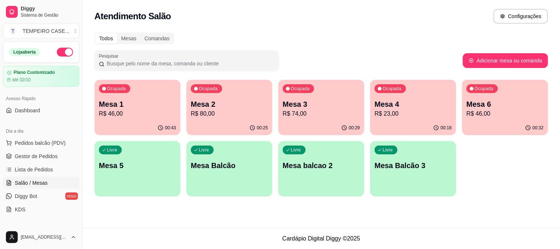
click at [260, 100] on p "Mesa 2" at bounding box center [229, 104] width 77 height 10
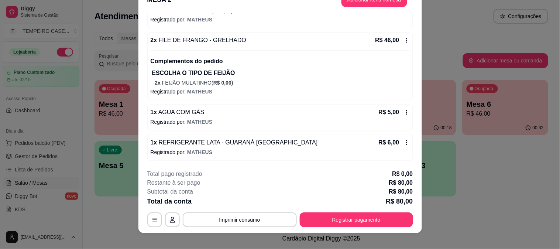
scroll to position [23, 0]
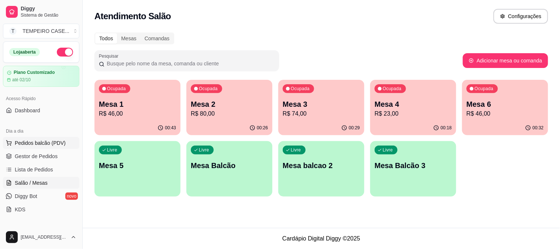
click at [30, 141] on span "Pedidos balcão (PDV)" at bounding box center [40, 142] width 51 height 7
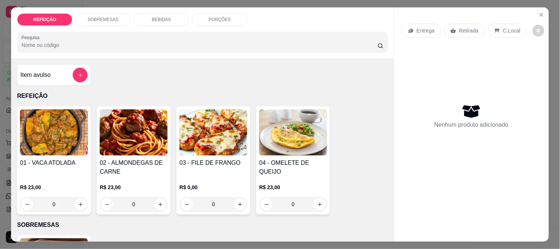
click at [191, 113] on img at bounding box center [214, 132] width 68 height 46
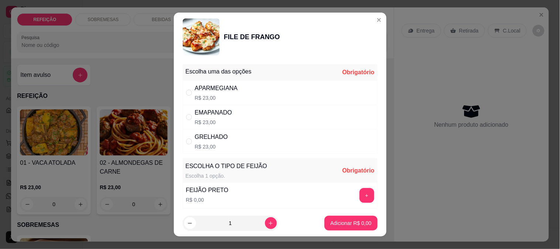
click at [287, 98] on div "APARMEGIANA R$ 23,00" at bounding box center [280, 93] width 195 height 24
radio input "true"
click at [360, 191] on button "+" at bounding box center [367, 195] width 15 height 15
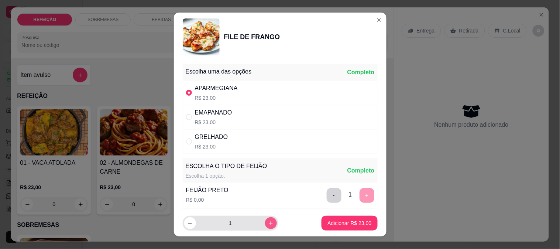
click at [268, 224] on icon "increase-product-quantity" at bounding box center [271, 224] width 6 height 6
type input "2"
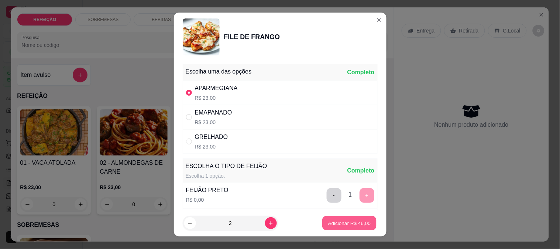
click at [330, 223] on p "Adicionar R$ 46,00" at bounding box center [349, 223] width 43 height 7
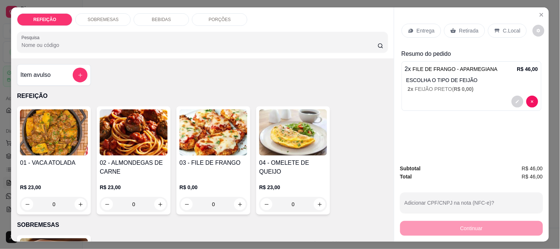
click at [419, 24] on div "Entrega" at bounding box center [422, 31] width 40 height 14
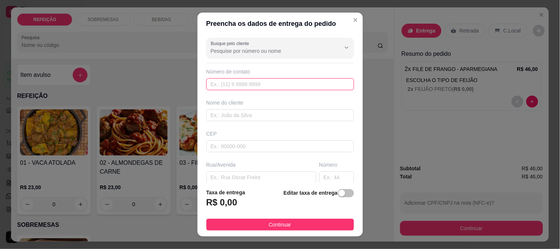
click at [232, 84] on input "text" at bounding box center [280, 84] width 148 height 12
paste input "[PHONE_NUMBER]"
type input "[PHONE_NUMBER]"
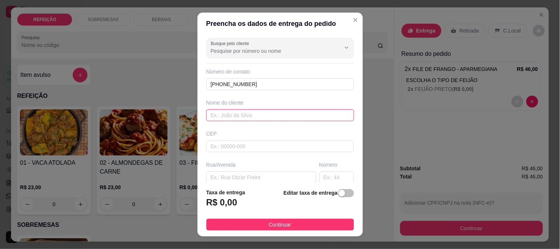
click at [226, 110] on input "text" at bounding box center [280, 115] width 148 height 12
type input "[PERSON_NAME]"
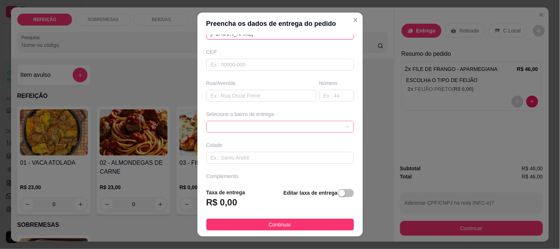
scroll to position [82, 0]
click at [232, 99] on input "text" at bounding box center [261, 95] width 110 height 12
paste input "Na primeira rua em frente ao tempero caseiro, final da [GEOGRAPHIC_DATA][PERSON…"
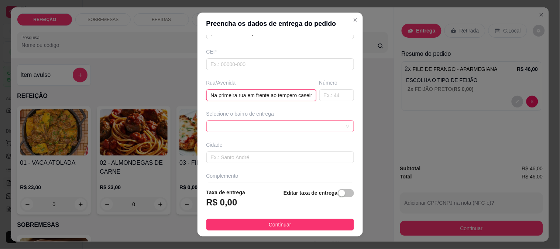
scroll to position [0, 69]
click at [229, 123] on span at bounding box center [280, 126] width 139 height 11
type input "Na primeira rua em frente ao tempero caseiro, final da [GEOGRAPHIC_DATA][PERSON…"
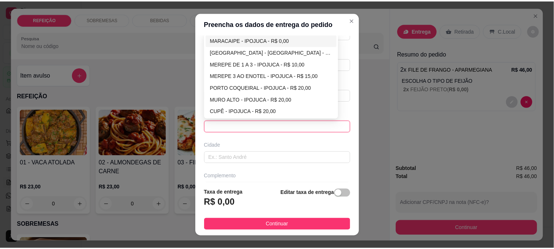
scroll to position [0, 0]
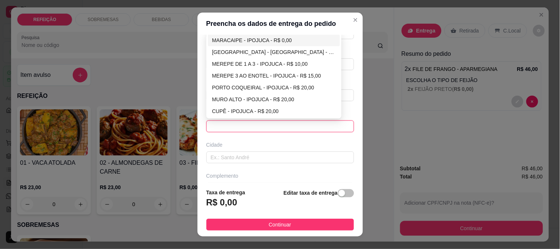
click at [229, 41] on div "MARACAIPE - IPOJUCA - R$ 0,00" at bounding box center [274, 40] width 124 height 8
type input "IPOJUCA"
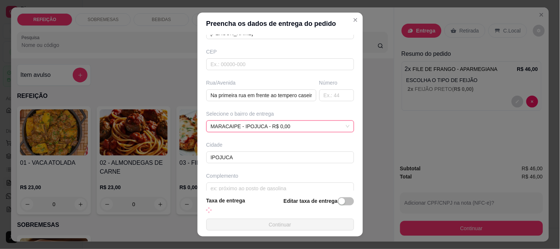
click at [268, 218] on footer "Taxa de entrega Editar taxa de entrega Continuar" at bounding box center [280, 214] width 165 height 46
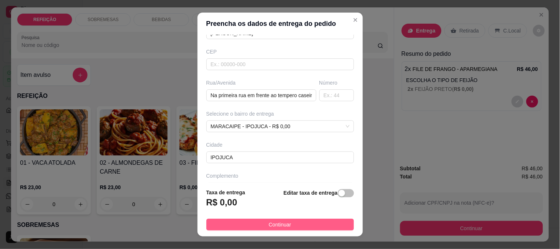
click at [272, 224] on span "Continuar" at bounding box center [280, 225] width 23 height 8
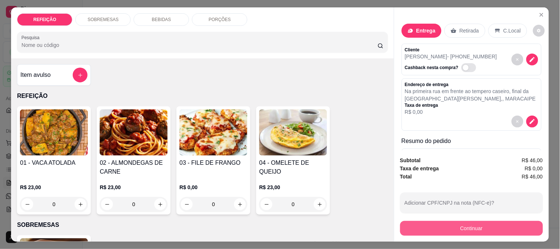
click at [442, 227] on button "Continuar" at bounding box center [471, 228] width 143 height 15
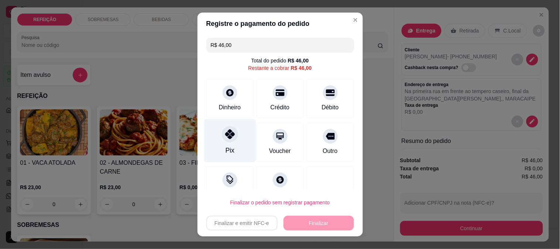
click at [227, 133] on icon at bounding box center [230, 134] width 10 height 10
type input "R$ 0,00"
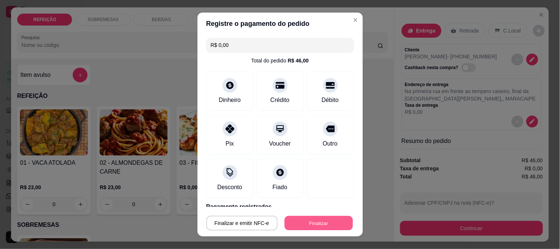
click at [309, 224] on button "Finalizar" at bounding box center [319, 223] width 68 height 14
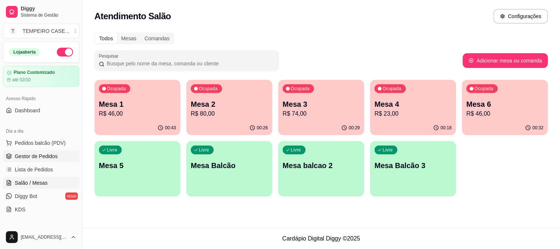
click at [23, 156] on span "Gestor de Pedidos" at bounding box center [36, 156] width 43 height 7
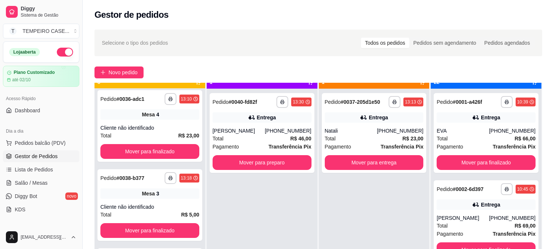
scroll to position [20, 0]
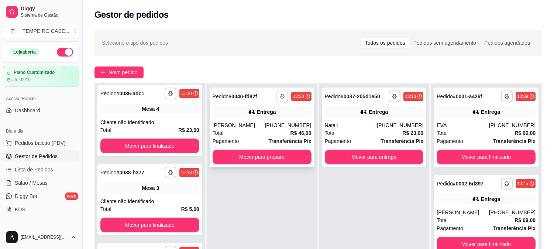
click at [283, 96] on icon "button" at bounding box center [283, 97] width 4 height 2
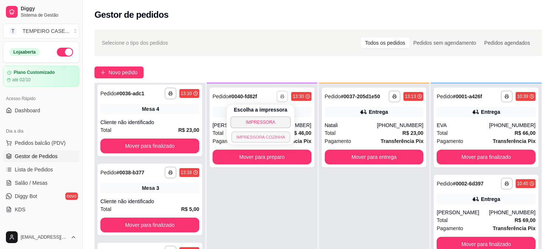
click at [257, 136] on button "IMPRESSORA COZINHA" at bounding box center [260, 136] width 59 height 11
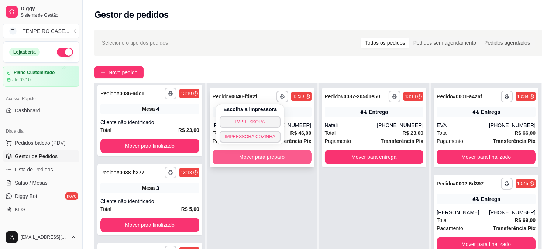
click at [253, 154] on button "Mover para preparo" at bounding box center [262, 157] width 99 height 15
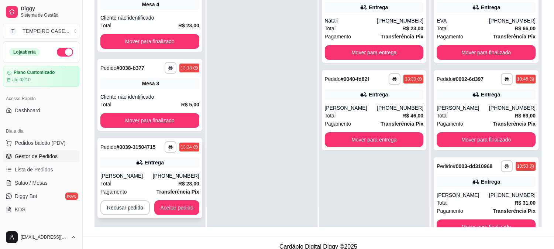
scroll to position [113, 0]
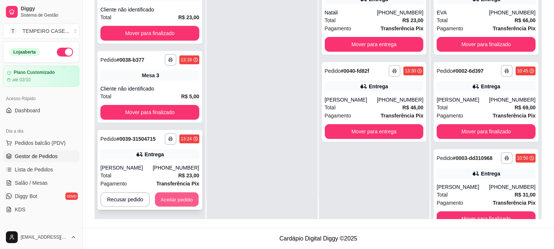
click at [177, 197] on button "Aceitar pedido" at bounding box center [177, 199] width 44 height 14
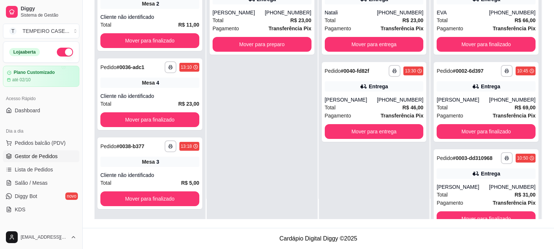
scroll to position [311, 0]
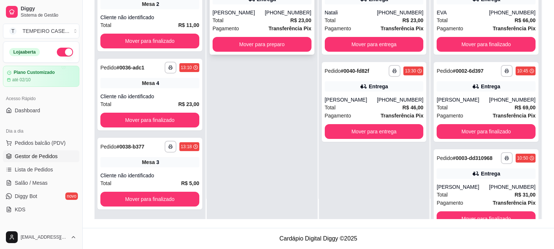
click at [271, 42] on button "Mover para preparo" at bounding box center [262, 44] width 99 height 15
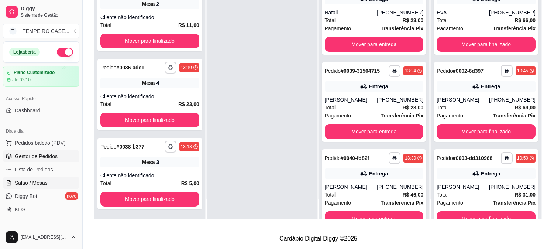
click at [34, 183] on span "Salão / Mesas" at bounding box center [31, 182] width 33 height 7
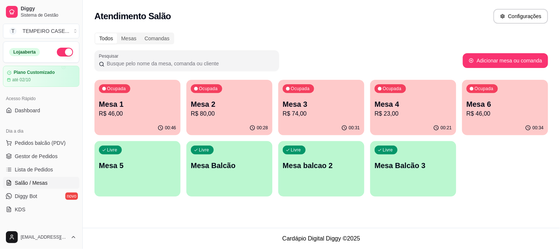
click at [151, 112] on p "R$ 46,00" at bounding box center [137, 113] width 77 height 9
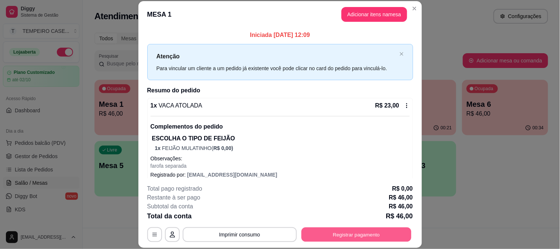
click at [361, 241] on button "Registrar pagamento" at bounding box center [356, 234] width 110 height 14
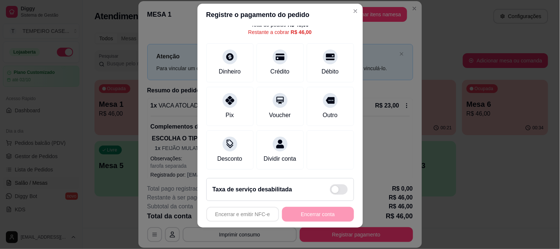
scroll to position [11, 0]
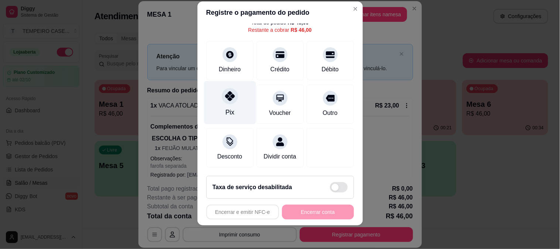
click at [222, 92] on div at bounding box center [230, 96] width 16 height 16
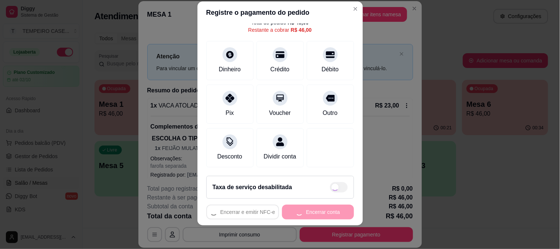
type input "R$ 0,00"
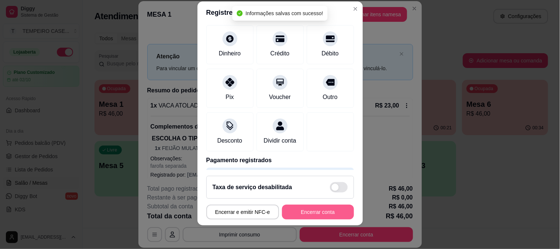
click at [323, 211] on button "Encerrar conta" at bounding box center [318, 212] width 72 height 15
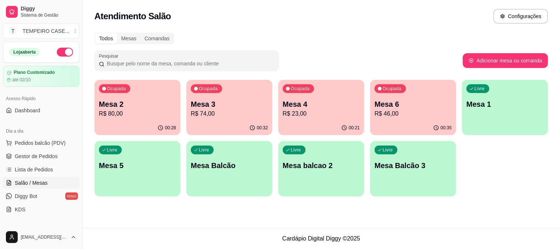
click at [160, 179] on div "Livre Mesa 5" at bounding box center [138, 164] width 86 height 47
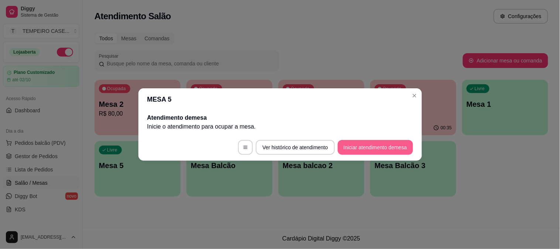
click at [368, 147] on button "Iniciar atendimento de mesa" at bounding box center [375, 147] width 75 height 15
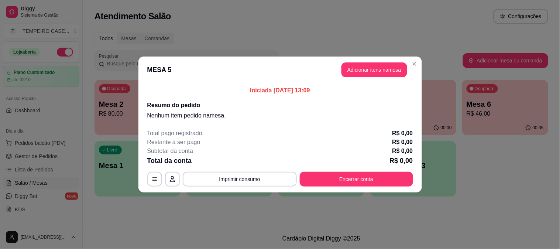
click at [355, 71] on button "Adicionar itens na mesa" at bounding box center [375, 69] width 66 height 15
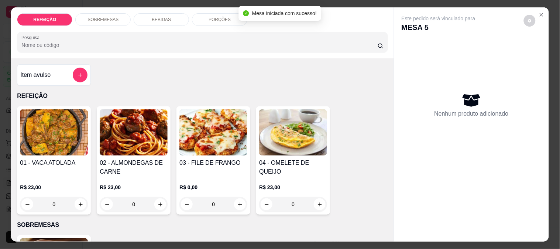
click at [197, 129] on img at bounding box center [214, 132] width 68 height 46
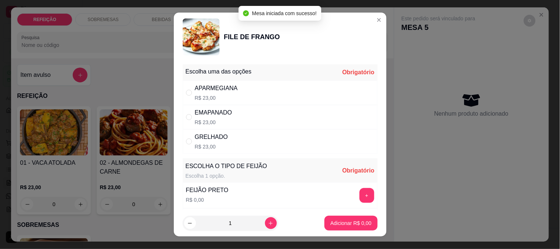
click at [250, 93] on div "APARMEGIANA R$ 23,00" at bounding box center [280, 93] width 195 height 24
radio input "true"
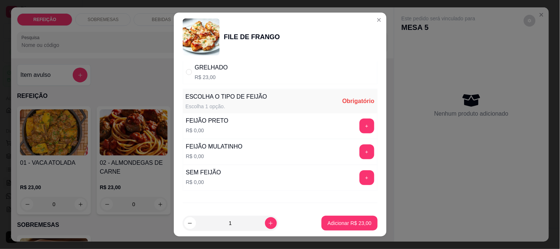
scroll to position [82, 0]
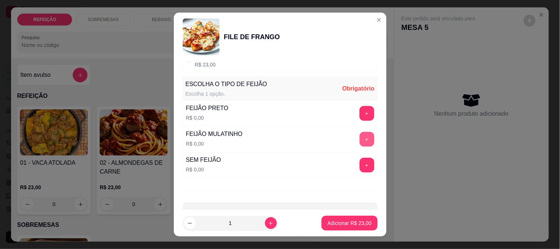
click at [360, 140] on button "+" at bounding box center [367, 139] width 15 height 15
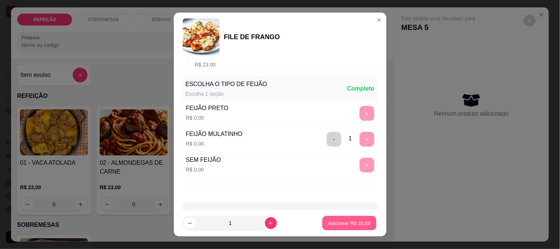
click at [340, 228] on button "Adicionar R$ 23,00" at bounding box center [350, 223] width 54 height 14
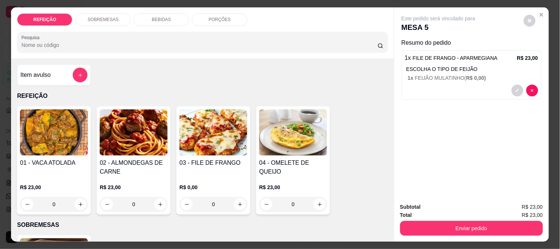
click at [149, 18] on div "BEBIDAS" at bounding box center [161, 19] width 55 height 13
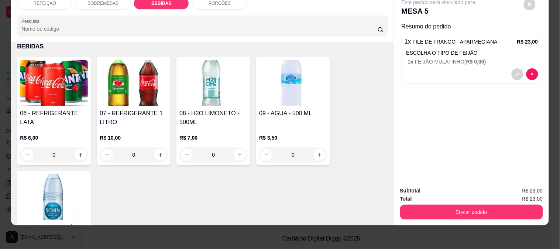
click at [58, 192] on img at bounding box center [54, 197] width 68 height 46
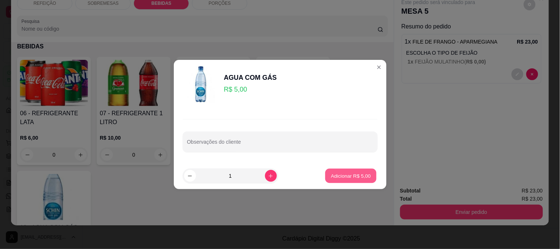
click at [360, 174] on p "Adicionar R$ 5,00" at bounding box center [351, 175] width 40 height 7
type input "1"
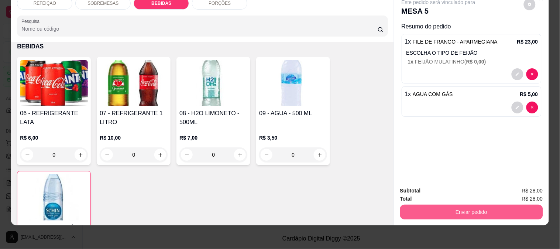
click at [426, 209] on button "Enviar pedido" at bounding box center [471, 212] width 143 height 15
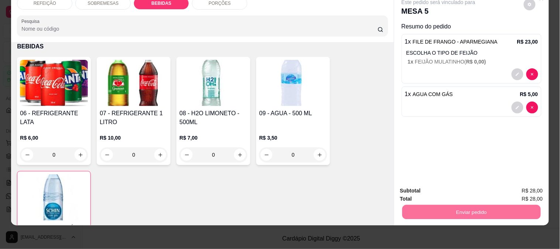
click at [518, 185] on button "Enviar pedido" at bounding box center [524, 188] width 42 height 14
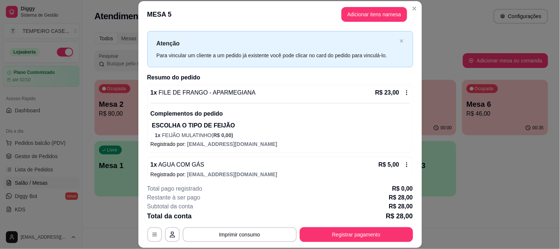
scroll to position [20, 0]
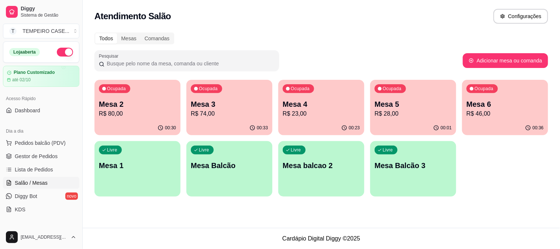
click at [233, 106] on p "Mesa 3" at bounding box center [229, 104] width 77 height 10
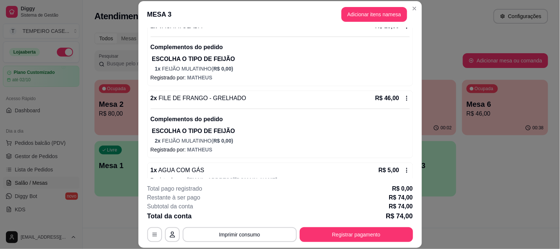
scroll to position [92, 0]
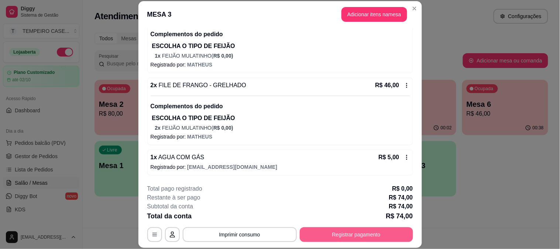
click at [356, 231] on button "Registrar pagamento" at bounding box center [356, 234] width 113 height 15
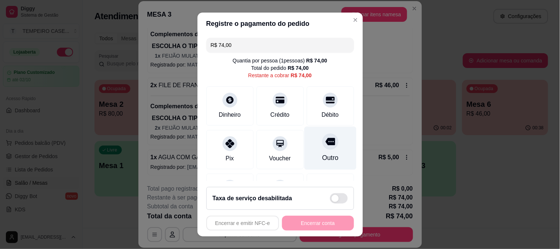
click at [326, 108] on div "Débito" at bounding box center [330, 105] width 47 height 39
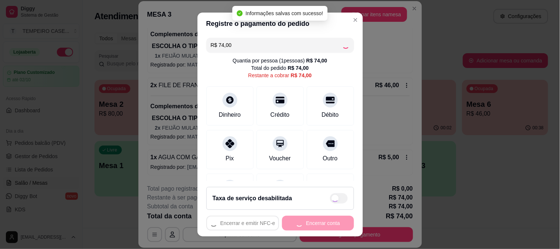
type input "R$ 0,00"
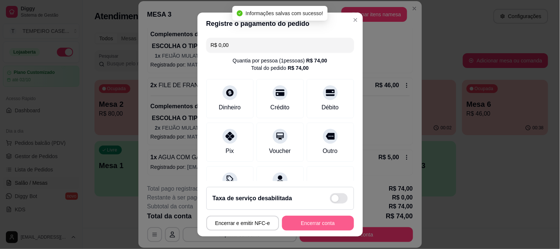
click at [318, 222] on button "Encerrar conta" at bounding box center [318, 223] width 72 height 15
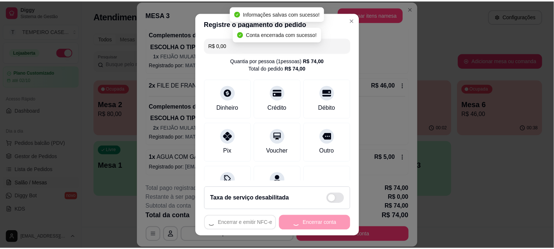
scroll to position [0, 0]
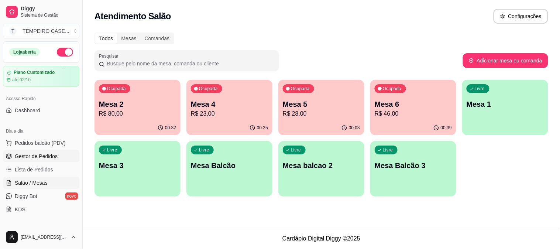
click at [26, 159] on span "Gestor de Pedidos" at bounding box center [36, 156] width 43 height 7
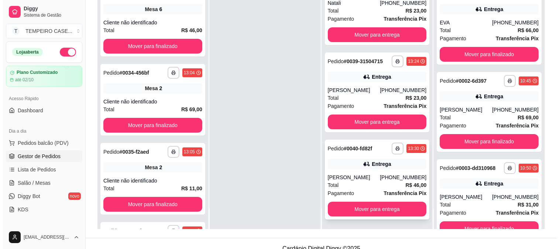
scroll to position [113, 0]
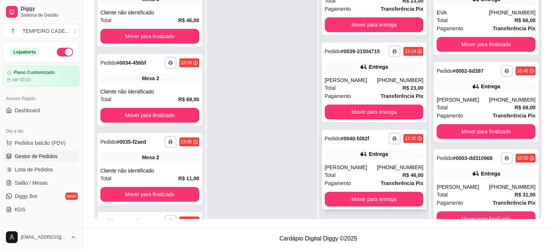
click at [354, 159] on div "**********" at bounding box center [374, 170] width 105 height 80
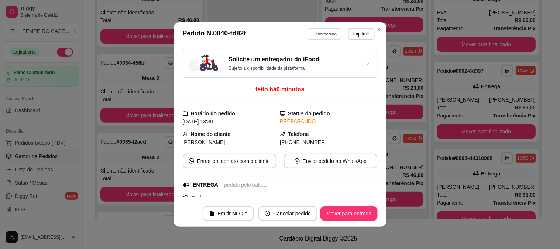
click at [322, 30] on button "Editar pedido" at bounding box center [325, 33] width 34 height 11
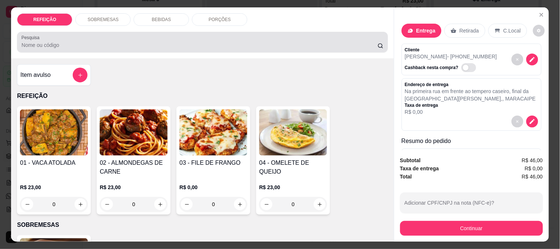
click at [159, 17] on p "BEBIDAS" at bounding box center [161, 20] width 19 height 6
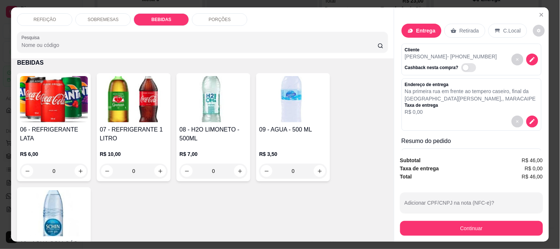
scroll to position [19, 0]
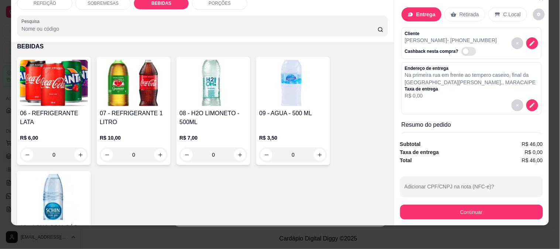
click at [147, 117] on h4 "07 - REFRIGERANTE 1 LITRO" at bounding box center [134, 118] width 68 height 18
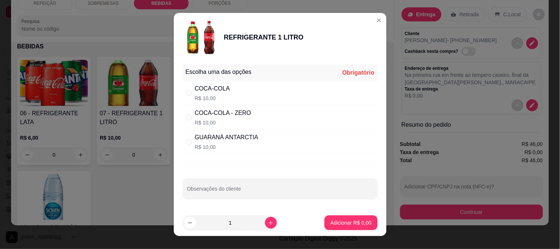
click at [224, 145] on p "R$ 10,00" at bounding box center [227, 146] width 64 height 7
radio input "true"
click at [338, 216] on button "Adicionar R$ 10,00" at bounding box center [350, 222] width 56 height 15
type input "1"
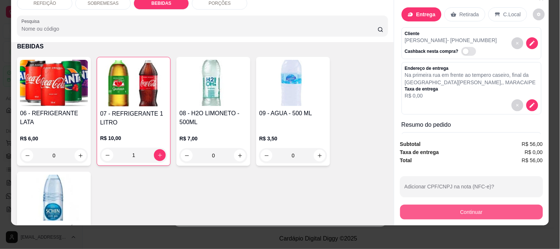
click at [455, 208] on button "Continuar" at bounding box center [471, 212] width 143 height 15
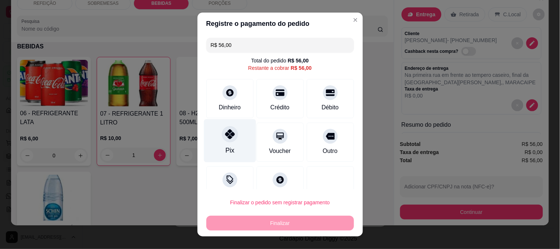
click at [226, 139] on icon at bounding box center [230, 134] width 10 height 10
type input "R$ 0,00"
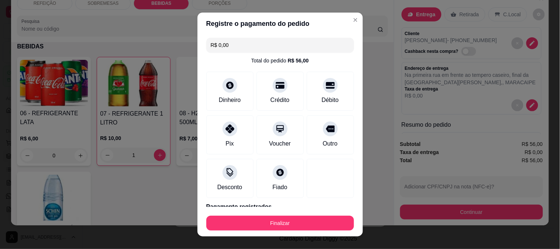
click at [259, 216] on button "Finalizar" at bounding box center [280, 223] width 148 height 15
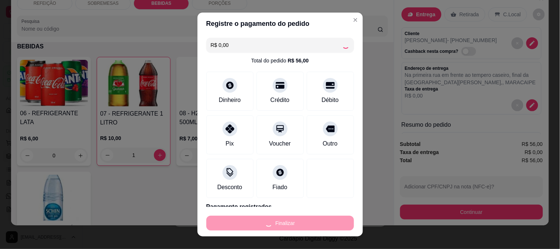
type input "0"
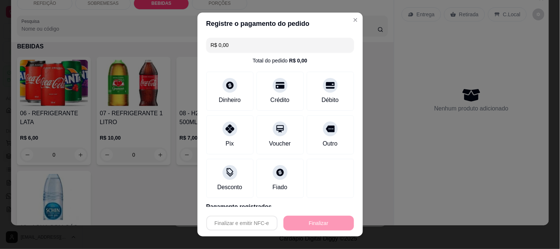
type input "-R$ 56,00"
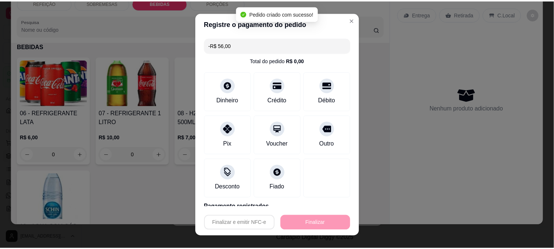
scroll to position [0, 0]
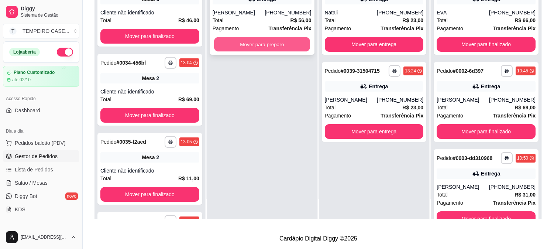
click at [284, 45] on button "Mover para preparo" at bounding box center [262, 44] width 96 height 14
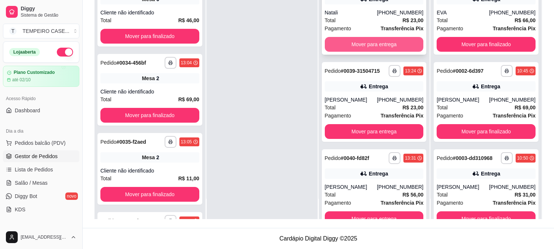
click at [356, 37] on div "Mover para entrega" at bounding box center [374, 44] width 99 height 15
click at [399, 42] on button "Mover para entrega" at bounding box center [374, 44] width 99 height 15
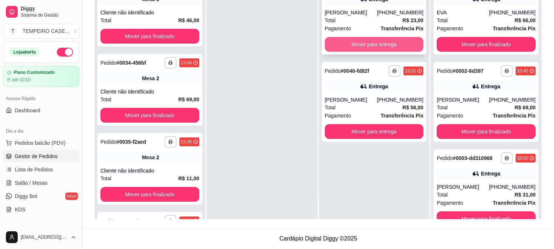
click at [392, 45] on button "Mover para entrega" at bounding box center [374, 44] width 99 height 15
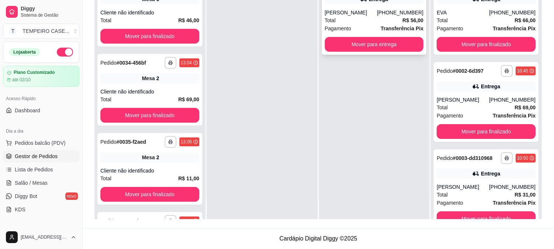
click at [371, 48] on button "Mover para entrega" at bounding box center [374, 44] width 99 height 15
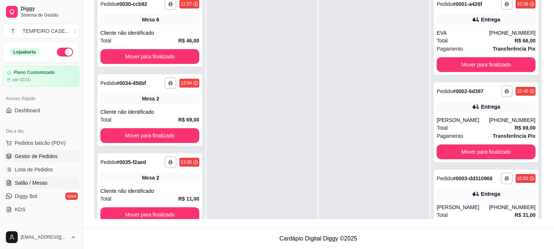
click at [35, 180] on span "Salão / Mesas" at bounding box center [31, 182] width 33 height 7
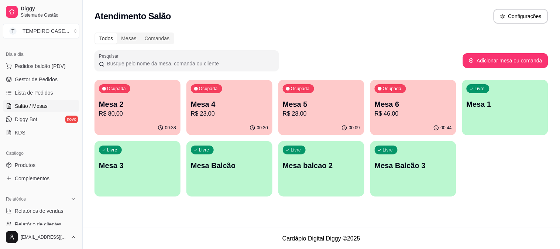
scroll to position [82, 0]
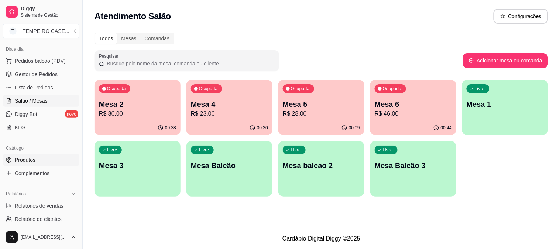
click at [45, 161] on link "Produtos" at bounding box center [41, 160] width 76 height 12
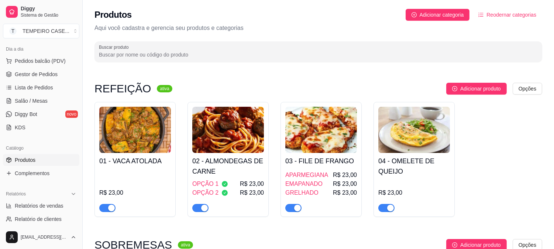
click at [231, 152] on img at bounding box center [228, 130] width 72 height 46
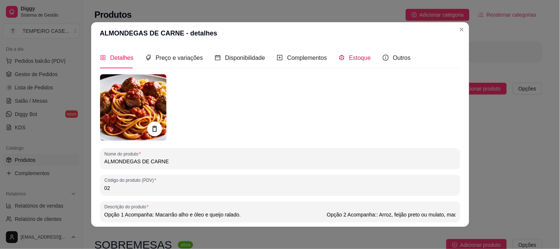
click at [356, 57] on span "Estoque" at bounding box center [360, 58] width 22 height 6
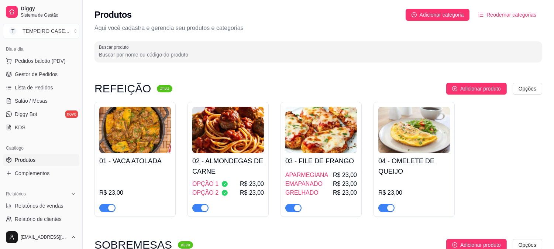
click at [326, 157] on h4 "03 - FILE DE FRANGO" at bounding box center [322, 161] width 72 height 10
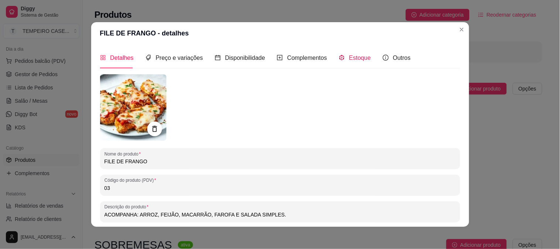
click at [344, 59] on div "Estoque" at bounding box center [355, 57] width 32 height 9
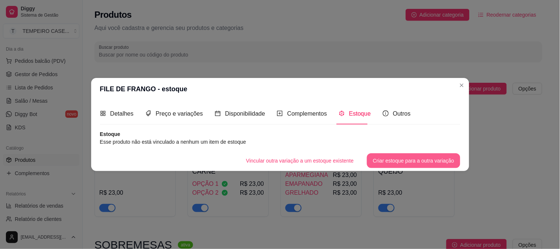
click at [386, 161] on button "Criar estoque para a outra variação" at bounding box center [413, 160] width 93 height 15
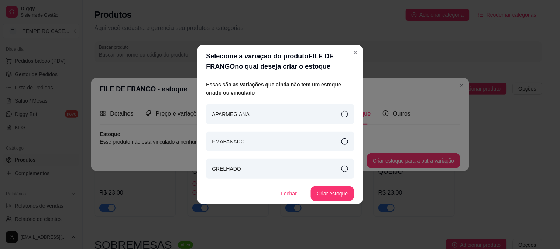
click at [342, 117] on icon at bounding box center [345, 114] width 7 height 7
click at [322, 193] on button "Criar estoque" at bounding box center [332, 193] width 43 height 15
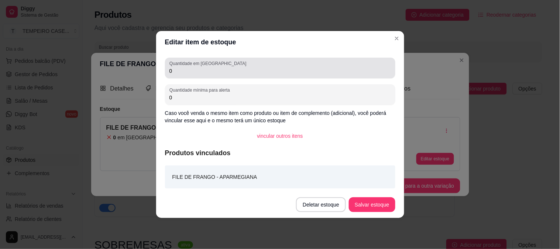
drag, startPoint x: 193, startPoint y: 76, endPoint x: 146, endPoint y: 72, distance: 47.5
click at [146, 72] on div "Editar item de estoque Quantidade em estoque 0 Quantidade mínima para alerta 0 …" at bounding box center [280, 124] width 560 height 249
click at [182, 68] on input "0" at bounding box center [281, 70] width 222 height 7
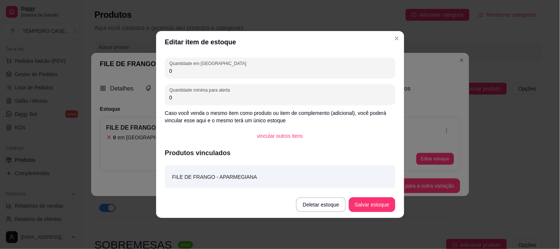
click at [182, 68] on input "0" at bounding box center [281, 70] width 222 height 7
type input "2"
click at [371, 201] on button "Salvar estoque" at bounding box center [372, 205] width 45 height 14
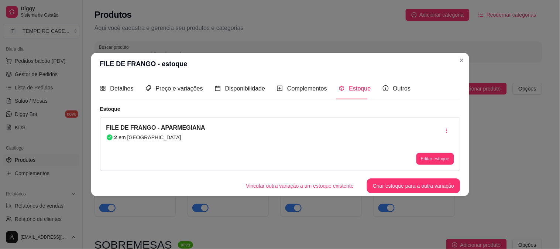
click at [303, 189] on button "Vincular outra variação a um estoque existente" at bounding box center [300, 185] width 120 height 15
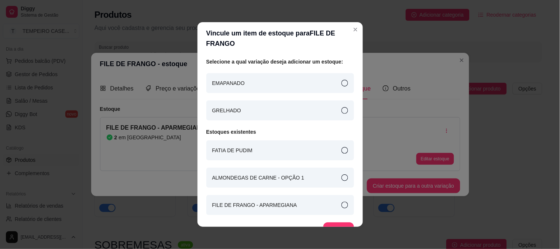
click at [338, 87] on div "EMAPANADO" at bounding box center [280, 83] width 148 height 20
click at [324, 225] on button "Vincular" at bounding box center [339, 230] width 30 height 14
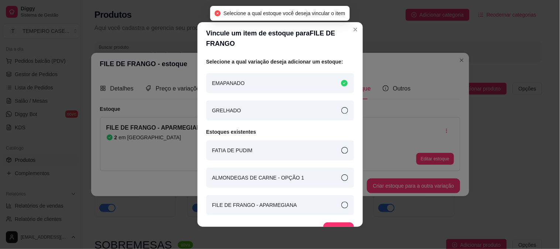
scroll to position [13, 0]
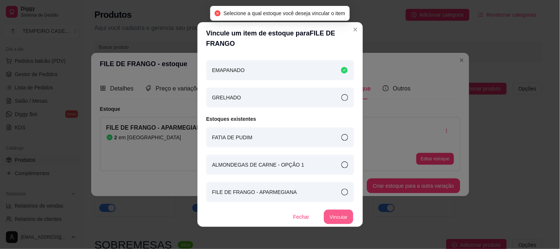
click at [330, 219] on button "Vincular" at bounding box center [339, 217] width 30 height 14
click at [331, 194] on div "FILE DE FRANGO - APARMEGIANA" at bounding box center [280, 192] width 148 height 20
click at [330, 212] on button "Vincular" at bounding box center [339, 217] width 30 height 14
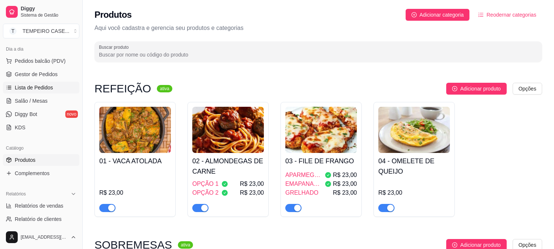
click at [35, 88] on span "Lista de Pedidos" at bounding box center [34, 87] width 38 height 7
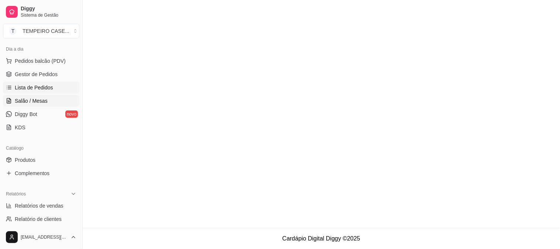
click at [28, 103] on span "Salão / Mesas" at bounding box center [31, 100] width 33 height 7
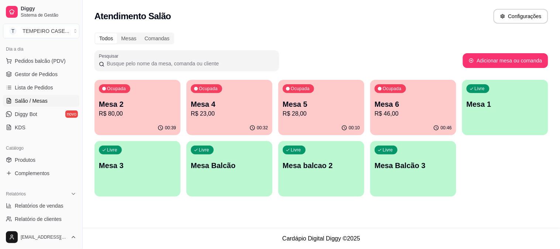
click at [136, 117] on p "R$ 80,00" at bounding box center [137, 113] width 77 height 9
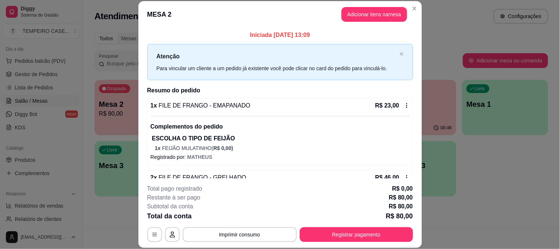
click at [349, 238] on button "Registrar pagamento" at bounding box center [356, 234] width 113 height 15
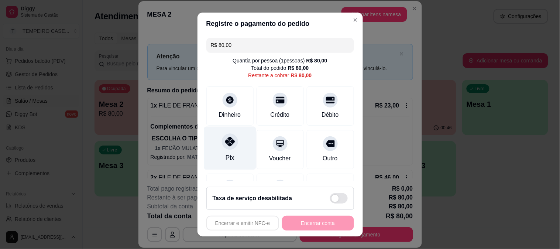
click at [225, 143] on icon at bounding box center [230, 142] width 10 height 10
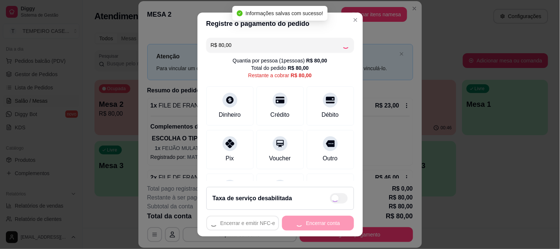
type input "R$ 0,00"
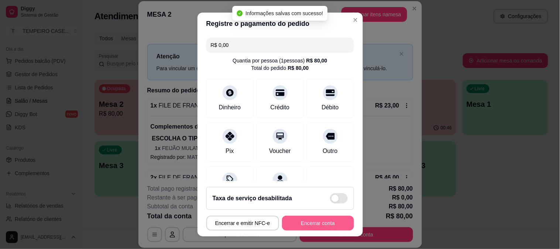
click at [321, 222] on button "Encerrar conta" at bounding box center [318, 223] width 72 height 15
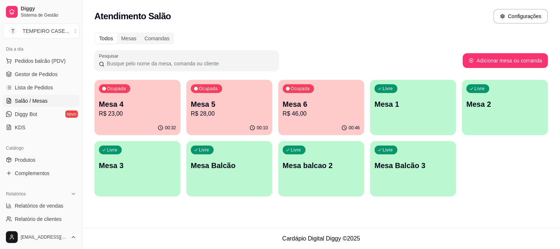
click at [218, 100] on p "Mesa 5" at bounding box center [229, 104] width 77 height 10
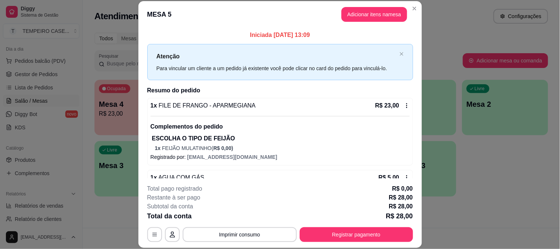
scroll to position [20, 0]
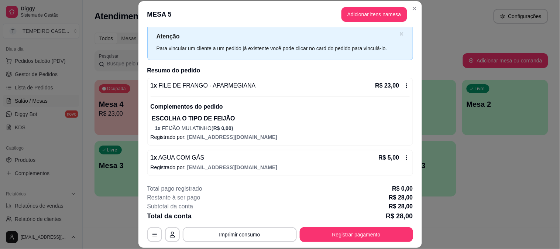
click at [404, 155] on icon at bounding box center [407, 158] width 6 height 6
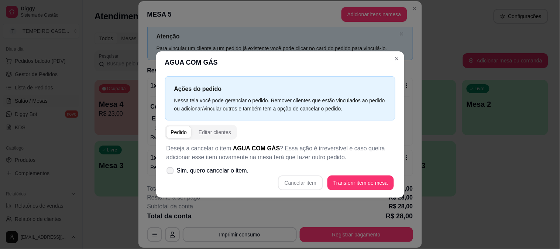
click at [178, 173] on span "Sim, quero cancelar o item." at bounding box center [213, 170] width 72 height 9
click at [171, 173] on input "Sim, quero cancelar o item." at bounding box center [168, 174] width 5 height 5
checkbox input "true"
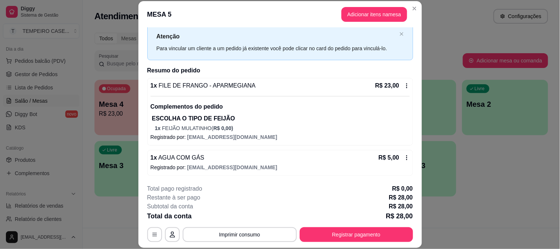
click at [400, 163] on div "1 x AGUA COM GÁS R$ 5,00 Registrado por: [EMAIL_ADDRESS][DOMAIN_NAME]" at bounding box center [280, 163] width 266 height 26
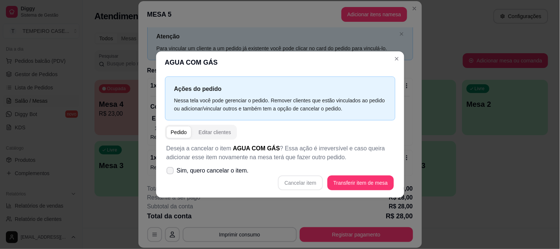
click at [184, 169] on span "Sim, quero cancelar o item." at bounding box center [213, 170] width 72 height 9
click at [171, 172] on input "Sim, quero cancelar o item." at bounding box center [168, 174] width 5 height 5
checkbox input "true"
click at [286, 182] on button "Cancelar item" at bounding box center [300, 182] width 45 height 15
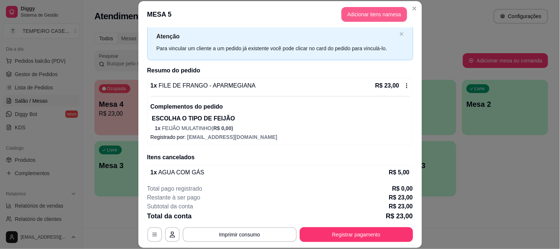
click at [366, 11] on button "Adicionar itens na mesa" at bounding box center [375, 14] width 66 height 15
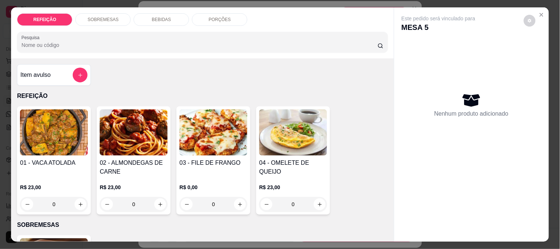
click at [158, 17] on p "BEBIDAS" at bounding box center [161, 20] width 19 height 6
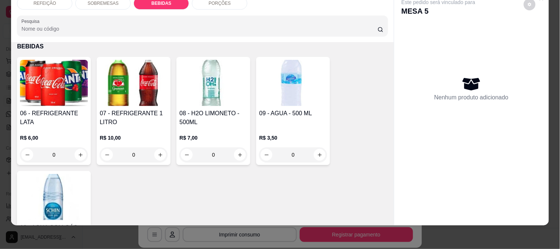
click at [52, 91] on img at bounding box center [54, 83] width 68 height 46
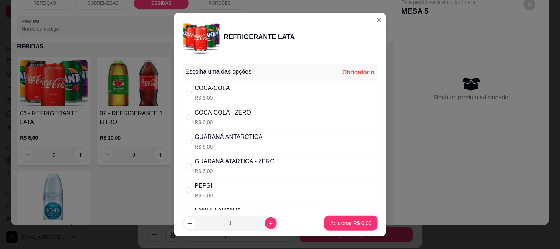
click at [215, 94] on p "R$ 6,00" at bounding box center [212, 97] width 35 height 7
radio input "true"
click at [348, 225] on p "Adicionar R$ 6,00" at bounding box center [351, 222] width 41 height 7
type input "1"
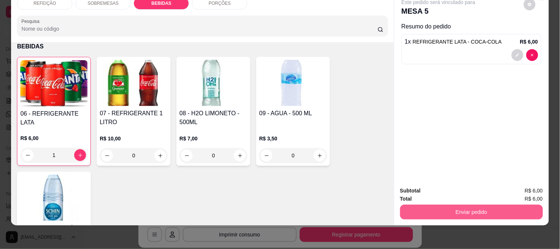
click at [454, 205] on button "Enviar pedido" at bounding box center [471, 212] width 143 height 15
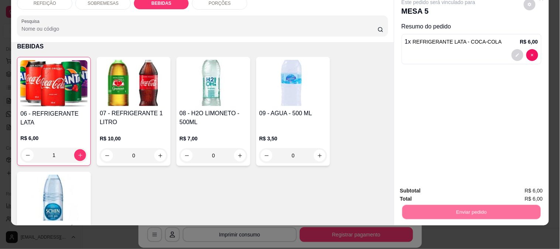
click at [530, 181] on button "Enviar pedido" at bounding box center [524, 188] width 42 height 14
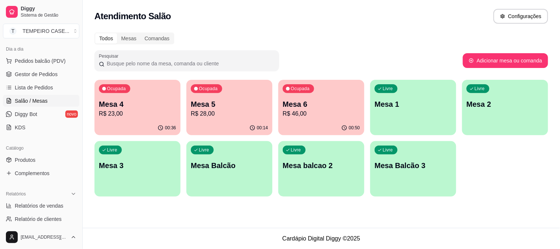
click at [318, 96] on div "Ocupada Mesa 6 R$ 46,00" at bounding box center [322, 100] width 86 height 41
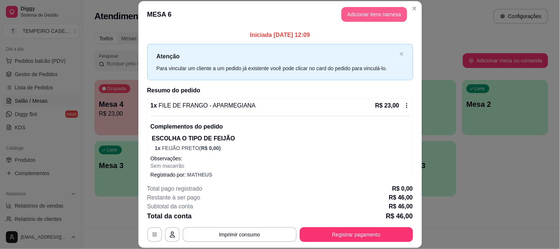
click at [373, 12] on button "Adicionar itens na mesa" at bounding box center [375, 14] width 66 height 15
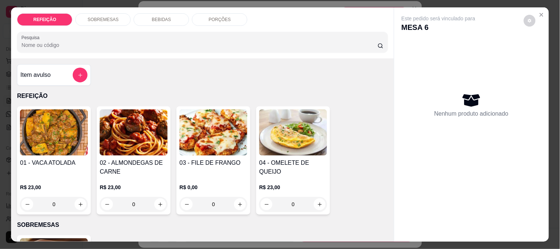
click at [161, 17] on p "BEBIDAS" at bounding box center [161, 20] width 19 height 6
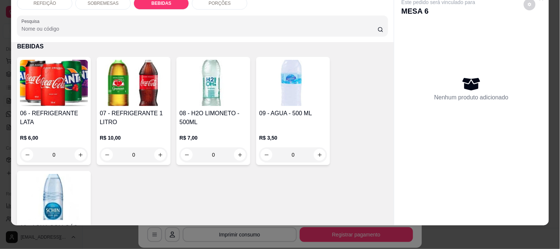
click at [275, 91] on img at bounding box center [293, 83] width 68 height 46
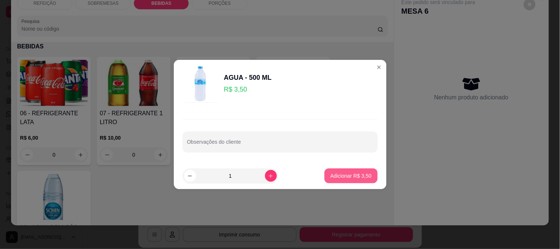
click at [355, 178] on p "Adicionar R$ 3,50" at bounding box center [351, 175] width 41 height 7
type input "1"
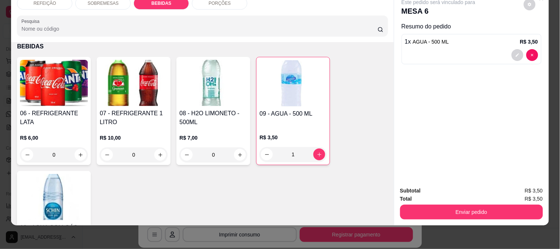
click at [470, 205] on button "Enviar pedido" at bounding box center [471, 212] width 143 height 15
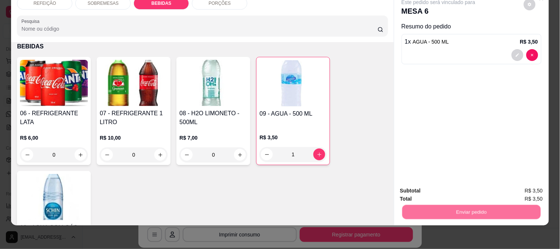
click at [512, 182] on button "Enviar pedido" at bounding box center [524, 188] width 41 height 14
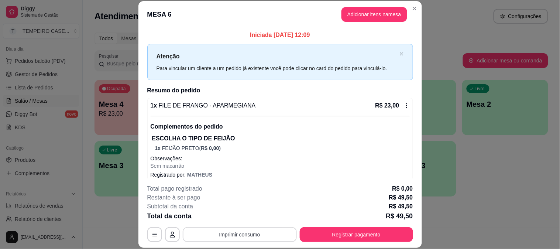
click at [249, 232] on button "Imprimir consumo" at bounding box center [240, 234] width 114 height 15
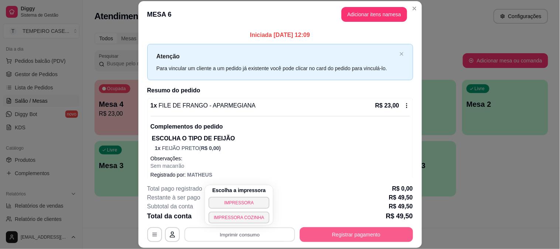
click at [354, 239] on button "Registrar pagamento" at bounding box center [356, 234] width 113 height 15
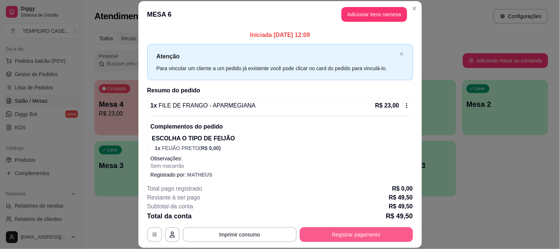
click at [352, 236] on button "Registrar pagamento" at bounding box center [356, 234] width 113 height 15
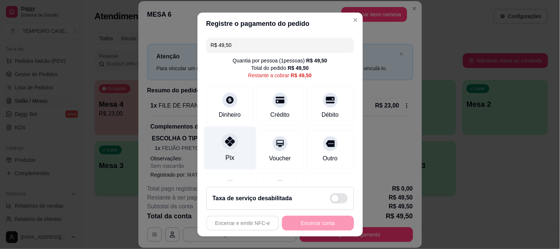
click at [231, 153] on div "Pix" at bounding box center [230, 147] width 52 height 43
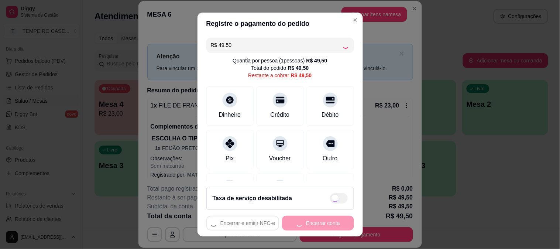
type input "R$ 0,00"
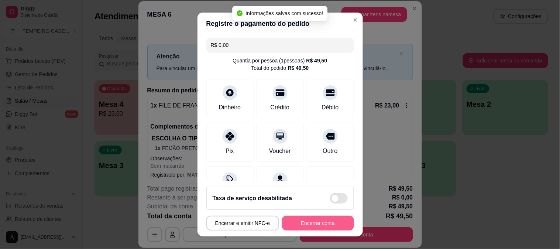
click at [329, 223] on button "Encerrar conta" at bounding box center [318, 223] width 72 height 15
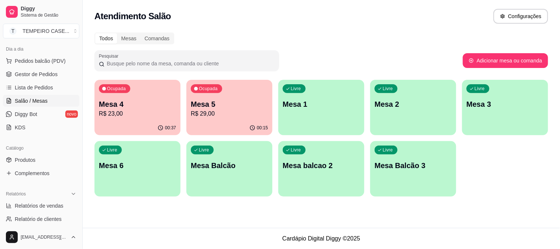
click at [478, 174] on div "Ocupada Mesa 4 R$ 23,00 00:37 Ocupada Mesa 5 R$ 29,00 00:15 Livre Mesa 1 Livre …" at bounding box center [322, 138] width 454 height 117
click at [138, 106] on p "Mesa 4" at bounding box center [137, 104] width 75 height 10
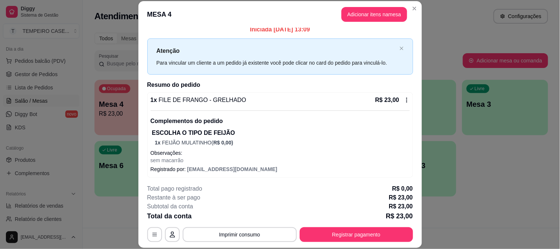
scroll to position [7, 0]
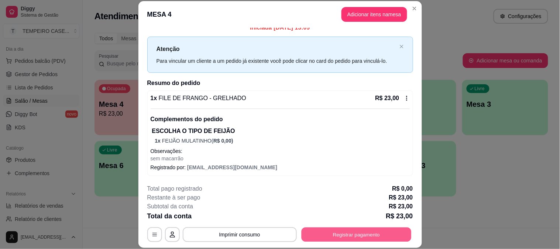
click at [345, 239] on button "Registrar pagamento" at bounding box center [356, 234] width 110 height 14
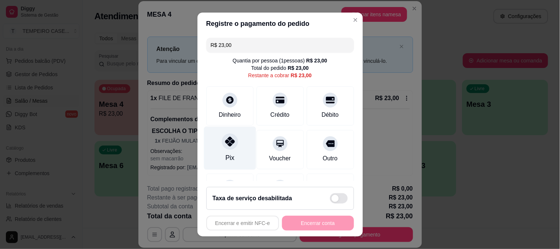
click at [236, 163] on div "Pix" at bounding box center [230, 147] width 52 height 43
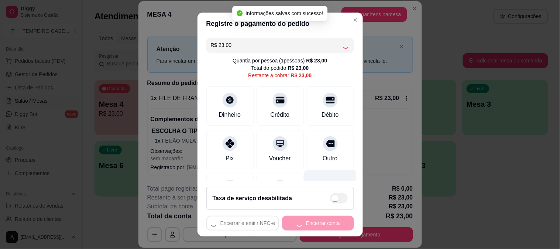
type input "R$ 0,00"
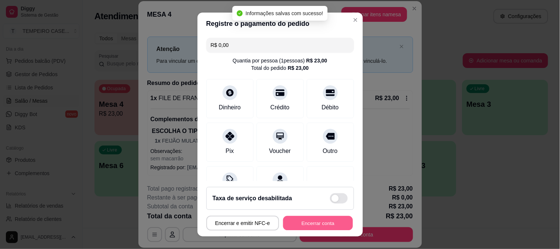
click at [326, 220] on button "Encerrar conta" at bounding box center [318, 223] width 70 height 14
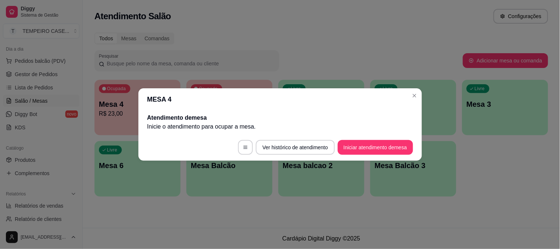
scroll to position [0, 0]
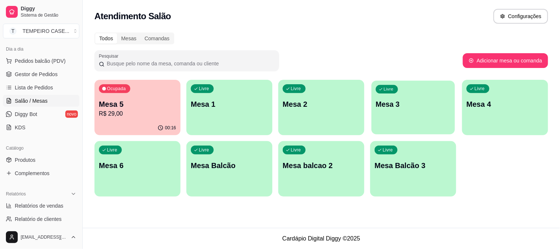
click at [411, 99] on p "Mesa 3" at bounding box center [413, 104] width 75 height 10
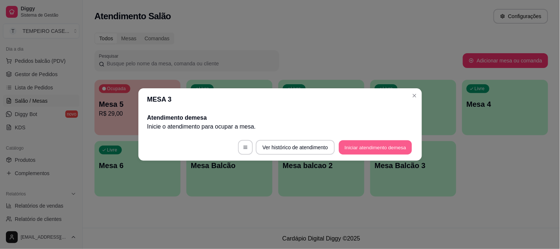
click at [382, 149] on button "Iniciar atendimento de mesa" at bounding box center [375, 147] width 73 height 14
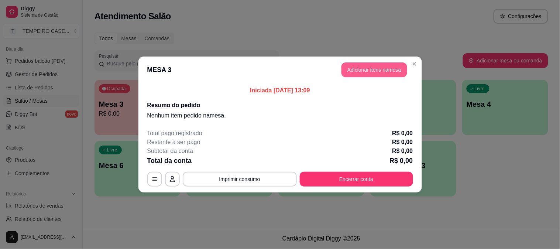
click at [373, 67] on button "Adicionar itens na mesa" at bounding box center [375, 69] width 66 height 15
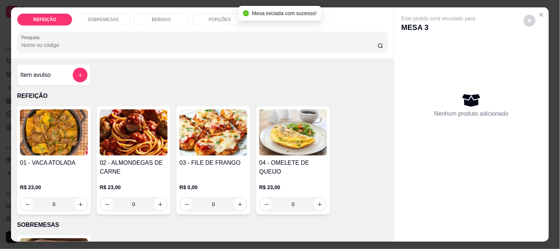
click at [198, 129] on img at bounding box center [214, 132] width 68 height 46
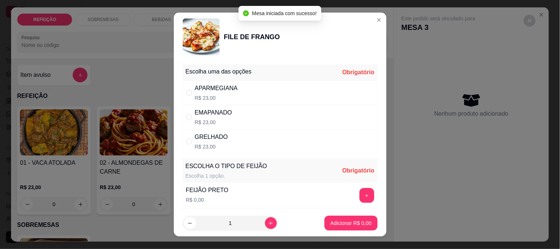
click at [260, 114] on div "EMAPANADO R$ 23,00" at bounding box center [280, 117] width 195 height 24
radio input "true"
click at [356, 185] on div "FEIJÃO PRETO R$ 0,00 +" at bounding box center [280, 195] width 195 height 26
click at [360, 195] on button "+" at bounding box center [367, 195] width 15 height 15
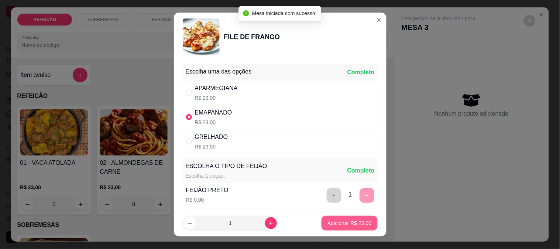
click at [354, 220] on p "Adicionar R$ 23,00" at bounding box center [350, 222] width 44 height 7
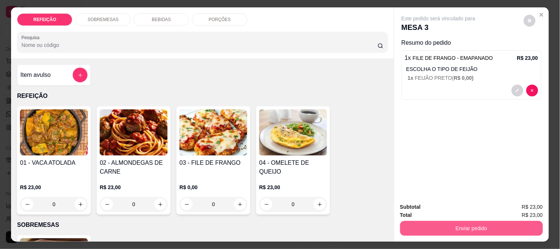
click at [470, 226] on button "Enviar pedido" at bounding box center [471, 228] width 143 height 15
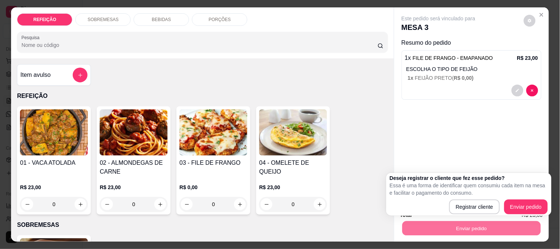
click at [492, 120] on div "Este pedido será vinculado para MESA 3 Resumo do pedido 1 x FILE DE FRANGO - EM…" at bounding box center [472, 102] width 155 height 190
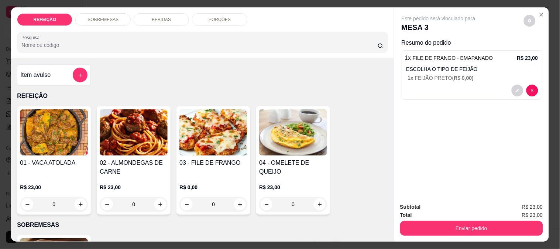
click at [320, 122] on img at bounding box center [293, 132] width 68 height 46
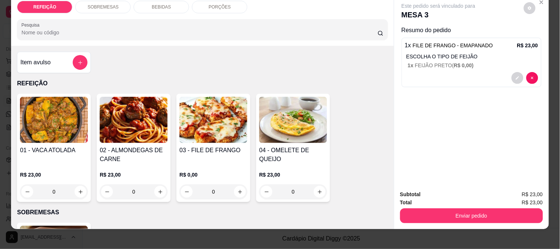
scroll to position [19, 0]
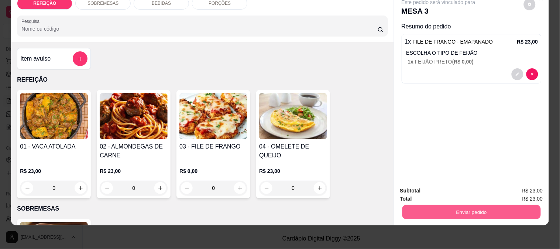
click at [451, 205] on button "Enviar pedido" at bounding box center [471, 212] width 139 height 14
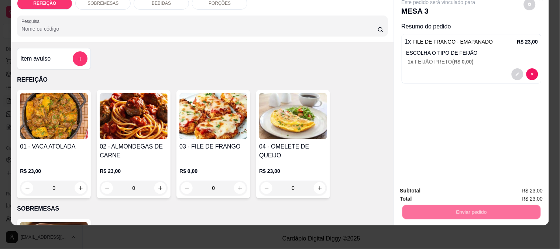
click at [526, 186] on button "Enviar pedido" at bounding box center [524, 188] width 42 height 14
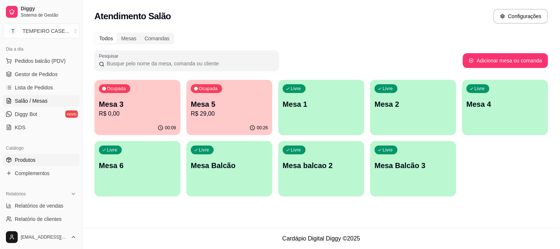
click at [32, 165] on link "Produtos" at bounding box center [41, 160] width 76 height 12
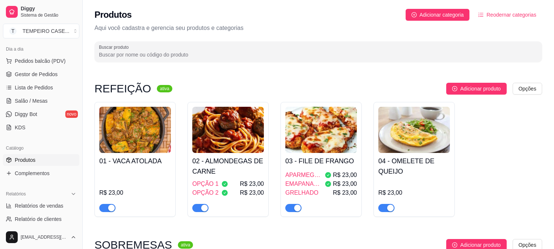
click at [251, 180] on span "R$ 23,00" at bounding box center [252, 184] width 24 height 9
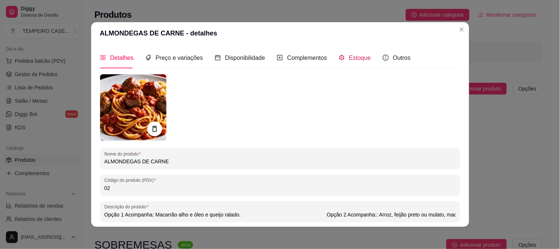
click at [349, 56] on span "Estoque" at bounding box center [360, 58] width 22 height 6
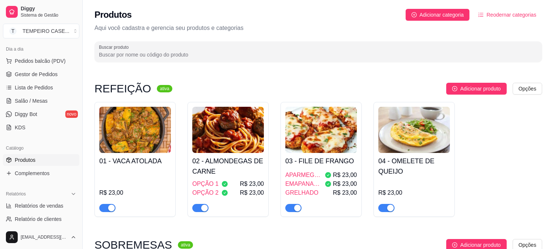
click at [297, 160] on h4 "03 - FILE DE FRANGO" at bounding box center [322, 161] width 72 height 10
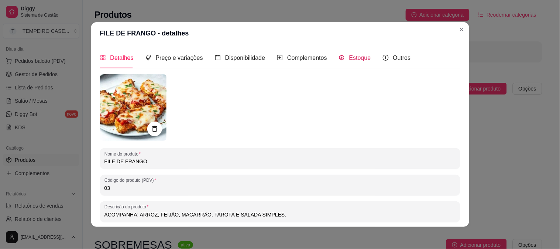
click at [354, 55] on span "Estoque" at bounding box center [360, 58] width 22 height 6
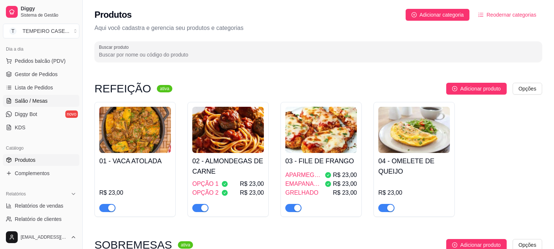
click at [38, 100] on span "Salão / Mesas" at bounding box center [31, 100] width 33 height 7
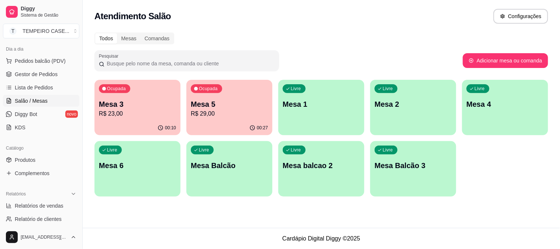
click at [208, 99] on p "Mesa 5" at bounding box center [229, 104] width 77 height 10
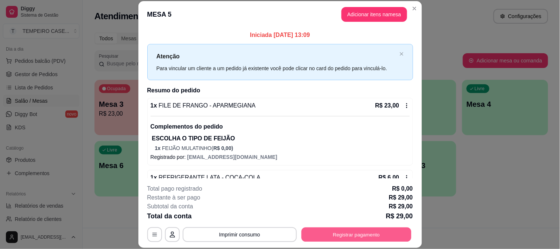
click at [369, 235] on button "Registrar pagamento" at bounding box center [356, 234] width 110 height 14
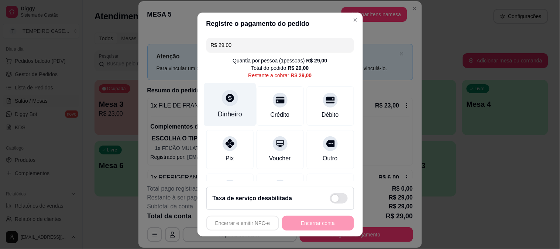
click at [235, 104] on div "Dinheiro" at bounding box center [230, 104] width 52 height 43
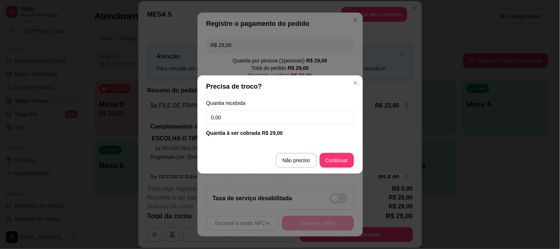
drag, startPoint x: 296, startPoint y: 110, endPoint x: 95, endPoint y: 102, distance: 200.7
click at [97, 102] on div "Precisa de troco? Quantia recebida 0,00 Quantia à ser cobrada R$ 29,00 Não prec…" at bounding box center [280, 124] width 560 height 249
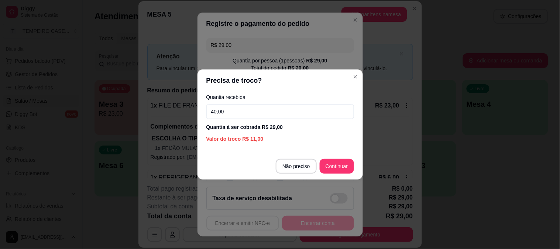
type input "40,00"
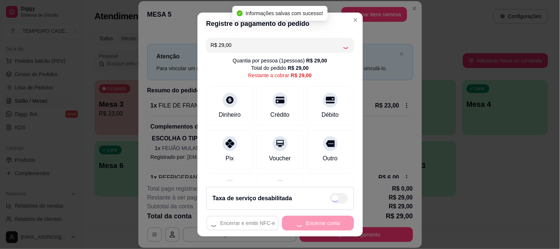
type input "R$ 0,00"
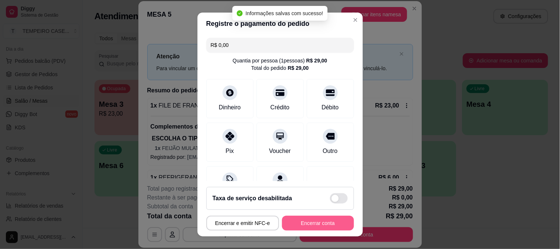
click at [315, 222] on button "Encerrar conta" at bounding box center [318, 223] width 72 height 15
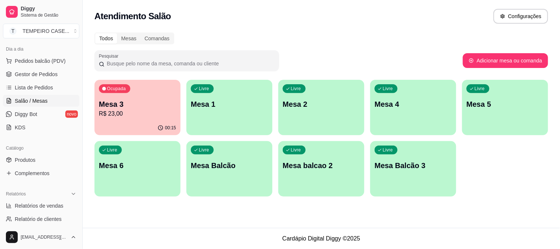
click at [317, 221] on div "Atendimento Salão Configurações Todos Mesas Comandas Pesquisar Adicionar mesa o…" at bounding box center [322, 114] width 478 height 228
click at [133, 96] on div "Ocupada Mesa 3 R$ 23,00" at bounding box center [138, 100] width 86 height 41
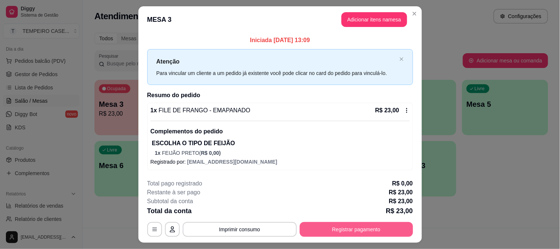
click at [351, 227] on button "Registrar pagamento" at bounding box center [356, 229] width 113 height 15
click at [356, 236] on button "Registrar pagamento" at bounding box center [356, 229] width 113 height 15
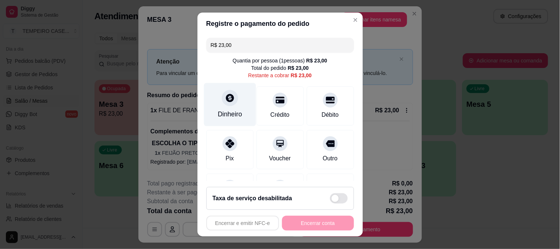
click at [234, 106] on div "Dinheiro" at bounding box center [230, 104] width 52 height 43
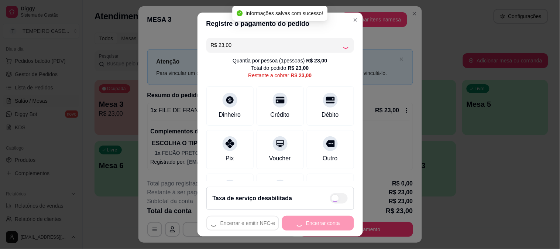
type input "R$ 0,00"
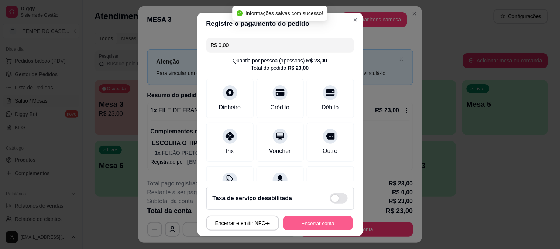
click at [307, 224] on button "Encerrar conta" at bounding box center [318, 223] width 70 height 14
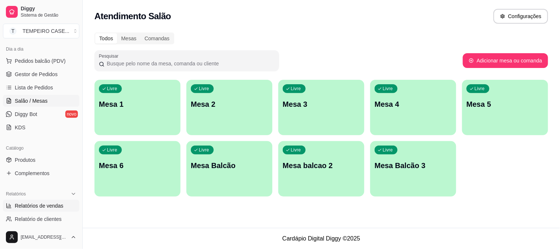
click at [30, 202] on span "Relatórios de vendas" at bounding box center [39, 205] width 49 height 7
select select "ALL"
select select "0"
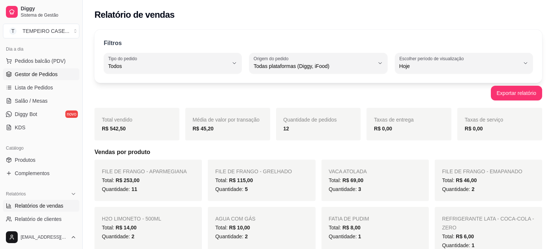
click at [41, 78] on link "Gestor de Pedidos" at bounding box center [41, 74] width 76 height 12
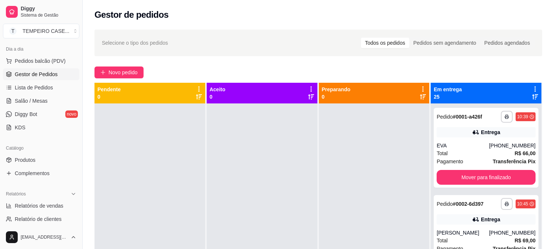
click at [532, 89] on icon at bounding box center [535, 89] width 7 height 7
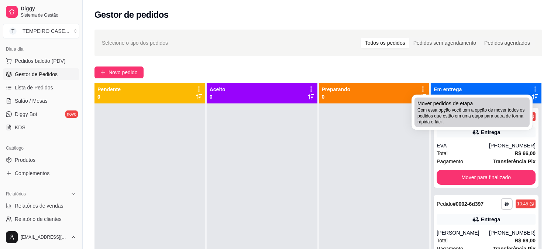
click at [442, 107] on span "Com essa opção você tem a opção de mover todos os pedidos que estão em uma etap…" at bounding box center [472, 116] width 109 height 18
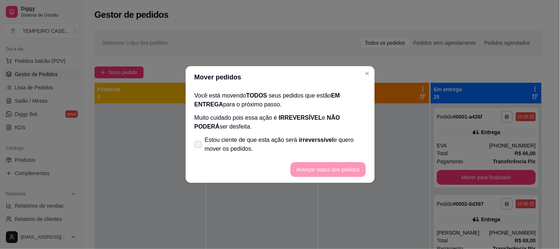
click at [213, 145] on span "Estou ciente de que esta ação será irreverssível e quero mover os pedidos." at bounding box center [285, 145] width 161 height 18
click at [199, 146] on input "Estou ciente de que esta ação será irreverssível e quero mover os pedidos." at bounding box center [196, 148] width 5 height 5
checkbox input "true"
click at [315, 174] on button "Avançar status dos pedidos" at bounding box center [328, 169] width 75 height 15
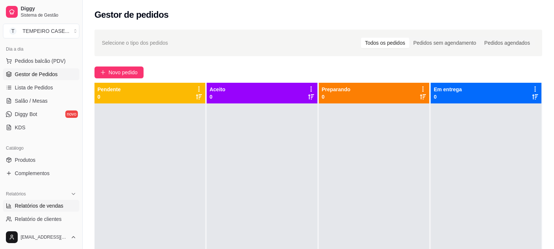
click at [38, 206] on span "Relatórios de vendas" at bounding box center [39, 205] width 49 height 7
select select "ALL"
select select "0"
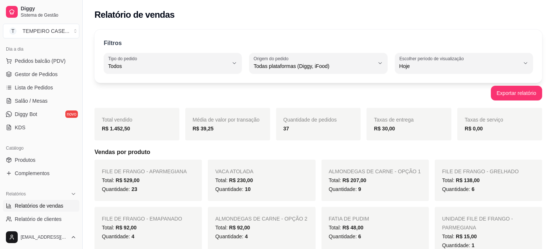
click at [177, 153] on h5 "Vendas por produto" at bounding box center [319, 152] width 448 height 9
click at [19, 74] on span "Gestor de Pedidos" at bounding box center [36, 74] width 43 height 7
